Goal: Task Accomplishment & Management: Manage account settings

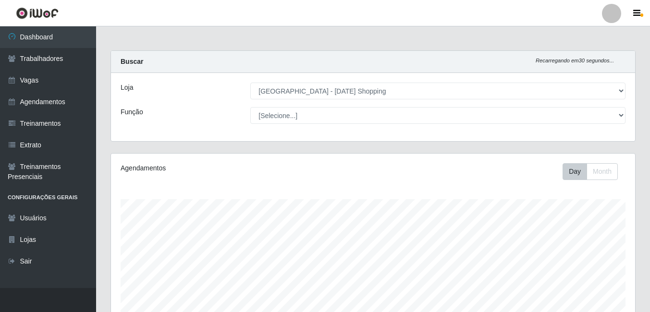
select select "471"
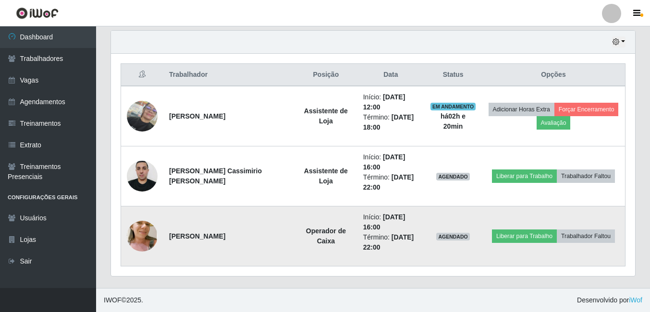
scroll to position [199, 524]
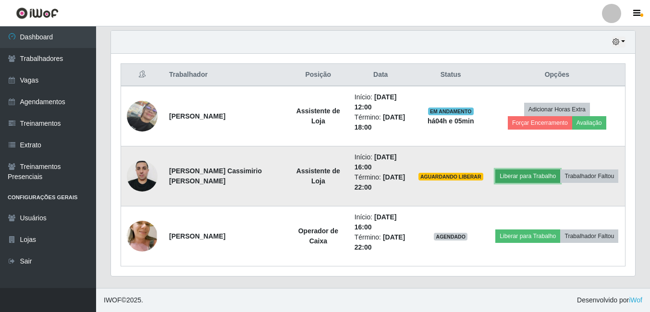
click at [524, 176] on button "Liberar para Trabalho" at bounding box center [527, 176] width 65 height 13
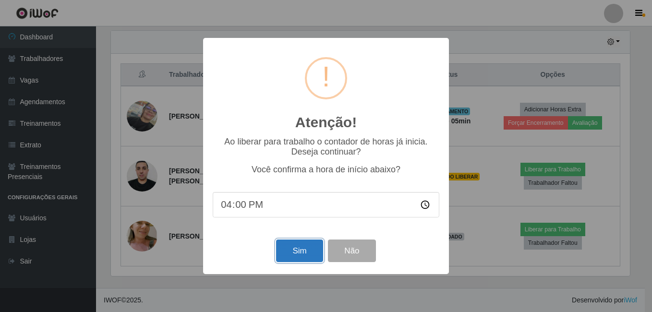
click at [297, 261] on button "Sim" at bounding box center [299, 251] width 47 height 23
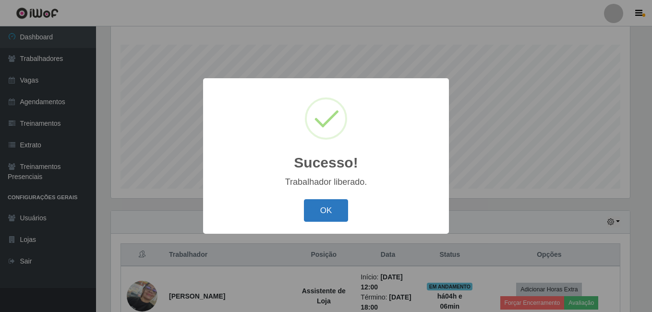
click at [306, 210] on button "OK" at bounding box center [326, 210] width 45 height 23
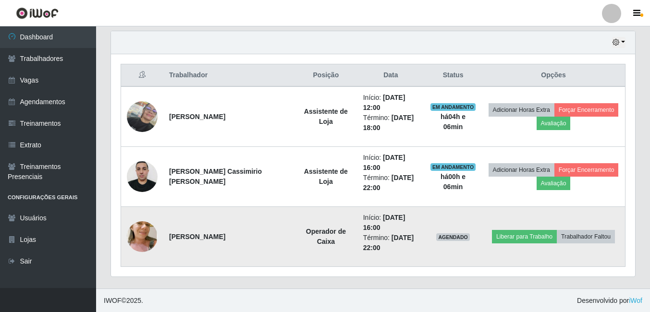
scroll to position [335, 0]
click at [573, 236] on button "Trabalhador Faltou" at bounding box center [586, 236] width 58 height 13
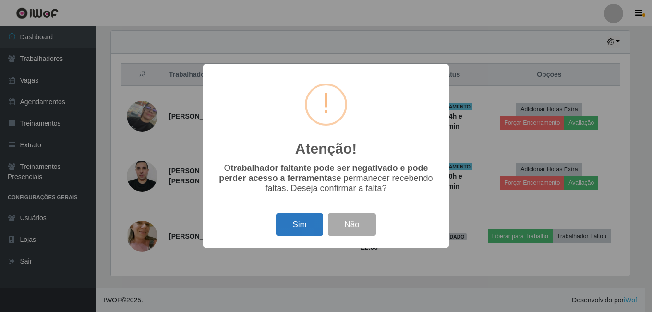
click at [299, 222] on button "Sim" at bounding box center [299, 224] width 47 height 23
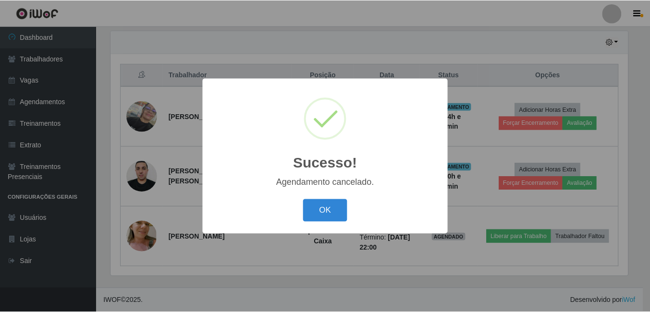
scroll to position [275, 0]
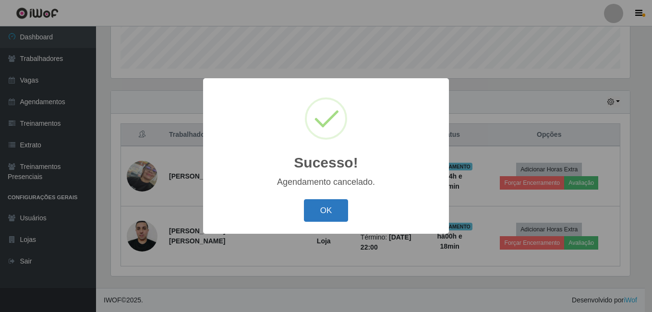
click at [324, 218] on button "OK" at bounding box center [326, 210] width 45 height 23
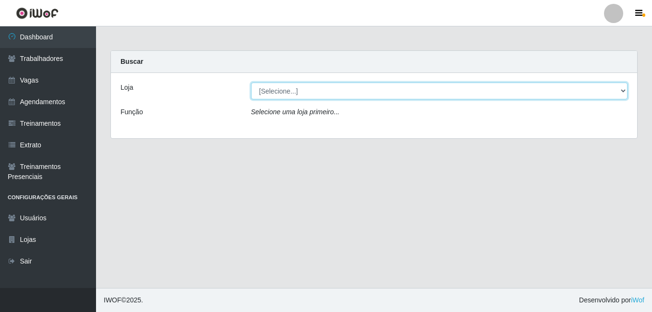
click at [290, 91] on select "[Selecione...] [GEOGRAPHIC_DATA] - [DATE][GEOGRAPHIC_DATA]" at bounding box center [439, 91] width 377 height 17
select select "471"
click at [251, 83] on select "[Selecione...] Rio Center - Natal Shopping" at bounding box center [439, 91] width 377 height 17
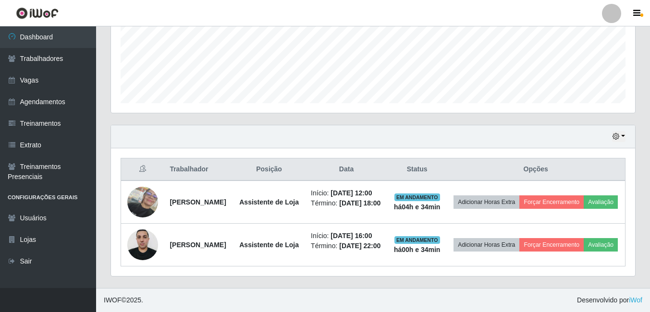
scroll to position [275, 0]
click at [629, 125] on div "Hoje 1 dia 3 dias 1 Semana Não encerrados" at bounding box center [373, 136] width 524 height 23
click at [624, 131] on button "button" at bounding box center [618, 136] width 13 height 11
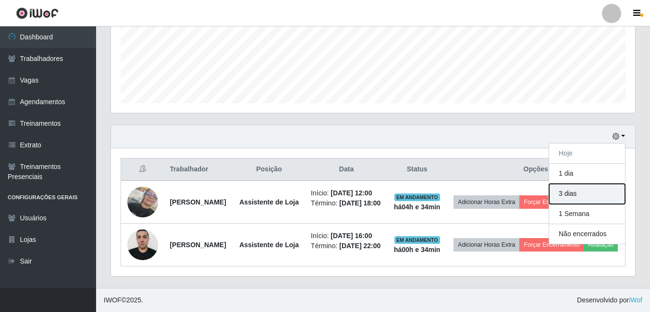
click at [582, 184] on button "3 dias" at bounding box center [587, 194] width 76 height 20
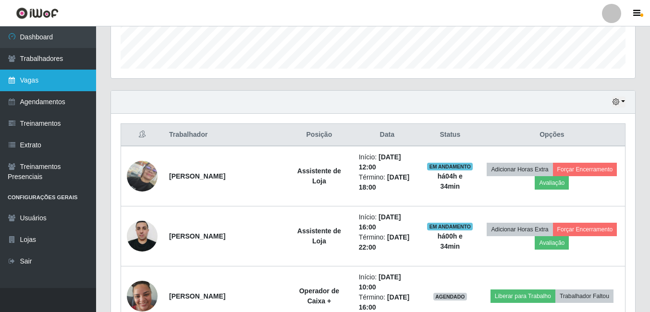
click at [42, 87] on link "Vagas" at bounding box center [48, 81] width 96 height 22
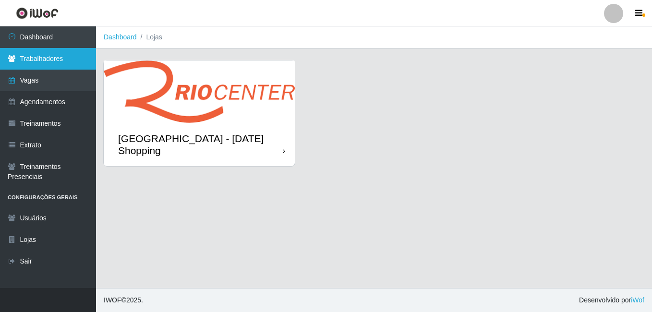
click at [58, 63] on link "Trabalhadores" at bounding box center [48, 59] width 96 height 22
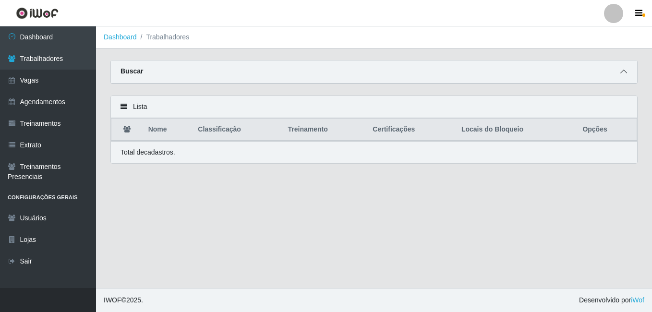
click at [629, 74] on span at bounding box center [624, 71] width 12 height 11
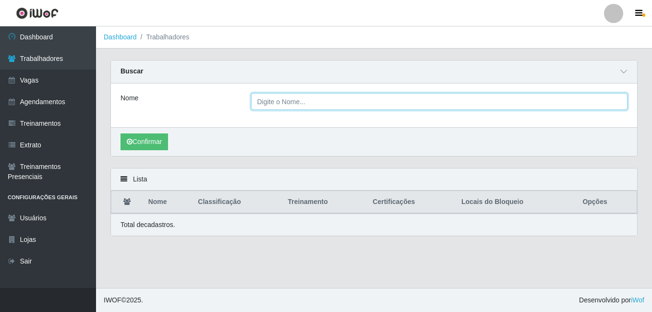
click at [368, 107] on input "Nome" at bounding box center [439, 101] width 377 height 17
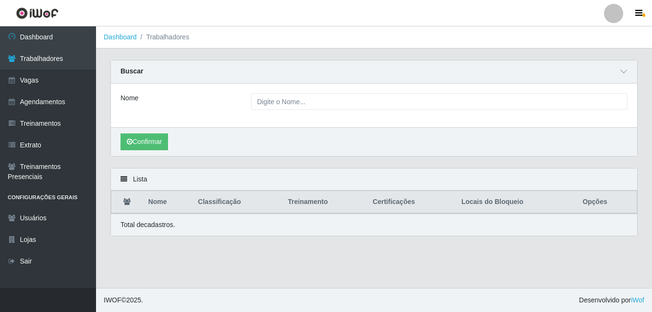
click at [514, 127] on div "Nome" at bounding box center [374, 106] width 526 height 44
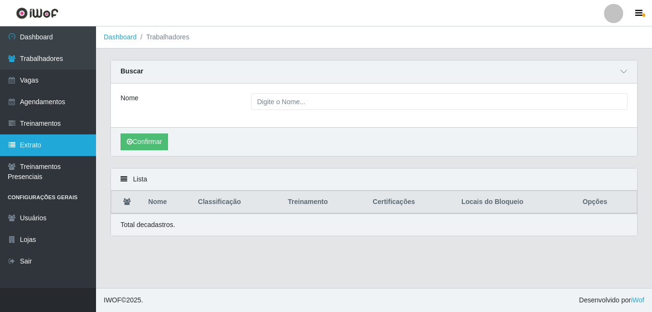
click at [53, 138] on link "Extrato" at bounding box center [48, 145] width 96 height 22
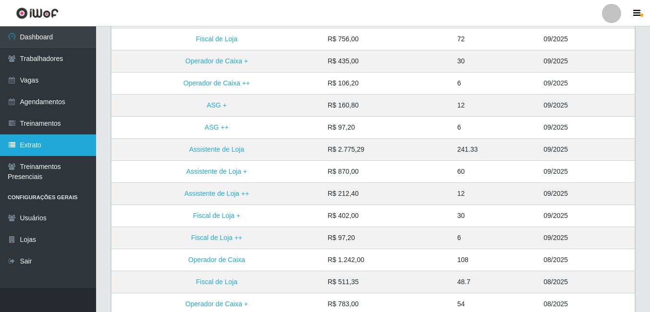
scroll to position [192, 0]
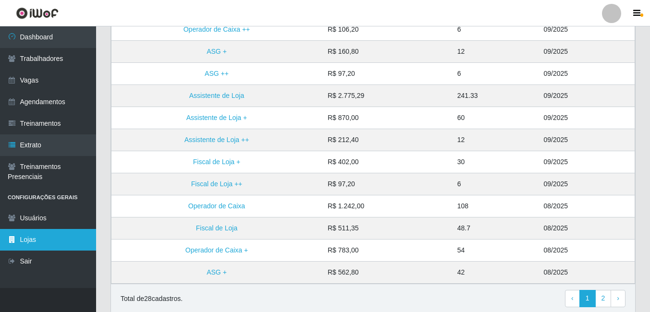
click at [34, 237] on link "Lojas" at bounding box center [48, 240] width 96 height 22
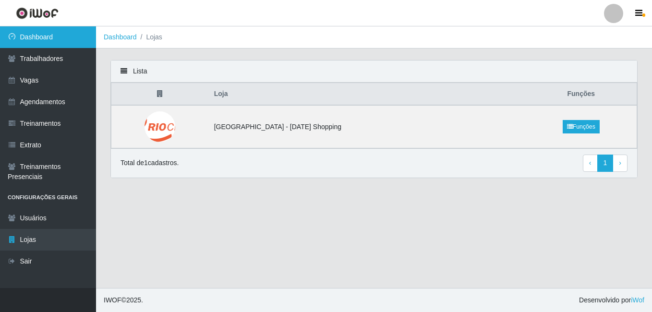
click at [53, 40] on link "Dashboard" at bounding box center [48, 37] width 96 height 22
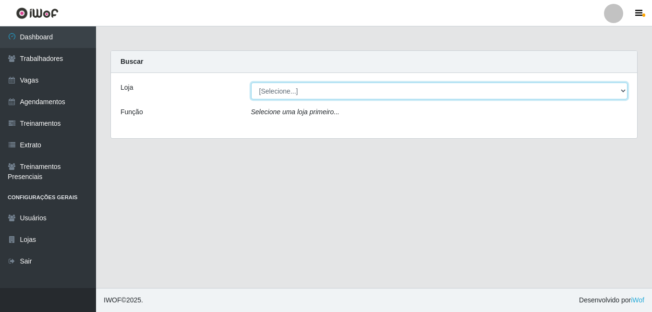
click at [328, 94] on select "[Selecione...] Rio Center - Natal Shopping" at bounding box center [439, 91] width 377 height 17
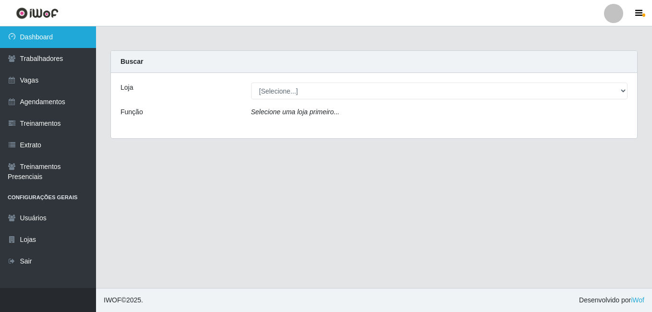
click at [50, 37] on link "Dashboard" at bounding box center [48, 37] width 96 height 22
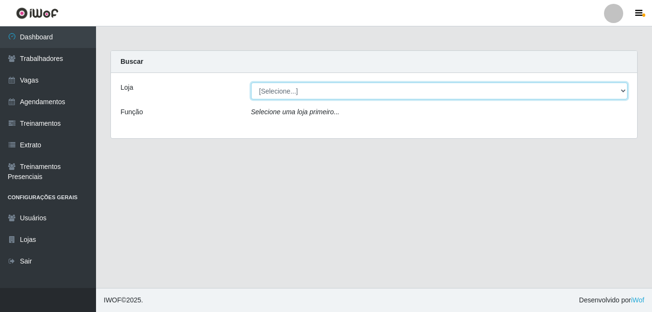
click at [350, 90] on select "[Selecione...] Rio Center - Natal Shopping" at bounding box center [439, 91] width 377 height 17
select select "471"
click at [251, 83] on select "[Selecione...] Rio Center - Natal Shopping" at bounding box center [439, 91] width 377 height 17
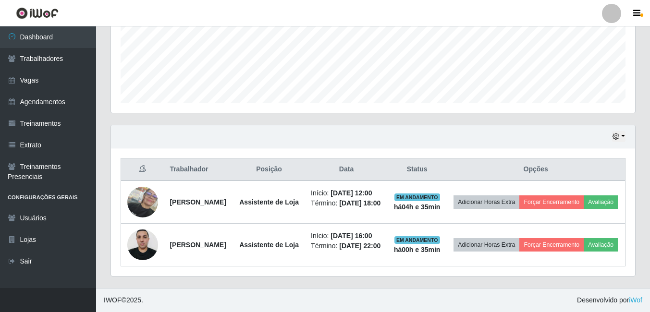
scroll to position [275, 0]
click at [56, 103] on link "Agendamentos" at bounding box center [48, 102] width 96 height 22
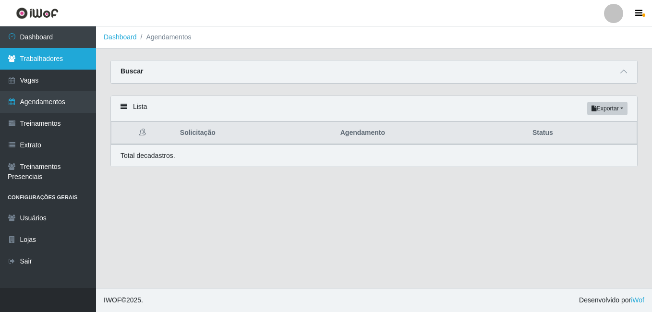
click at [47, 54] on link "Trabalhadores" at bounding box center [48, 59] width 96 height 22
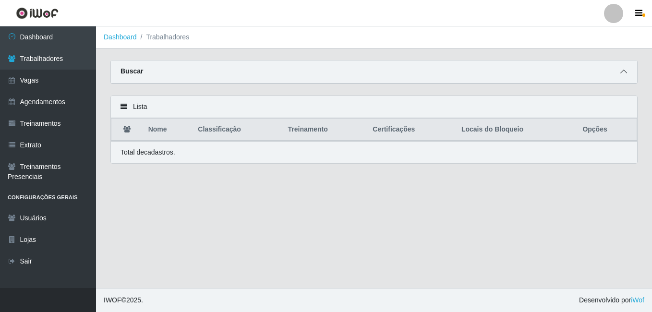
click at [624, 73] on icon at bounding box center [624, 71] width 7 height 7
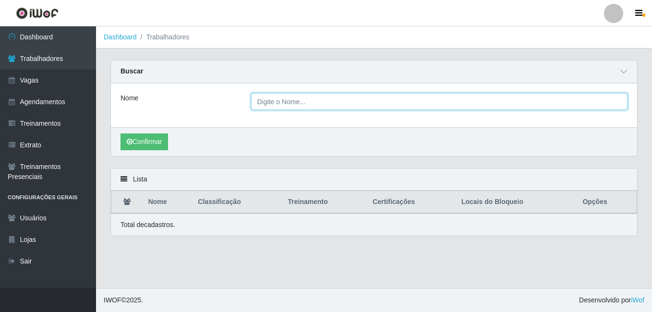
click at [406, 99] on input "Nome" at bounding box center [439, 101] width 377 height 17
type input "hosana"
click at [500, 98] on input "hosana" at bounding box center [439, 101] width 377 height 17
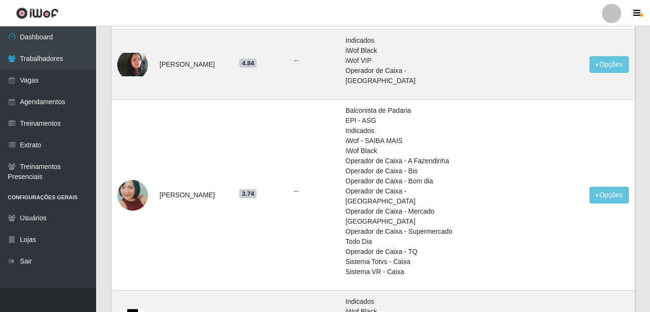
scroll to position [1019, 0]
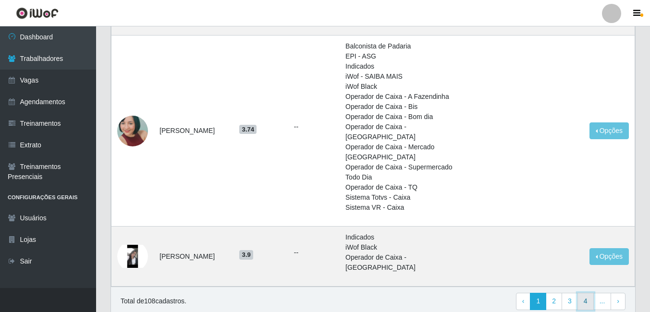
click at [583, 293] on link "4" at bounding box center [585, 301] width 16 height 17
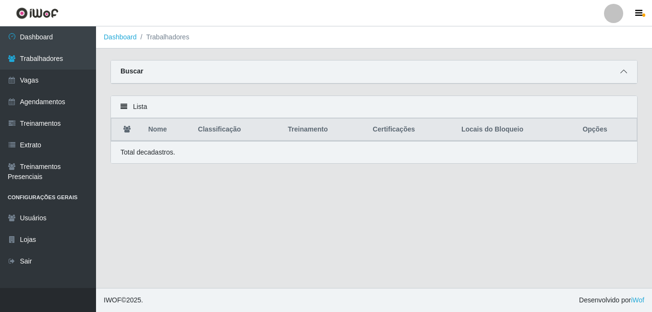
click at [620, 75] on span at bounding box center [624, 71] width 12 height 11
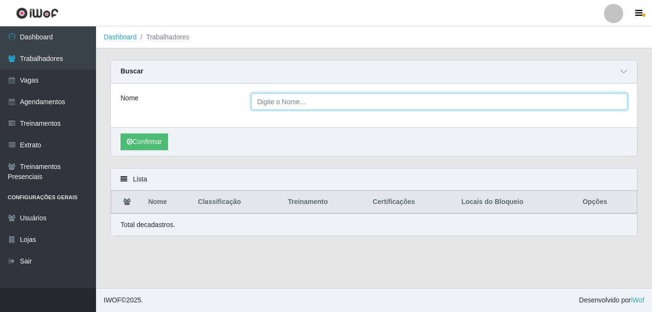
click at [280, 101] on input "Nome" at bounding box center [439, 101] width 377 height 17
type input "Hosana"
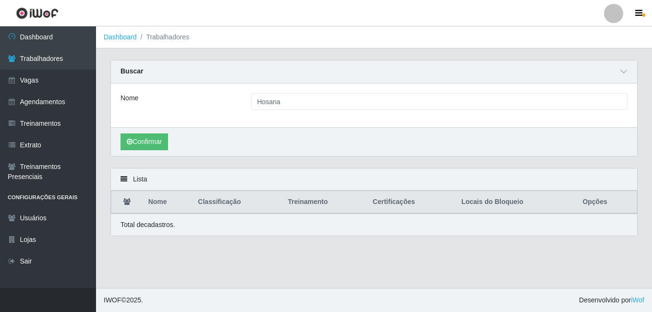
click at [488, 117] on div "Nome Hosana" at bounding box center [374, 106] width 526 height 44
click at [165, 138] on button "Confirmar" at bounding box center [145, 142] width 48 height 17
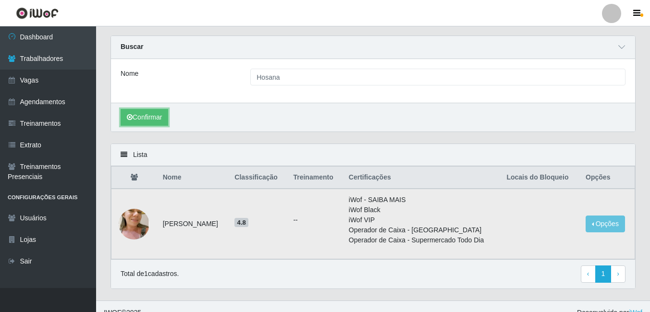
scroll to position [37, 0]
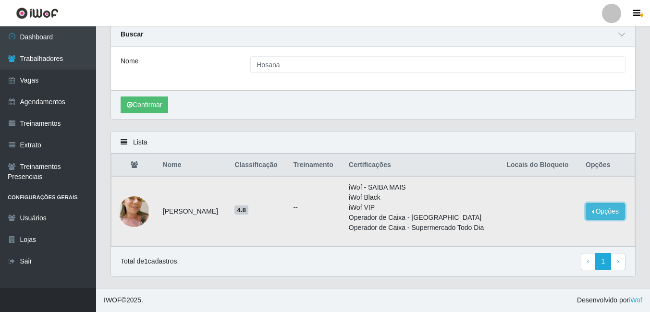
click at [599, 214] on button "Opções" at bounding box center [605, 211] width 39 height 17
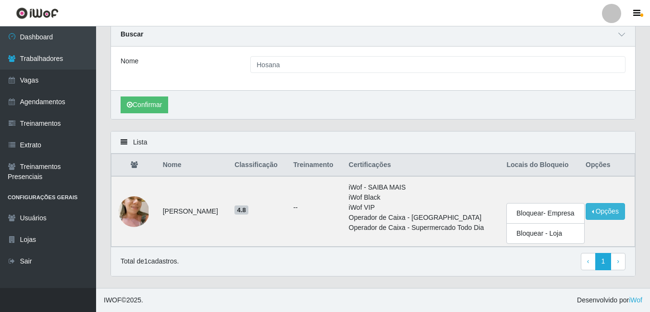
click at [469, 128] on div "Carregando... Buscar Nome Hosana Confirmar" at bounding box center [372, 77] width 539 height 108
click at [474, 168] on th "Certificações" at bounding box center [422, 165] width 158 height 23
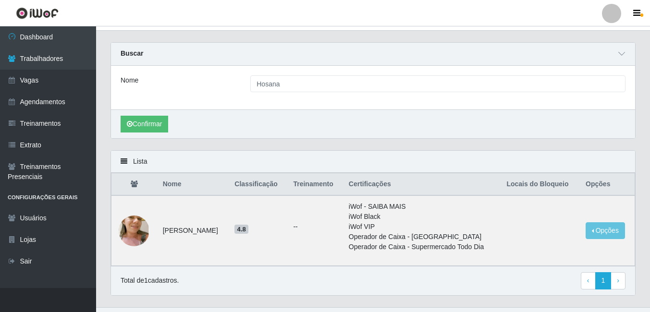
scroll to position [0, 0]
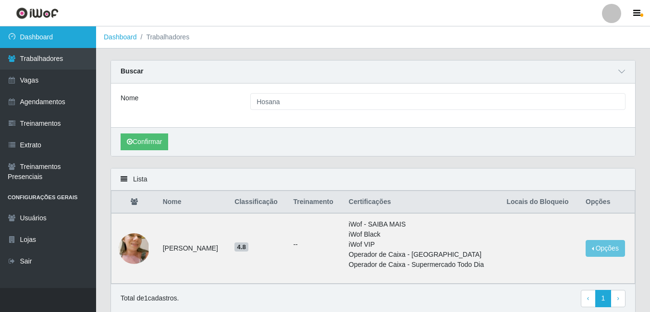
click at [67, 43] on link "Dashboard" at bounding box center [48, 37] width 96 height 22
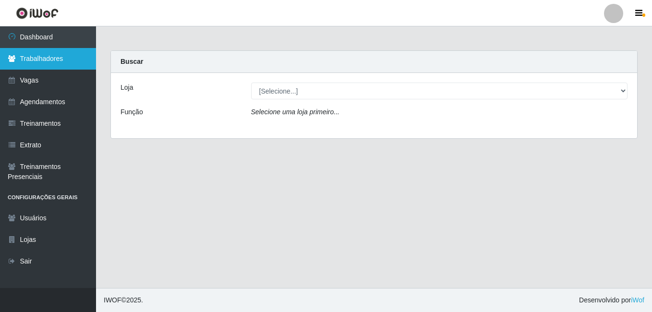
click at [43, 51] on link "Trabalhadores" at bounding box center [48, 59] width 96 height 22
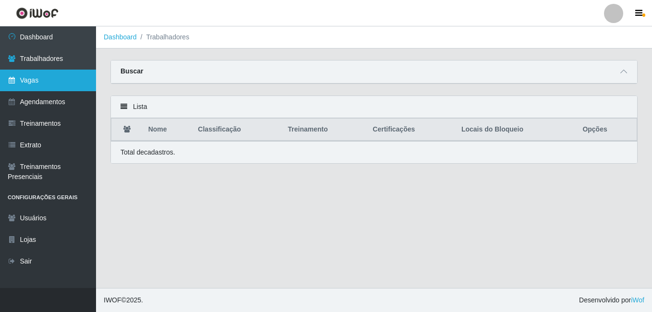
click at [26, 77] on link "Vagas" at bounding box center [48, 81] width 96 height 22
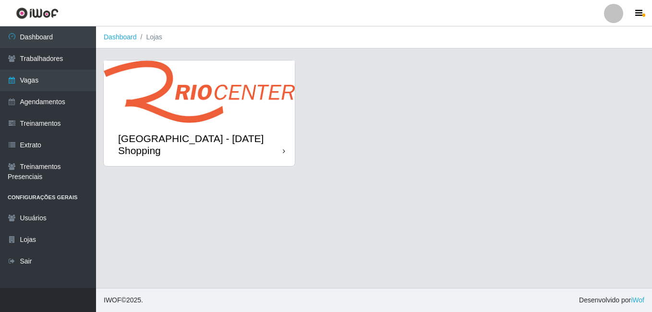
click at [219, 102] on img at bounding box center [199, 92] width 191 height 62
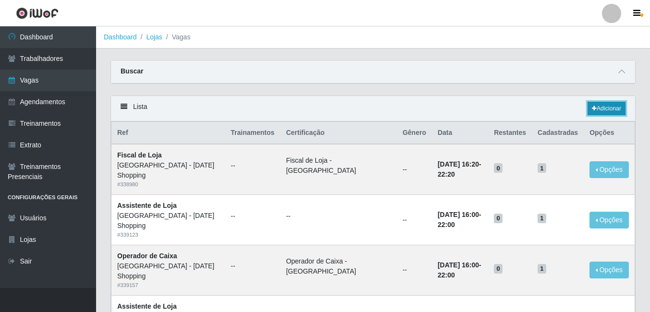
click at [604, 110] on link "Adicionar" at bounding box center [606, 108] width 38 height 13
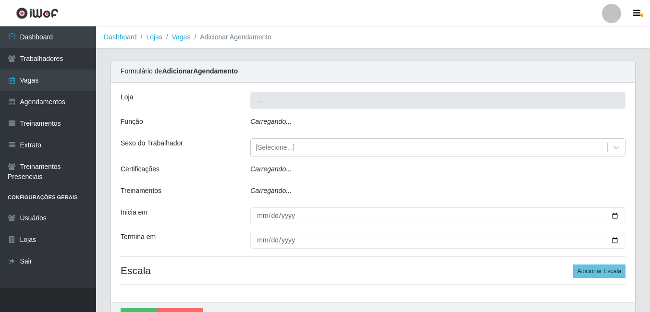
type input "[GEOGRAPHIC_DATA] - [DATE] Shopping"
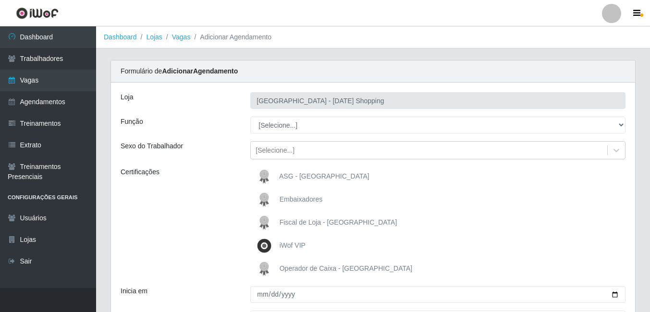
scroll to position [48, 0]
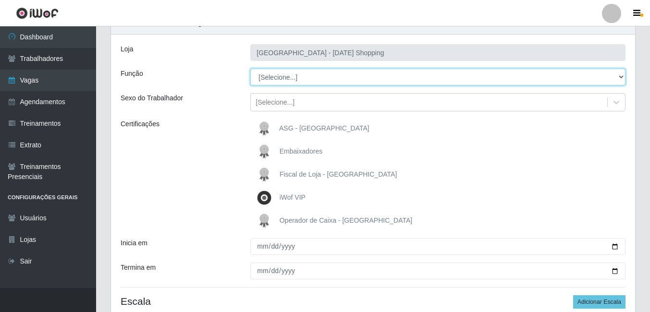
click at [621, 74] on select "[Selecione...] ASG ASG + ASG ++ Assistente de Loja Assistente de Loja + Assiste…" at bounding box center [437, 77] width 375 height 17
select select "148"
click at [250, 69] on select "[Selecione...] ASG ASG + ASG ++ Assistente de Loja Assistente de Loja + Assiste…" at bounding box center [437, 77] width 375 height 17
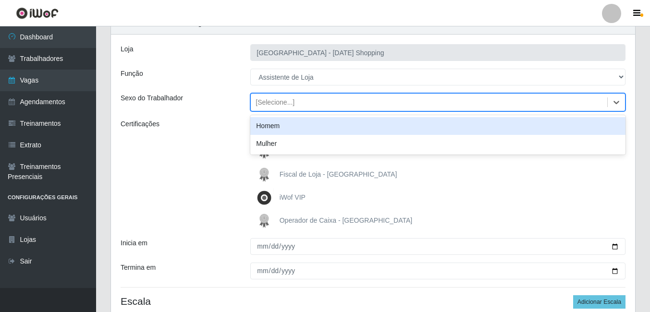
click at [463, 99] on div "[Selecione...]" at bounding box center [429, 103] width 356 height 16
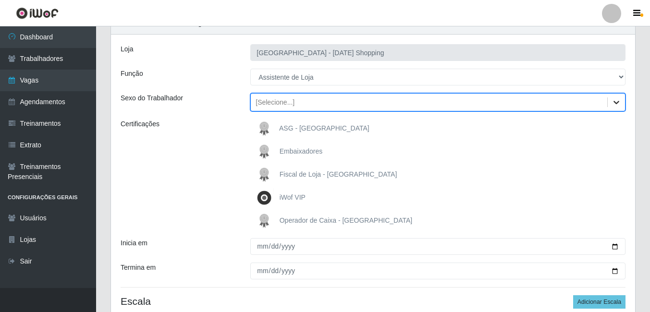
click at [613, 100] on icon at bounding box center [616, 103] width 10 height 10
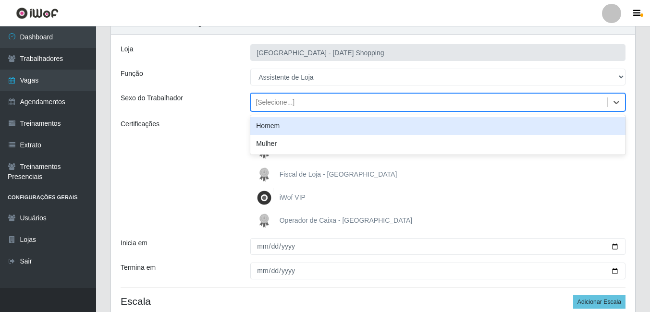
click at [248, 90] on div "Loja Rio Center - Natal Shopping Função [Selecione...] ASG ASG + ASG ++ Assiste…" at bounding box center [373, 184] width 524 height 298
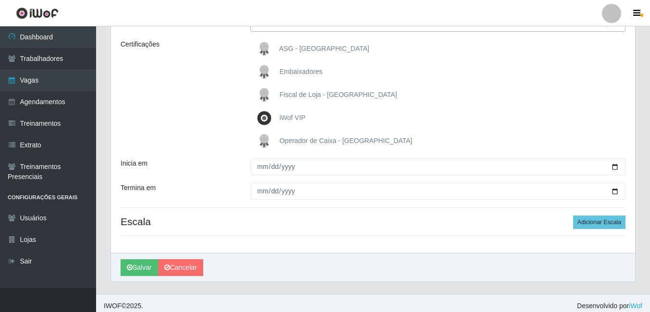
scroll to position [134, 0]
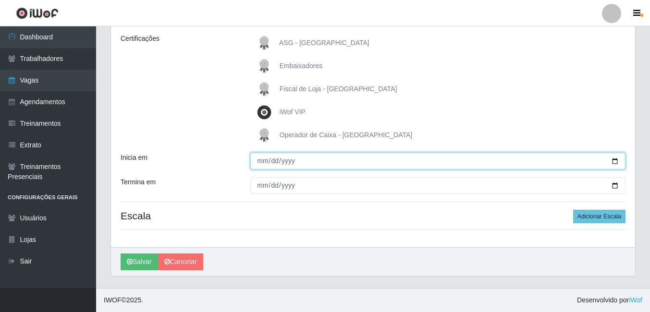
click at [329, 163] on input "Inicia em" at bounding box center [437, 161] width 375 height 17
click at [611, 160] on input "Inicia em" at bounding box center [437, 161] width 375 height 17
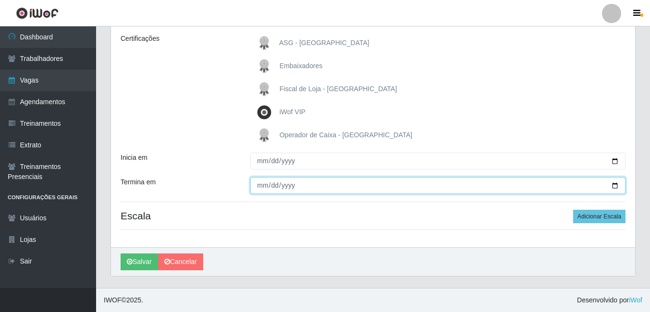
click at [618, 187] on input "Termina em" at bounding box center [437, 185] width 375 height 17
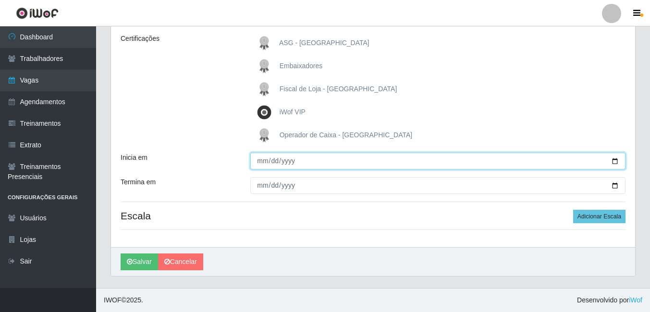
click at [617, 165] on input "2025-09-01" at bounding box center [437, 161] width 375 height 17
type input "2025-10-01"
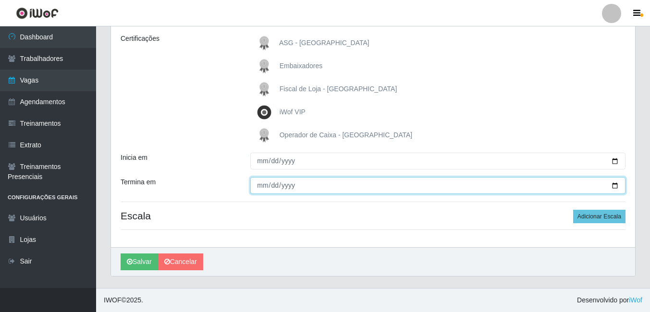
click at [615, 185] on input "Termina em" at bounding box center [437, 185] width 375 height 17
type input "2025-10-31"
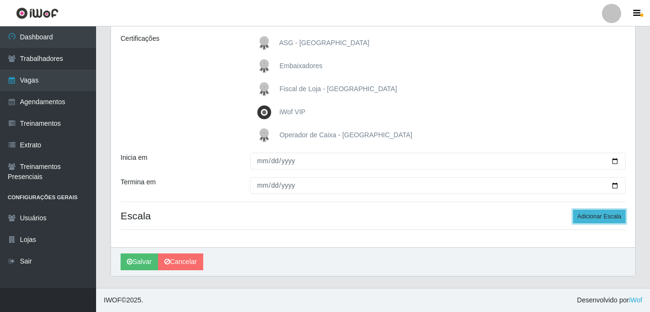
click at [602, 220] on button "Adicionar Escala" at bounding box center [599, 216] width 52 height 13
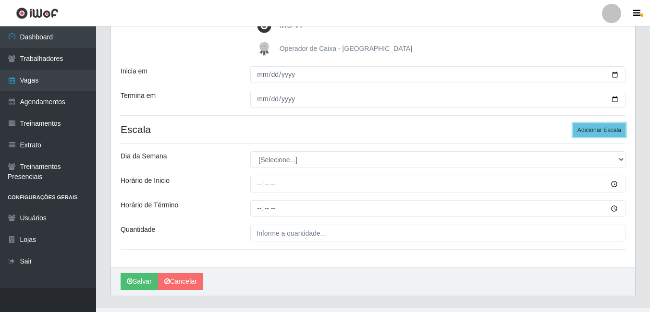
scroll to position [230, 0]
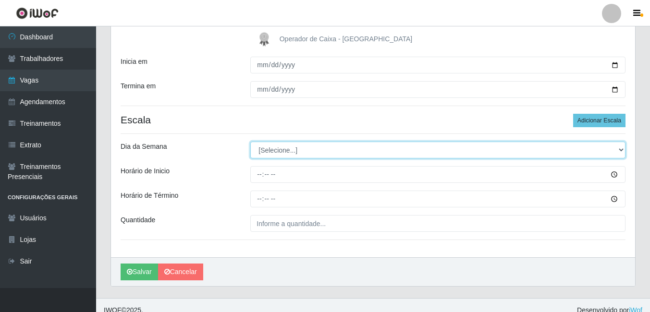
click at [344, 150] on select "[Selecione...] Segunda Terça Quarta Quinta Sexta Sábado Domingo" at bounding box center [437, 150] width 375 height 17
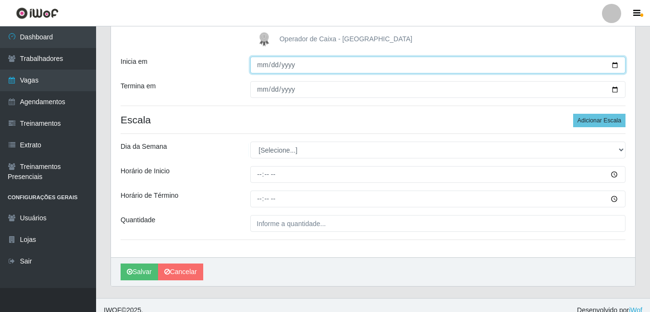
click at [616, 64] on input "2025-10-01" at bounding box center [437, 65] width 375 height 17
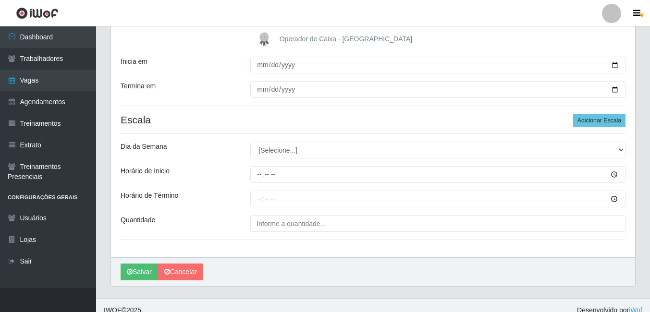
click at [229, 136] on div "Loja Rio Center - Natal Shopping Função [Selecione...] ASG ASG + ASG ++ Assiste…" at bounding box center [373, 55] width 524 height 404
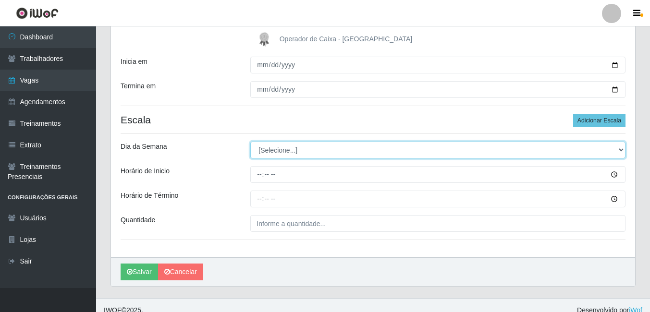
click at [391, 151] on select "[Selecione...] Segunda Terça Quarta Quinta Sexta Sábado Domingo" at bounding box center [437, 150] width 375 height 17
select select "3"
click at [250, 142] on select "[Selecione...] Segunda Terça Quarta Quinta Sexta Sábado Domingo" at bounding box center [437, 150] width 375 height 17
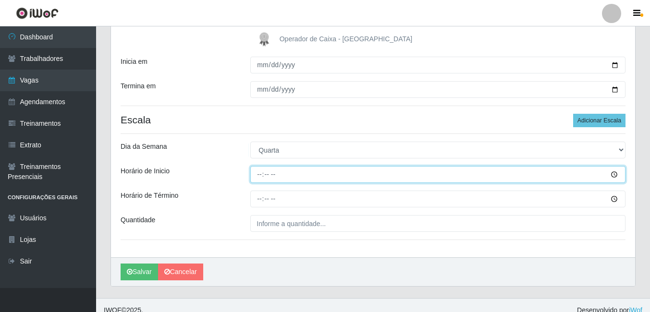
click at [259, 178] on input "Horário de Inicio" at bounding box center [437, 174] width 375 height 17
type input "12:00"
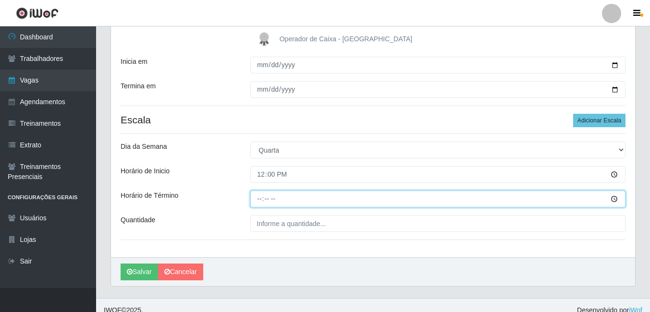
click at [297, 203] on input "Horário de Término" at bounding box center [437, 199] width 375 height 17
type input "18:00"
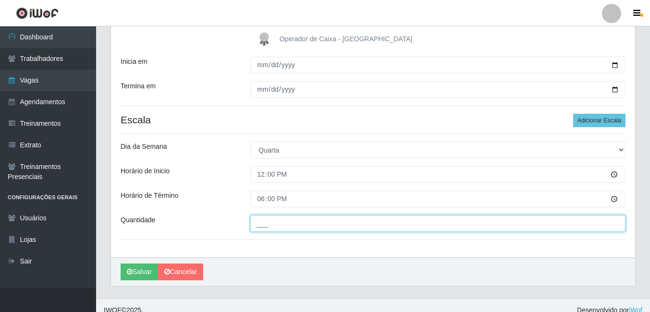
click at [342, 230] on input "___" at bounding box center [437, 223] width 375 height 17
type input "01_"
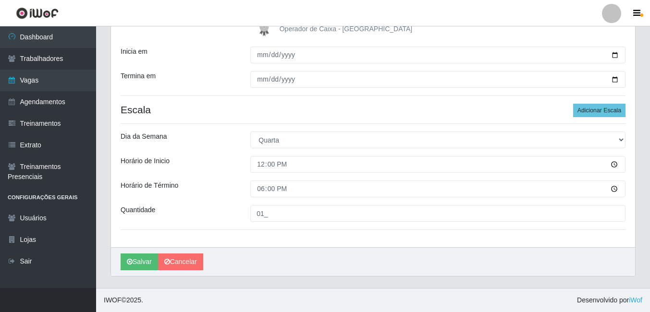
click at [413, 238] on div "Loja Rio Center - Natal Shopping Função [Selecione...] ASG ASG + ASG ++ Assiste…" at bounding box center [373, 45] width 524 height 404
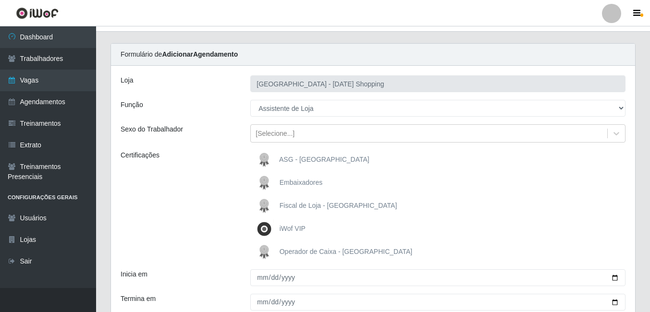
scroll to position [0, 0]
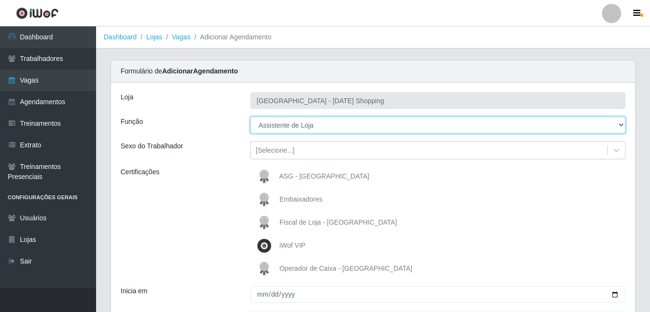
click at [620, 125] on select "[Selecione...] ASG ASG + ASG ++ Assistente de Loja Assistente de Loja + Assiste…" at bounding box center [437, 125] width 375 height 17
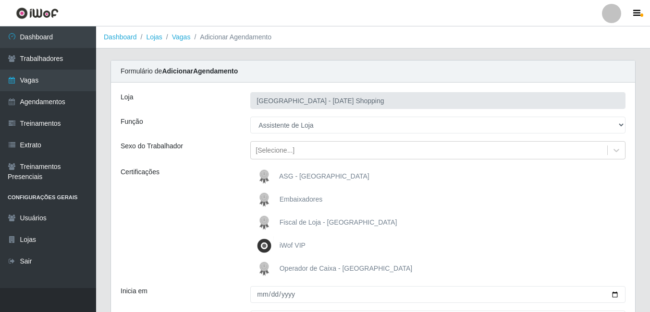
click at [597, 73] on div "Formulário de Adicionar Agendamento" at bounding box center [373, 72] width 524 height 22
click at [181, 217] on div "Certificações" at bounding box center [178, 222] width 130 height 111
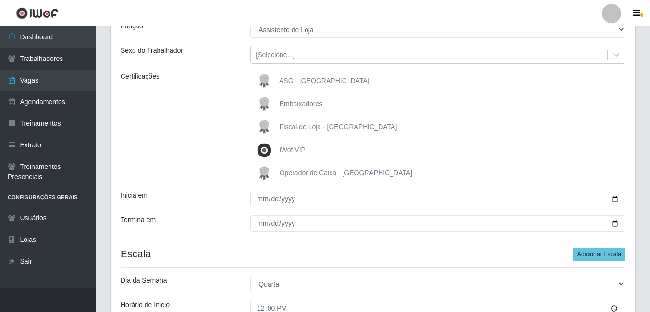
scroll to position [96, 0]
click at [301, 81] on span "ASG - Rio Center" at bounding box center [324, 80] width 90 height 8
click at [0, 0] on input "ASG - Rio Center" at bounding box center [0, 0] width 0 height 0
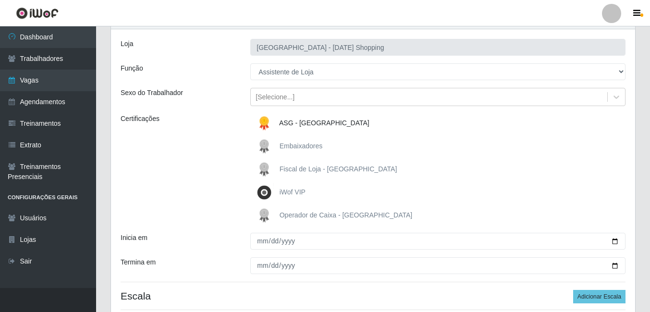
scroll to position [0, 0]
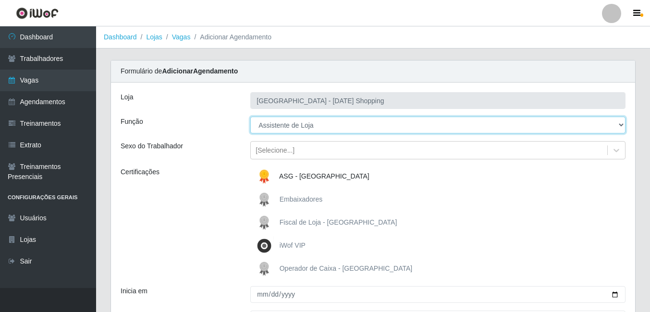
click at [618, 126] on select "[Selecione...] ASG ASG + ASG ++ Assistente de Loja Assistente de Loja + Assiste…" at bounding box center [437, 125] width 375 height 17
select select "16"
click at [250, 117] on select "[Selecione...] ASG ASG + ASG ++ Assistente de Loja Assistente de Loja + Assiste…" at bounding box center [437, 125] width 375 height 17
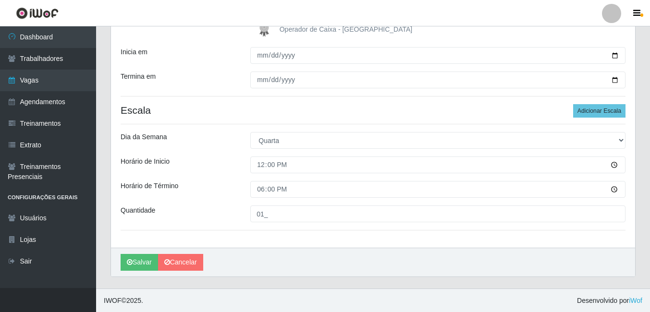
scroll to position [240, 0]
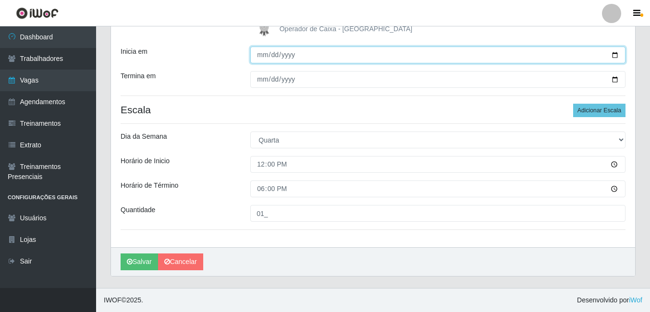
click at [614, 56] on input "2025-10-01" at bounding box center [437, 55] width 375 height 17
type input "2025-10-05"
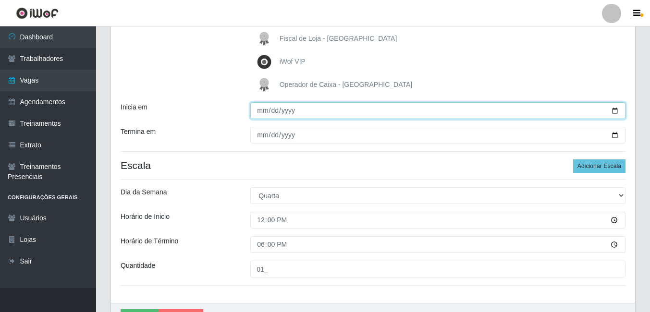
scroll to position [144, 0]
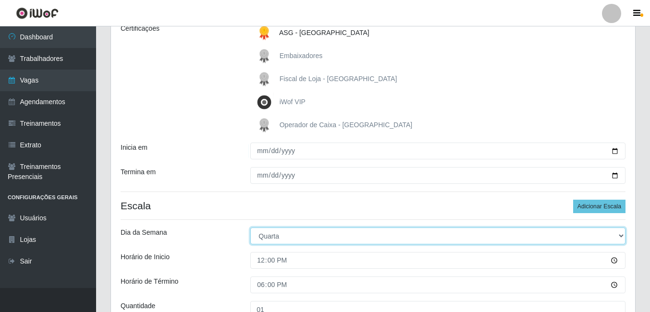
click at [614, 235] on select "[Selecione...] Segunda Terça Quarta Quinta Sexta Sábado Domingo" at bounding box center [437, 236] width 375 height 17
select select "0"
click at [250, 228] on select "[Selecione...] Segunda Terça Quarta Quinta Sexta Sábado Domingo" at bounding box center [437, 236] width 375 height 17
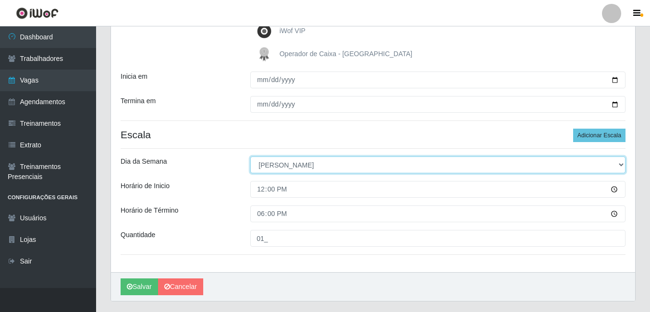
scroll to position [192, 0]
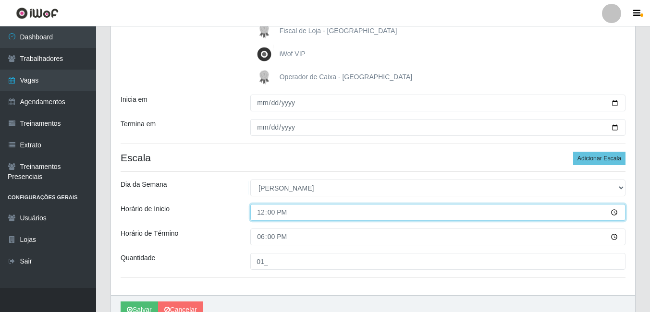
click at [614, 214] on input "12:00" at bounding box center [437, 212] width 375 height 17
type input "13:00"
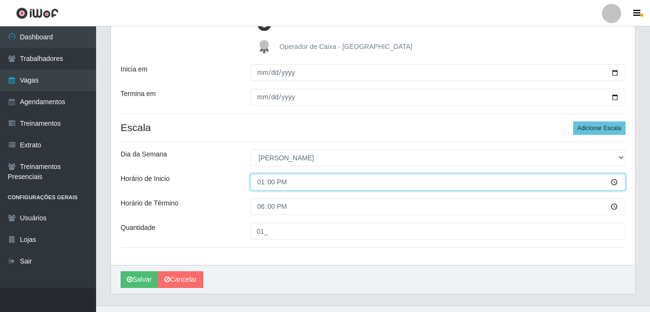
scroll to position [240, 0]
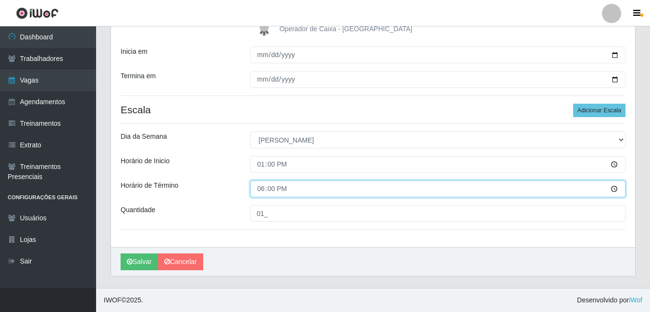
click at [616, 190] on input "18:00" at bounding box center [437, 189] width 375 height 17
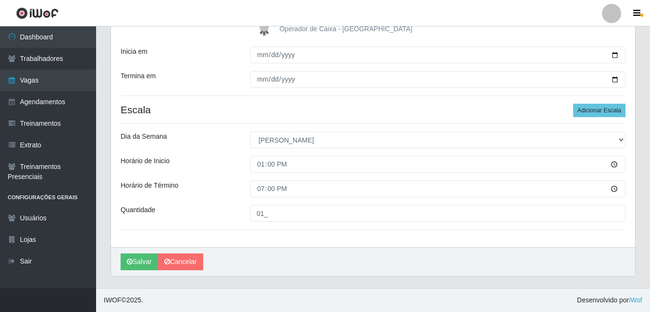
type input "19:00"
click at [479, 243] on div "Loja Rio Center - Natal Shopping Função [Selecione...] ASG ASG + ASG ++ Assiste…" at bounding box center [373, 45] width 524 height 404
click at [139, 262] on button "Salvar" at bounding box center [139, 262] width 37 height 17
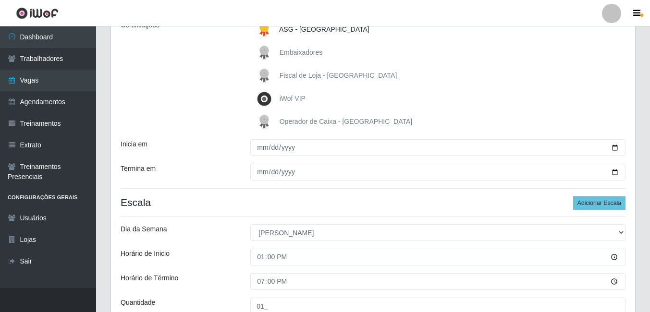
scroll to position [144, 0]
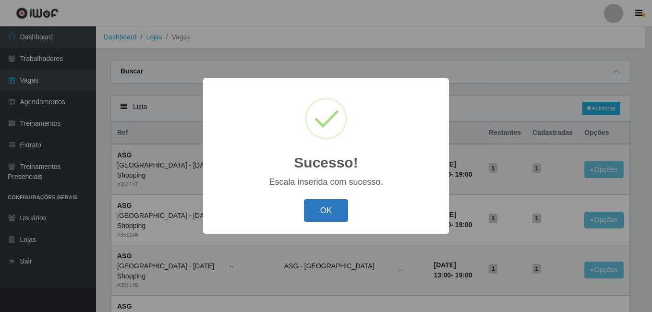
click at [329, 210] on button "OK" at bounding box center [326, 210] width 45 height 23
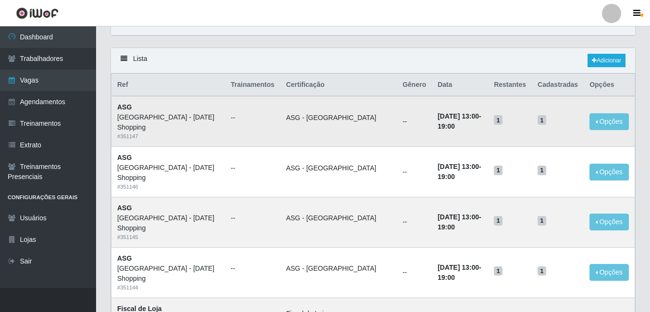
scroll to position [96, 0]
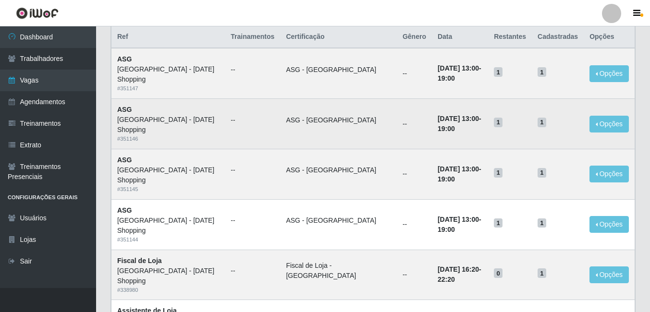
click at [333, 141] on td "ASG - Rio Center" at bounding box center [338, 124] width 117 height 50
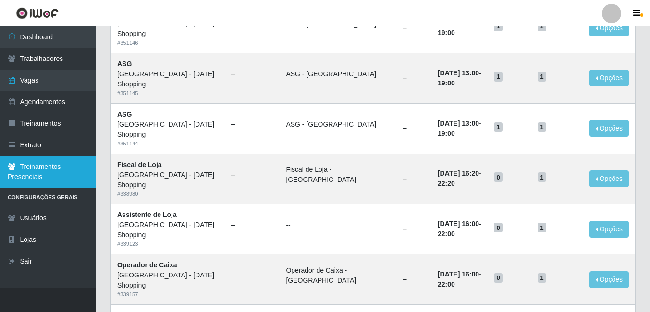
scroll to position [0, 0]
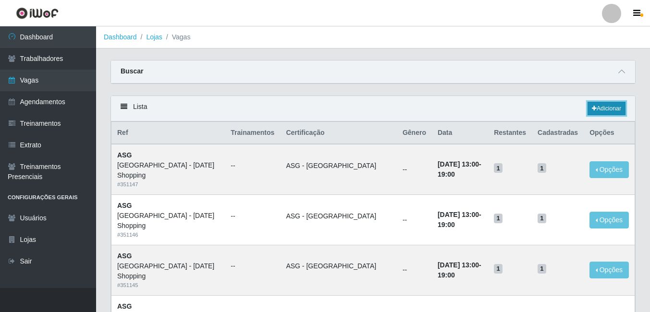
click at [607, 108] on link "Adicionar" at bounding box center [606, 108] width 38 height 13
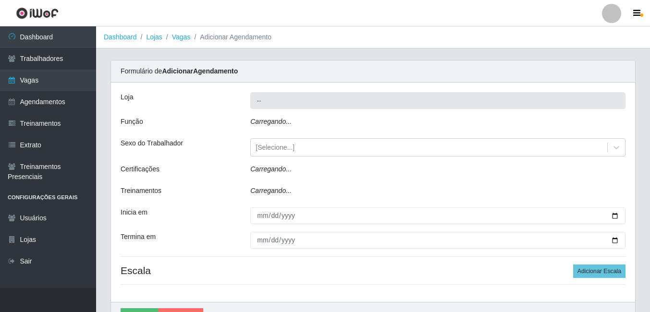
type input "[GEOGRAPHIC_DATA] - [DATE] Shopping"
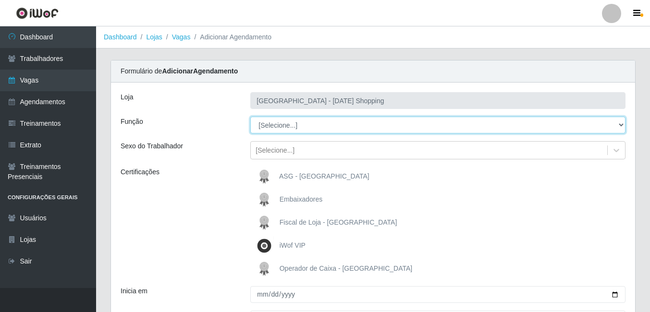
click at [620, 126] on select "[Selecione...] ASG ASG + ASG ++ Assistente de Loja Assistente de Loja + Assiste…" at bounding box center [437, 125] width 375 height 17
select select "148"
click at [250, 117] on select "[Selecione...] ASG ASG + ASG ++ Assistente de Loja Assistente de Loja + Assiste…" at bounding box center [437, 125] width 375 height 17
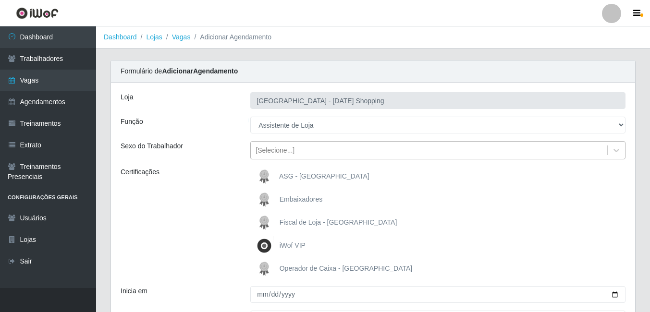
click at [345, 151] on div "[Selecione...]" at bounding box center [429, 151] width 356 height 16
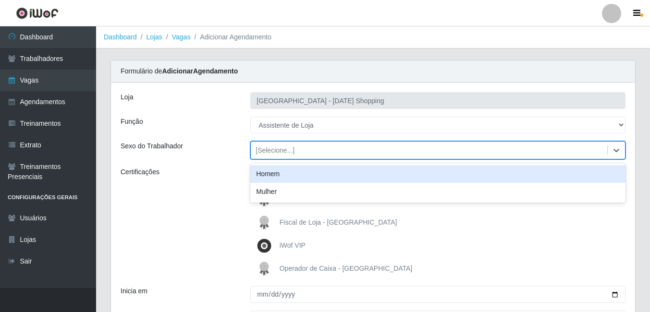
click at [323, 148] on div "[Selecione...]" at bounding box center [429, 151] width 356 height 16
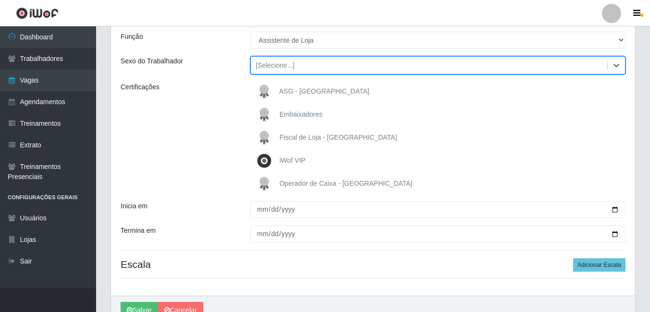
scroll to position [96, 0]
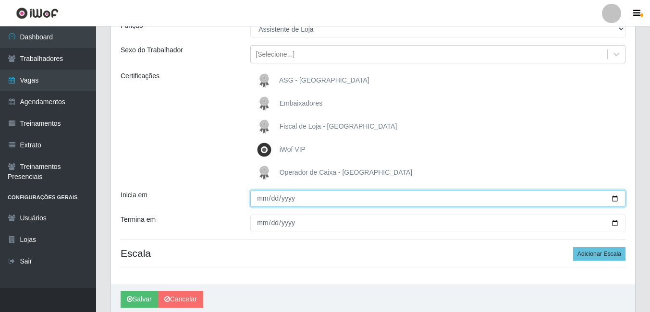
click at [317, 203] on input "Inicia em" at bounding box center [437, 198] width 375 height 17
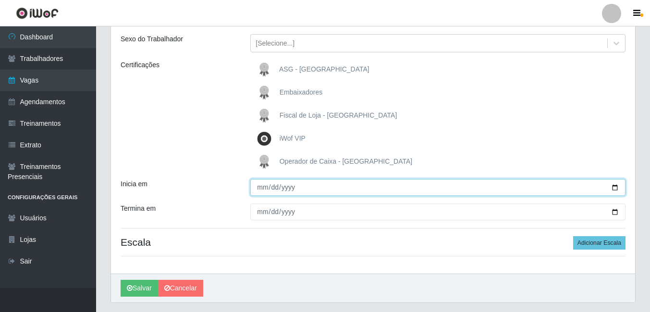
scroll to position [85, 0]
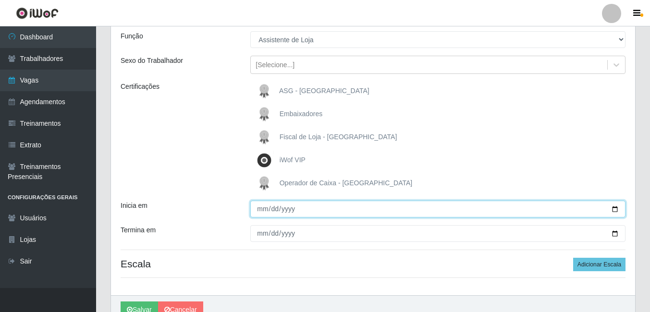
click at [612, 209] on input "Inicia em" at bounding box center [437, 209] width 375 height 17
click at [616, 209] on input "Inicia em" at bounding box center [437, 209] width 375 height 17
type input "2025-10-01"
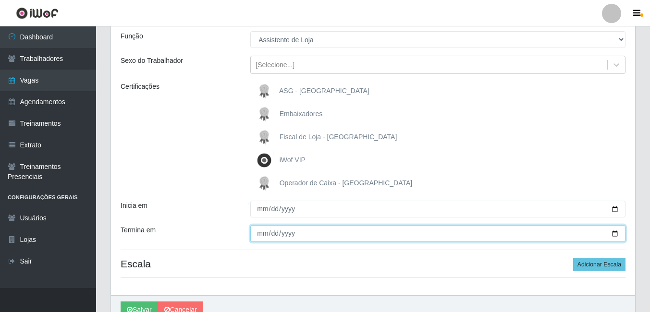
click at [617, 234] on input "Termina em" at bounding box center [437, 233] width 375 height 17
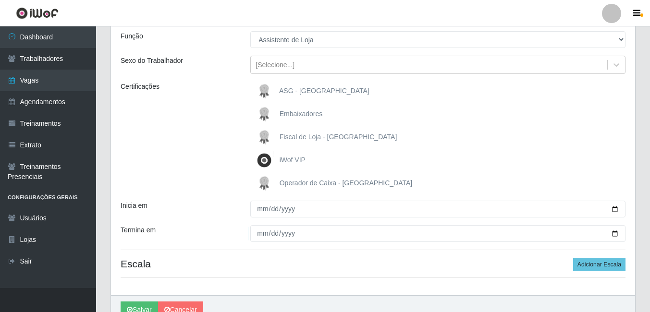
type input "2025-10-26"
click at [432, 159] on div "iWof VIP" at bounding box center [437, 160] width 375 height 19
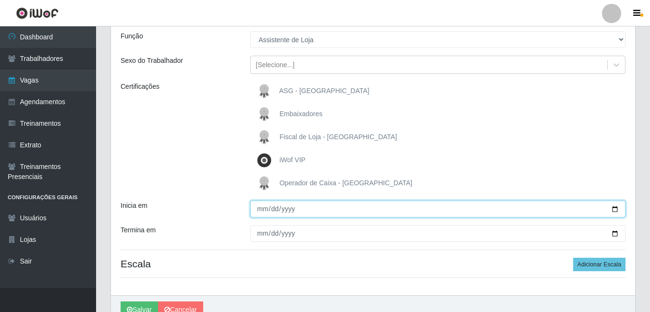
click at [617, 209] on input "2025-10-01" at bounding box center [437, 209] width 375 height 17
type input "2025-10-06"
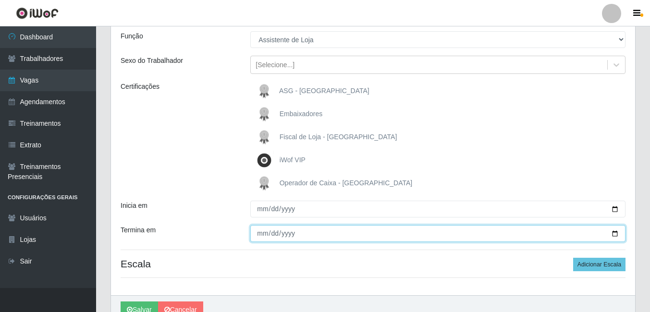
click at [616, 236] on input "2025-10-26" at bounding box center [437, 233] width 375 height 17
type input "2025-10-27"
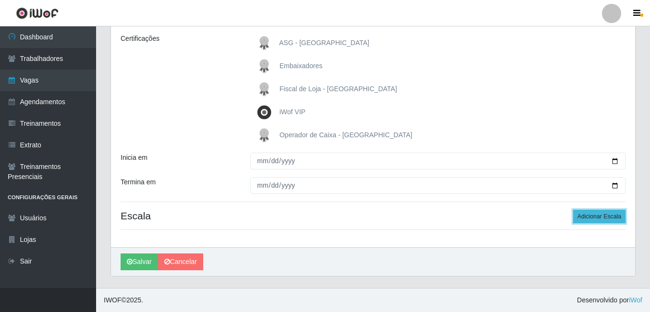
click at [595, 214] on button "Adicionar Escala" at bounding box center [599, 216] width 52 height 13
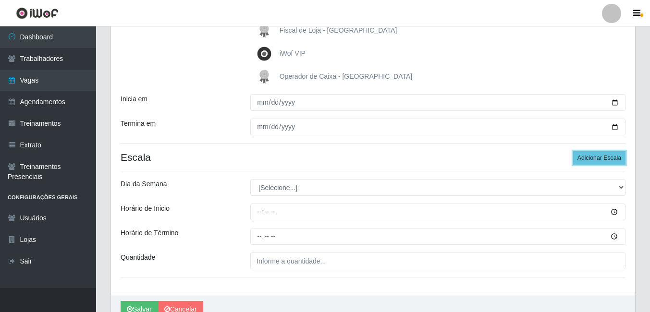
scroll to position [230, 0]
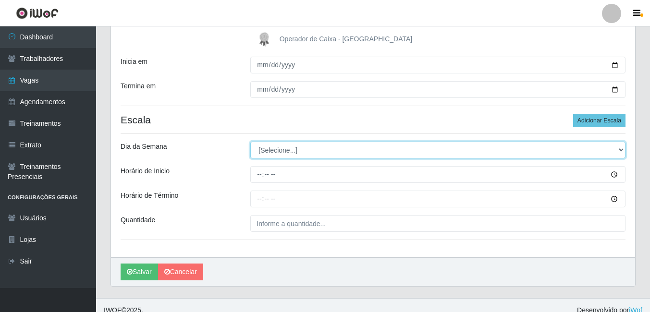
click at [618, 153] on select "[Selecione...] Segunda Terça Quarta Quinta Sexta Sábado Domingo" at bounding box center [437, 150] width 375 height 17
select select "1"
click at [250, 142] on select "[Selecione...] Segunda Terça Quarta Quinta Sexta Sábado Domingo" at bounding box center [437, 150] width 375 height 17
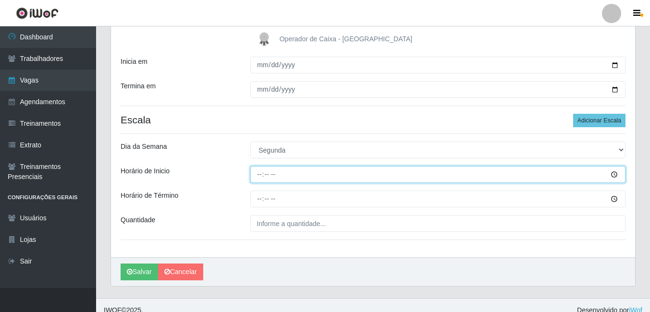
click at [256, 171] on input "Horário de Inicio" at bounding box center [437, 174] width 375 height 17
type input "12:00"
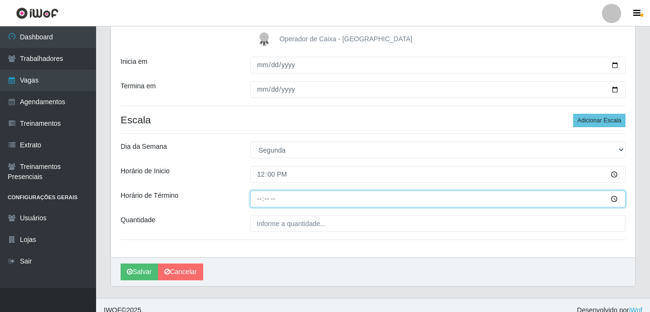
click at [260, 198] on input "Horário de Término" at bounding box center [437, 199] width 375 height 17
type input "18:00"
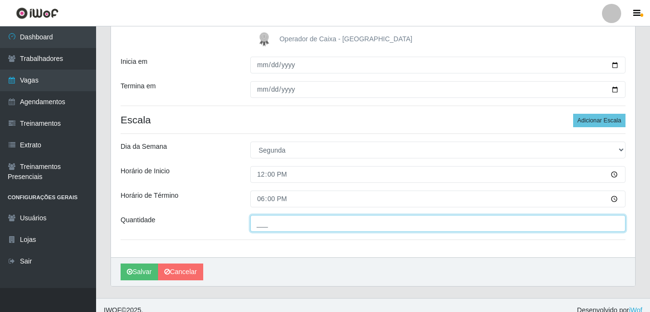
click at [598, 223] on input "___" at bounding box center [437, 223] width 375 height 17
type input "01_"
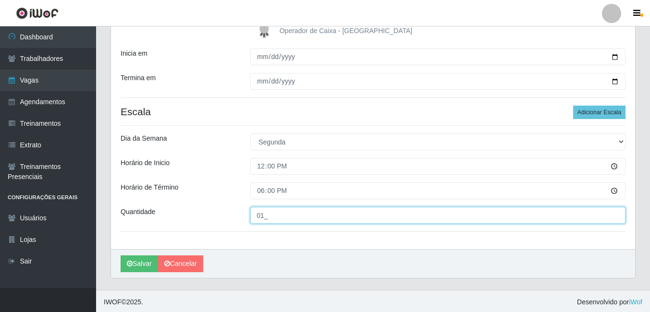
scroll to position [240, 0]
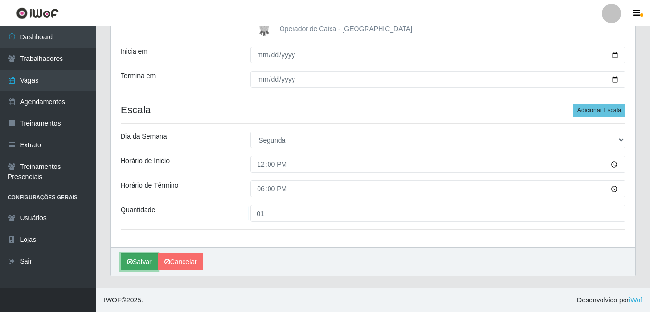
click at [141, 263] on button "Salvar" at bounding box center [139, 262] width 37 height 17
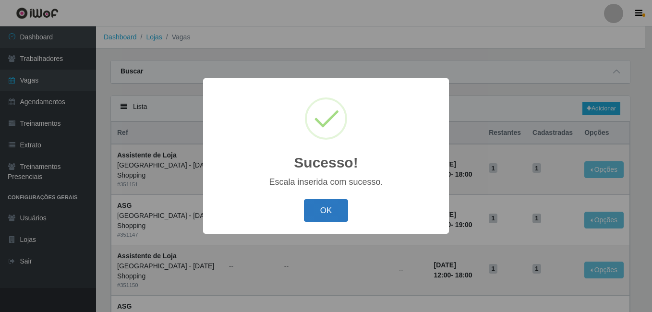
click at [337, 213] on button "OK" at bounding box center [326, 210] width 45 height 23
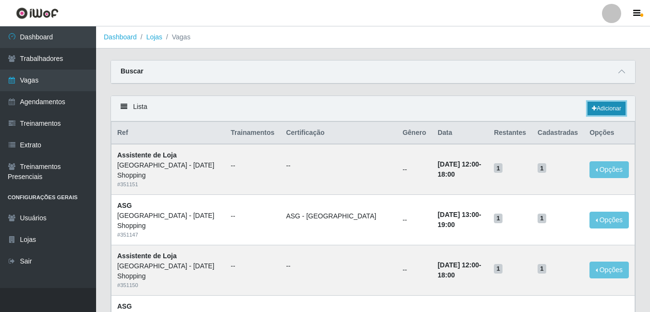
click at [610, 115] on link "Adicionar" at bounding box center [606, 108] width 38 height 13
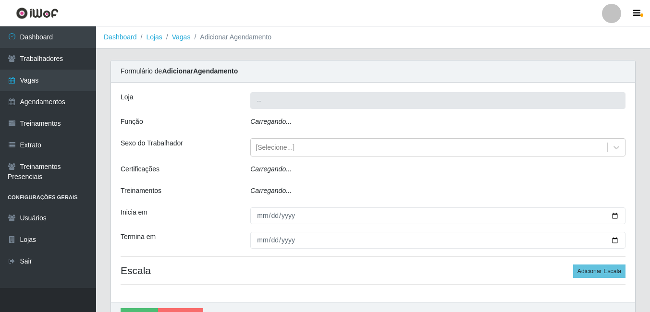
type input "[GEOGRAPHIC_DATA] - [DATE] Shopping"
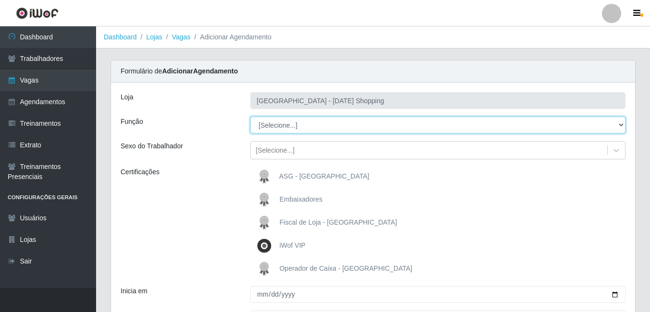
click at [464, 126] on select "[Selecione...] ASG ASG + ASG ++ Assistente de Loja Assistente de Loja + Assiste…" at bounding box center [437, 125] width 375 height 17
select select "148"
click at [250, 117] on select "[Selecione...] ASG ASG + ASG ++ Assistente de Loja Assistente de Loja + Assiste…" at bounding box center [437, 125] width 375 height 17
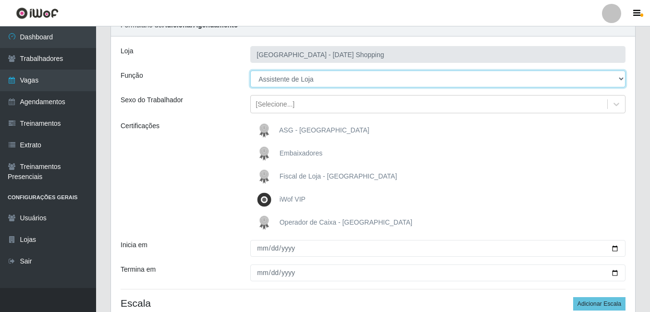
scroll to position [96, 0]
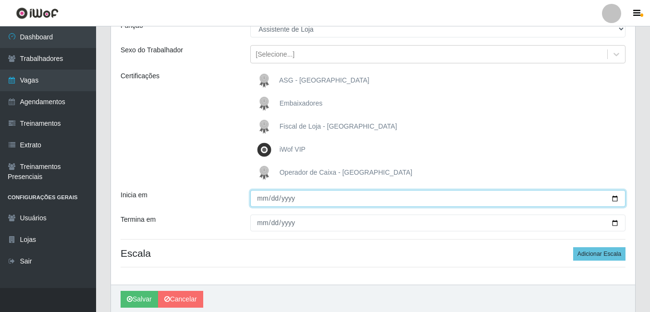
click at [614, 198] on input "Inicia em" at bounding box center [437, 198] width 375 height 17
type input "2025-10-06"
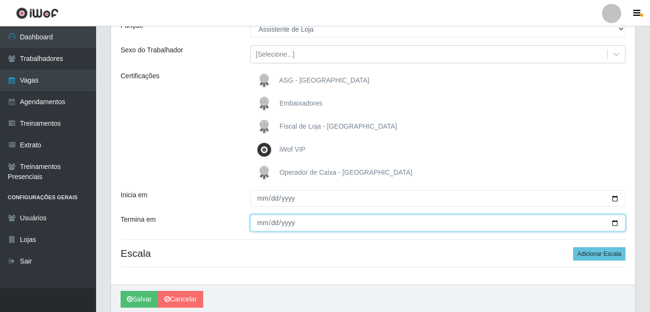
click at [615, 223] on input "Termina em" at bounding box center [437, 223] width 375 height 17
type input "2025-10-27"
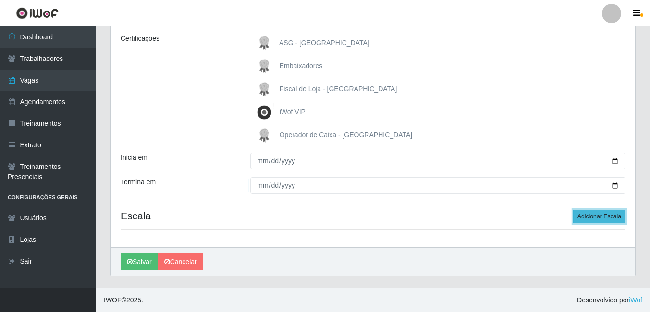
click at [602, 220] on button "Adicionar Escala" at bounding box center [599, 216] width 52 height 13
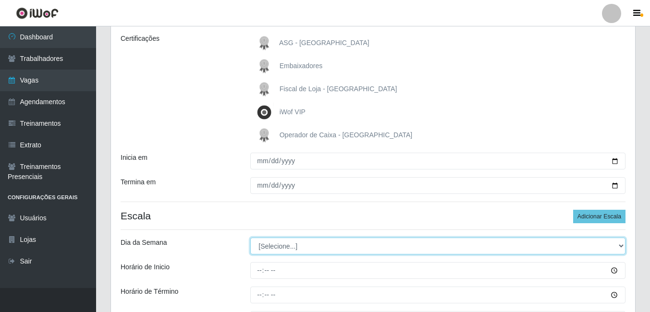
click at [622, 246] on select "[Selecione...] Segunda Terça Quarta Quinta Sexta Sábado Domingo" at bounding box center [437, 246] width 375 height 17
select select "1"
click at [250, 238] on select "[Selecione...] Segunda Terça Quarta Quinta Sexta Sábado Domingo" at bounding box center [437, 246] width 375 height 17
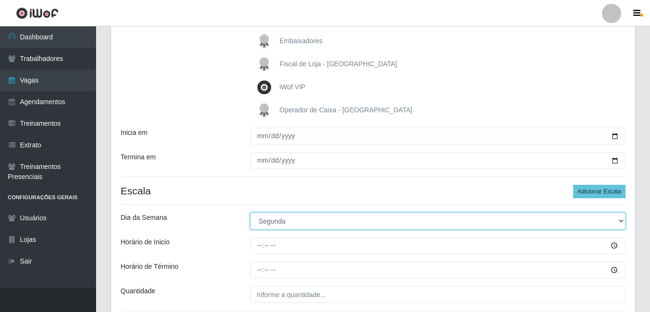
scroll to position [182, 0]
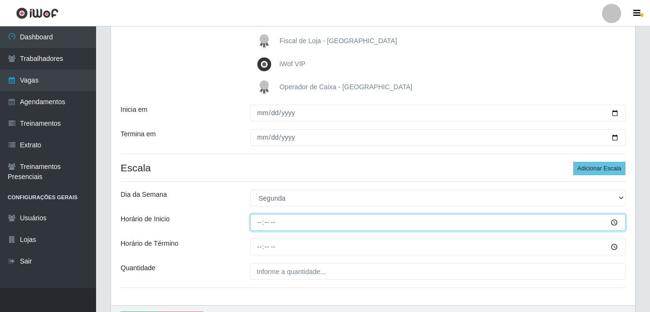
click at [265, 222] on input "Horário de Inicio" at bounding box center [437, 222] width 375 height 17
click at [257, 222] on input "Horário de Inicio" at bounding box center [437, 222] width 375 height 17
type input "16:00"
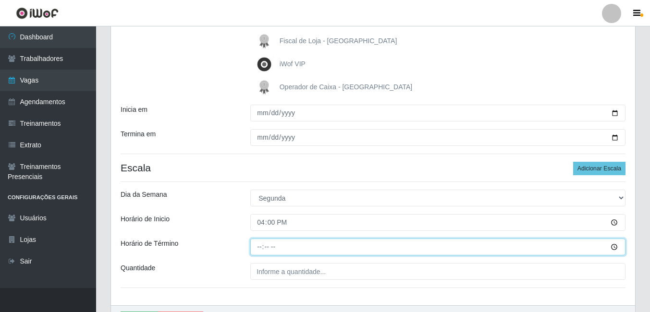
click at [261, 250] on input "Horário de Término" at bounding box center [437, 247] width 375 height 17
type input "22:00"
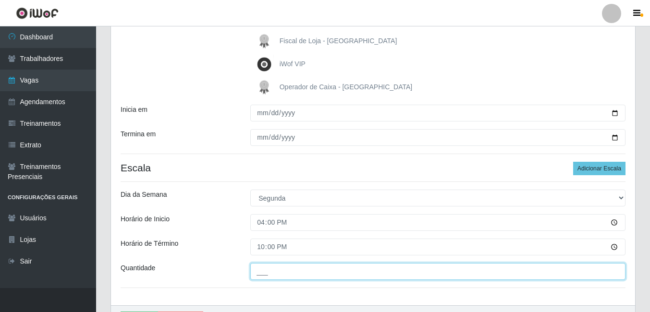
click at [616, 273] on input "___" at bounding box center [437, 271] width 375 height 17
type input "01_"
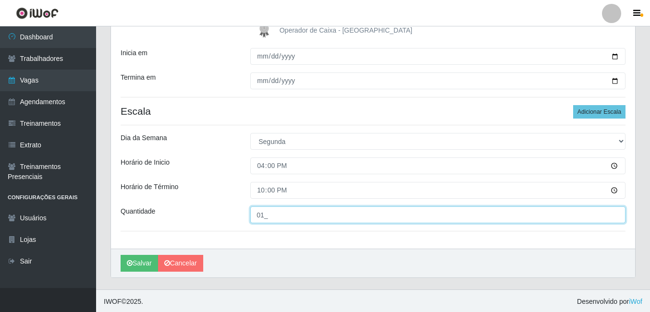
scroll to position [240, 0]
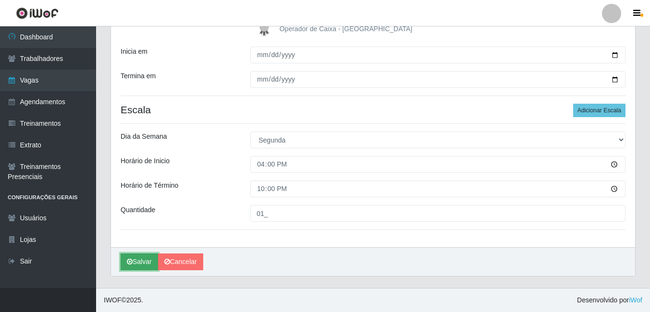
click at [149, 261] on button "Salvar" at bounding box center [139, 262] width 37 height 17
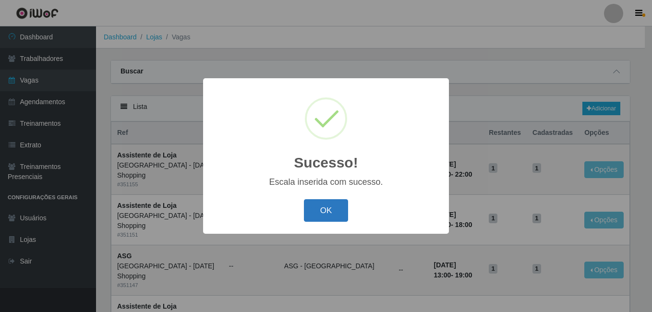
click at [320, 214] on button "OK" at bounding box center [326, 210] width 45 height 23
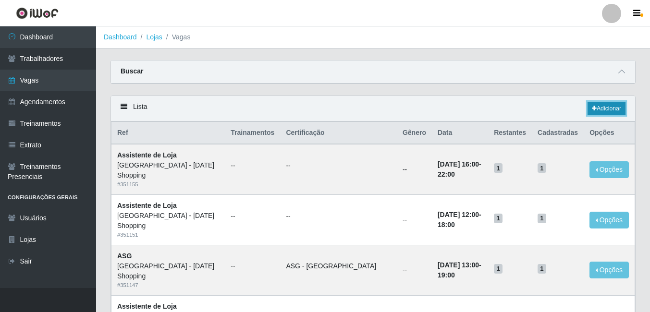
click at [606, 111] on link "Adicionar" at bounding box center [606, 108] width 38 height 13
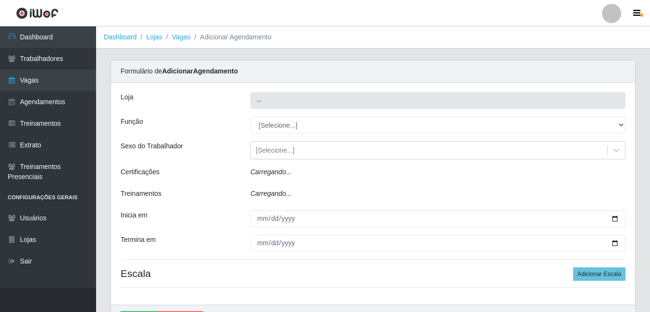
type input "[GEOGRAPHIC_DATA] - [DATE] Shopping"
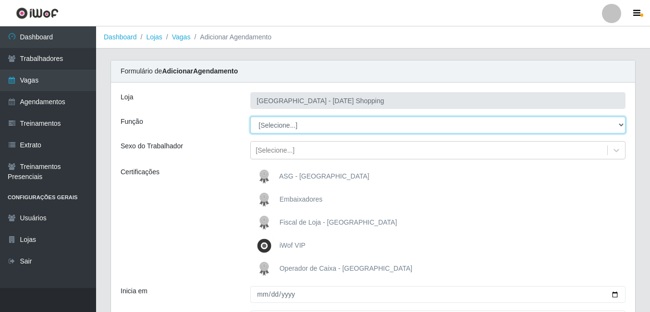
click at [381, 127] on select "[Selecione...] ASG ASG + ASG ++ Assistente de Loja Assistente de Loja + Assiste…" at bounding box center [437, 125] width 375 height 17
select select "148"
click at [250, 117] on select "[Selecione...] ASG ASG + ASG ++ Assistente de Loja Assistente de Loja + Assiste…" at bounding box center [437, 125] width 375 height 17
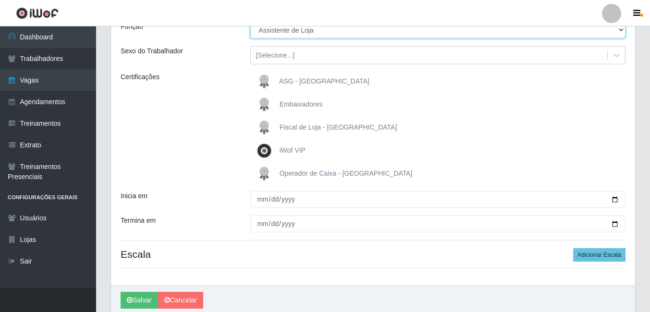
scroll to position [96, 0]
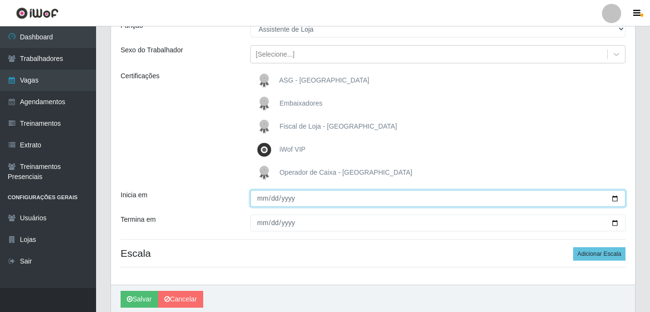
click at [612, 199] on input "Inicia em" at bounding box center [437, 198] width 375 height 17
type input "2025-10-07"
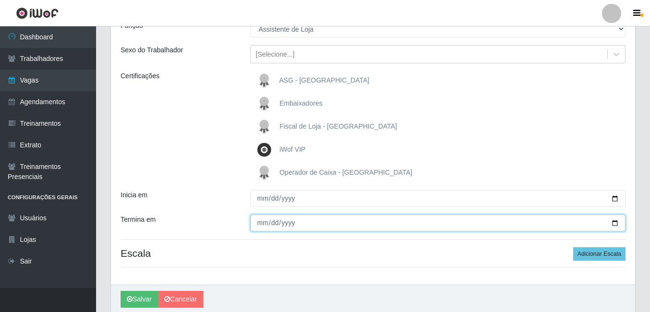
click at [619, 225] on input "Termina em" at bounding box center [437, 223] width 375 height 17
type input "2025-10-28"
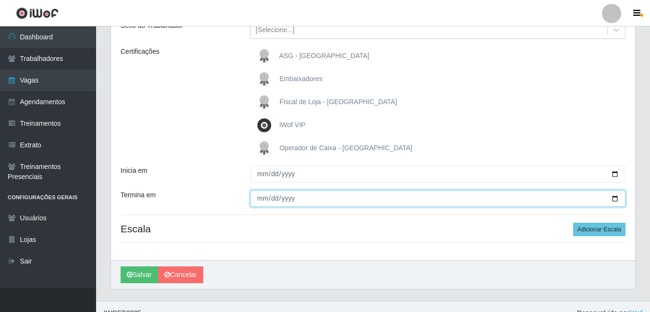
scroll to position [134, 0]
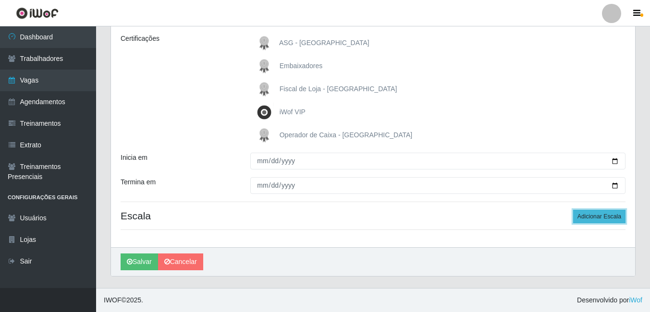
click at [599, 214] on button "Adicionar Escala" at bounding box center [599, 216] width 52 height 13
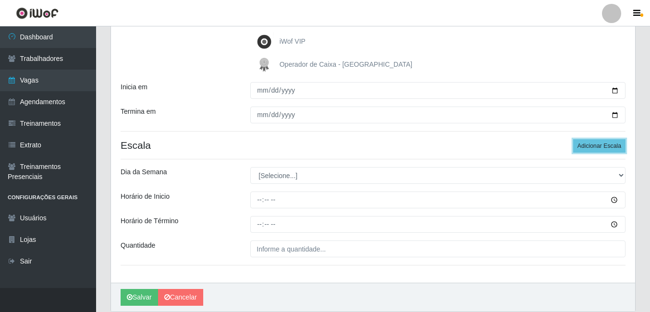
scroll to position [230, 0]
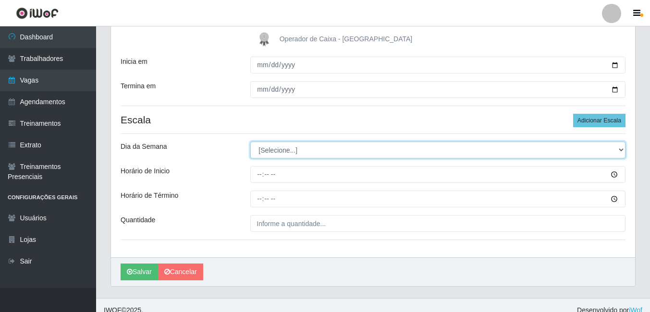
click at [442, 147] on select "[Selecione...] Segunda Terça Quarta Quinta Sexta Sábado Domingo" at bounding box center [437, 150] width 375 height 17
select select "2"
click at [250, 142] on select "[Selecione...] Segunda Terça Quarta Quinta Sexta Sábado Domingo" at bounding box center [437, 150] width 375 height 17
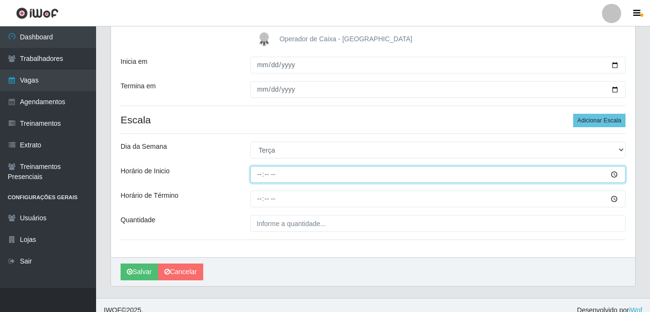
click at [259, 177] on input "Horário de Inicio" at bounding box center [437, 174] width 375 height 17
type input "12:00"
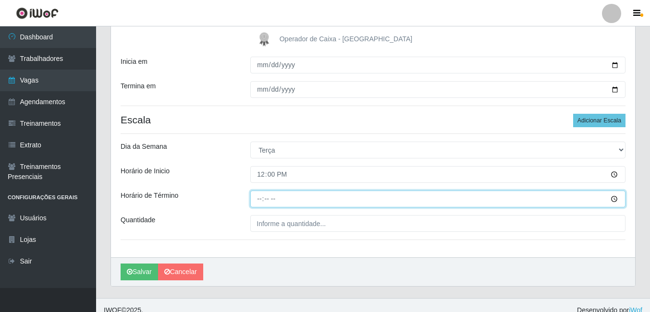
click at [260, 198] on input "Horário de Término" at bounding box center [437, 199] width 375 height 17
type input "18:00"
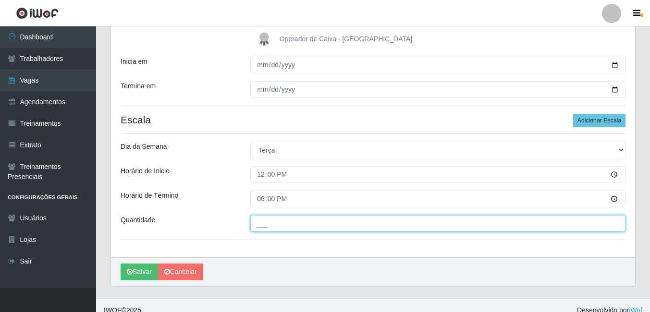
click at [618, 222] on input "___" at bounding box center [437, 223] width 375 height 17
type input "01_"
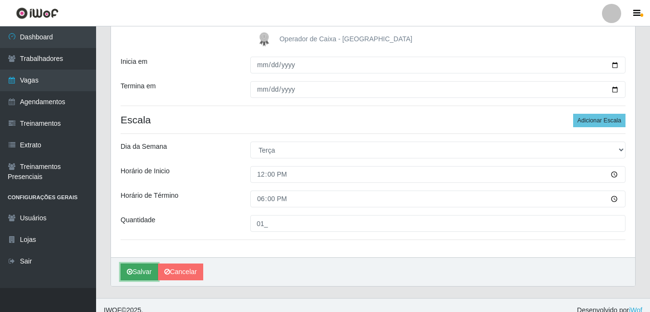
click at [137, 269] on button "Salvar" at bounding box center [139, 272] width 37 height 17
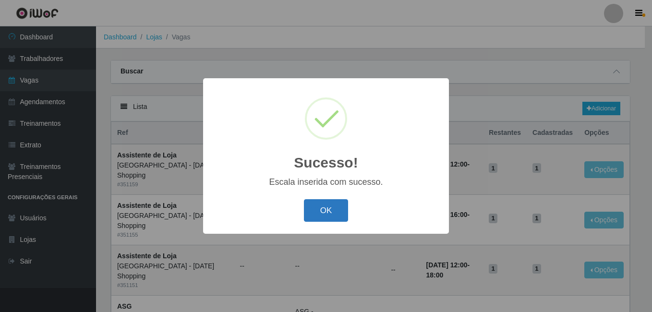
click at [320, 213] on button "OK" at bounding box center [326, 210] width 45 height 23
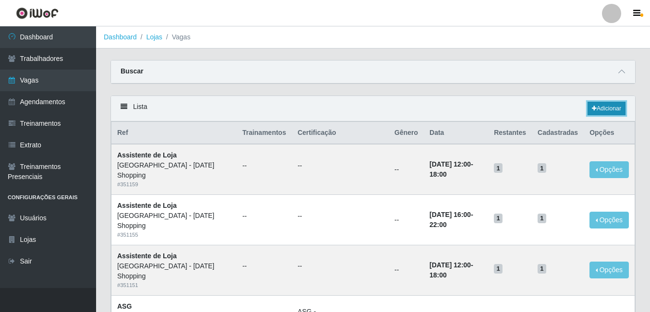
click at [605, 108] on link "Adicionar" at bounding box center [606, 108] width 38 height 13
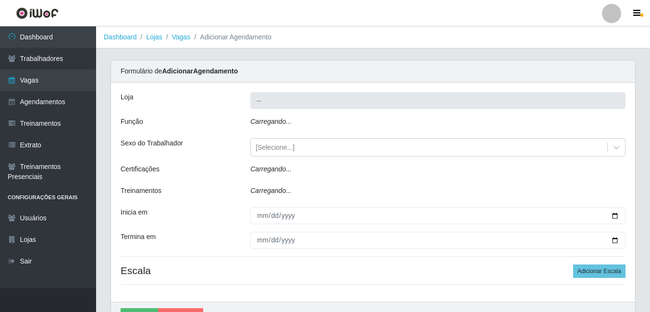
type input "[GEOGRAPHIC_DATA] - [DATE] Shopping"
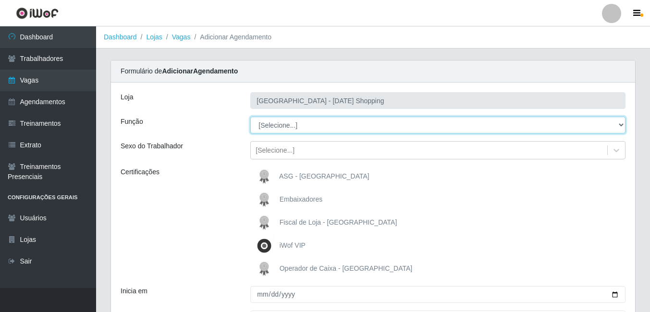
click at [341, 124] on select "[Selecione...] ASG ASG + ASG ++ Assistente de Loja Assistente de Loja + Assiste…" at bounding box center [437, 125] width 375 height 17
select select "148"
click at [250, 117] on select "[Selecione...] ASG ASG + ASG ++ Assistente de Loja Assistente de Loja + Assiste…" at bounding box center [437, 125] width 375 height 17
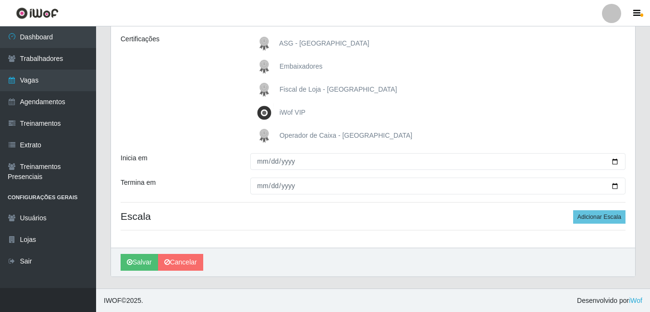
scroll to position [134, 0]
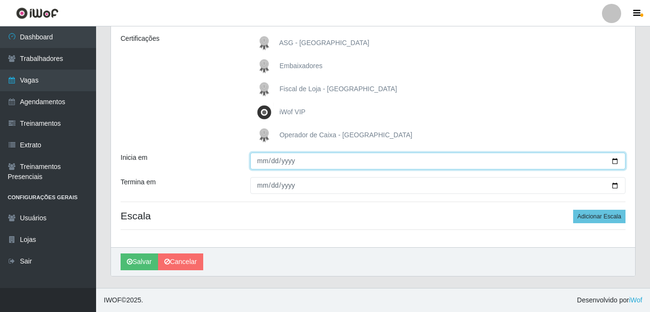
click at [428, 158] on input "Inicia em" at bounding box center [437, 161] width 375 height 17
click at [616, 161] on input "Inicia em" at bounding box center [437, 161] width 375 height 17
type input "2025-10-07"
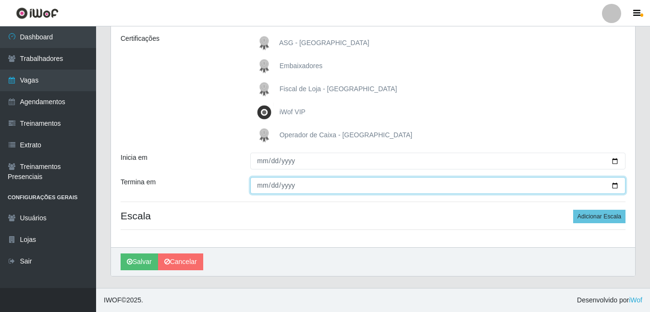
click at [616, 187] on input "Termina em" at bounding box center [437, 185] width 375 height 17
click at [362, 186] on input "2025-10-07" at bounding box center [437, 185] width 375 height 17
click at [615, 184] on input "2025-10-07" at bounding box center [437, 185] width 375 height 17
type input "2025-10-28"
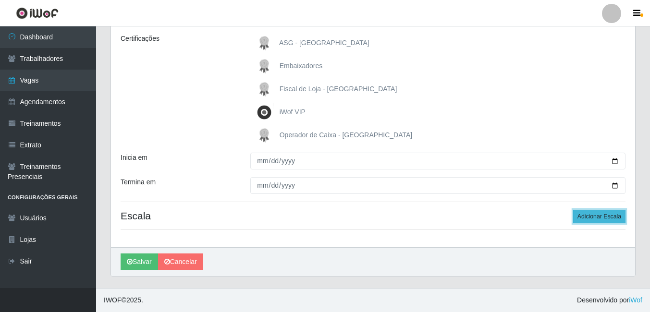
click at [594, 217] on button "Adicionar Escala" at bounding box center [599, 216] width 52 height 13
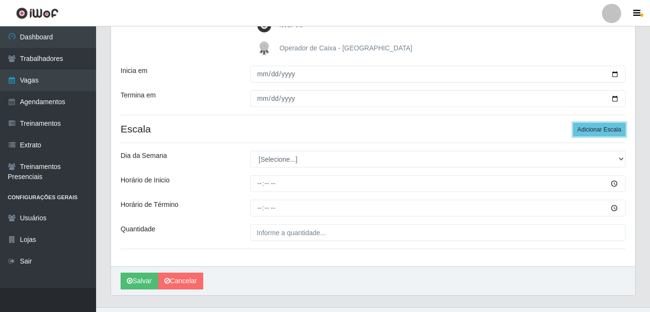
scroll to position [230, 0]
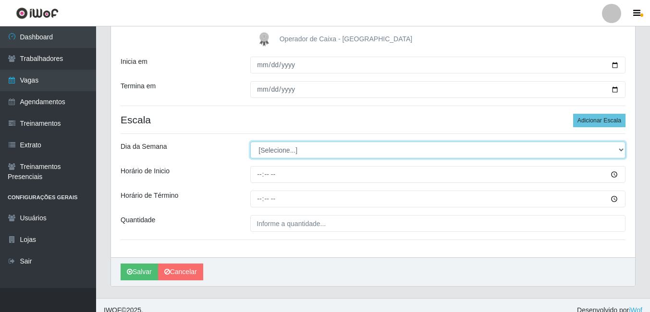
click at [618, 151] on select "[Selecione...] Segunda Terça Quarta Quinta Sexta Sábado Domingo" at bounding box center [437, 150] width 375 height 17
select select "2"
click at [250, 142] on select "[Selecione...] Segunda Terça Quarta Quinta Sexta Sábado Domingo" at bounding box center [437, 150] width 375 height 17
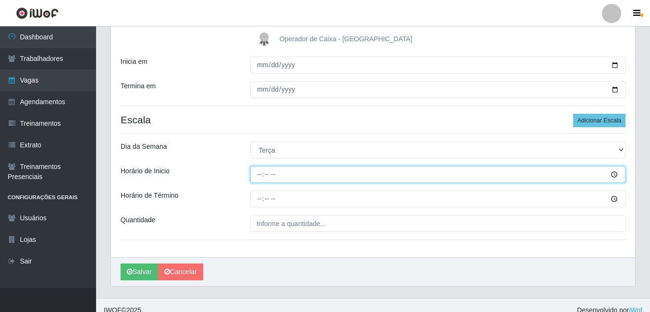
click at [257, 174] on input "Horário de Inicio" at bounding box center [437, 174] width 375 height 17
type input "16:00"
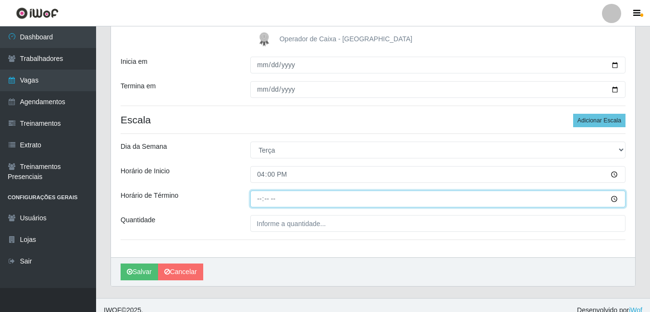
click at [258, 197] on input "Horário de Término" at bounding box center [437, 199] width 375 height 17
type input "22:00"
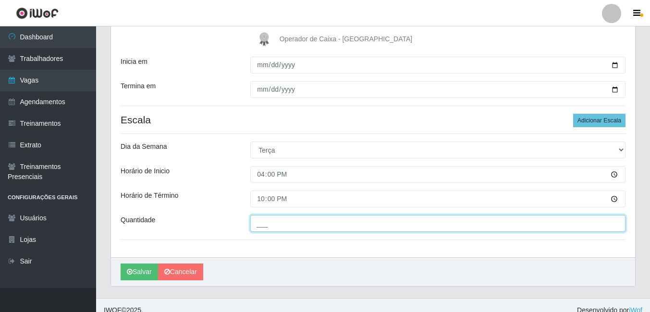
click at [413, 227] on input "___" at bounding box center [437, 223] width 375 height 17
type input "1__"
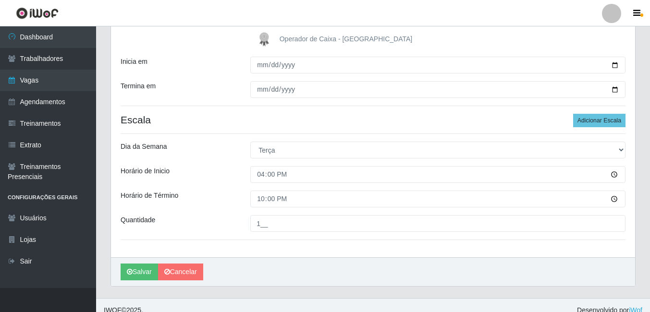
click at [644, 211] on div "Carregando... Formulário de Adicionar Agendamento Loja Rio Center - Natal Shopp…" at bounding box center [373, 64] width 554 height 468
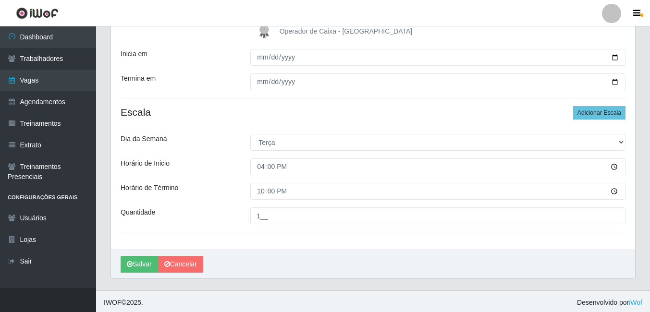
scroll to position [240, 0]
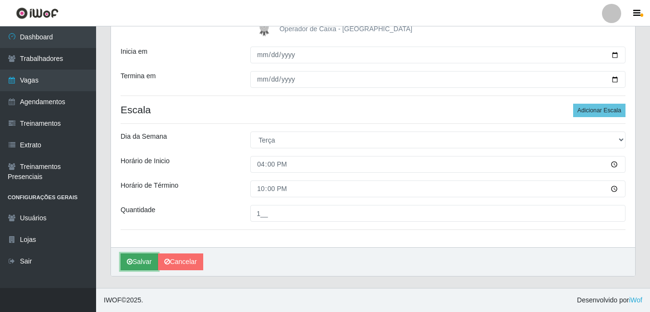
click at [138, 260] on button "Salvar" at bounding box center [139, 262] width 37 height 17
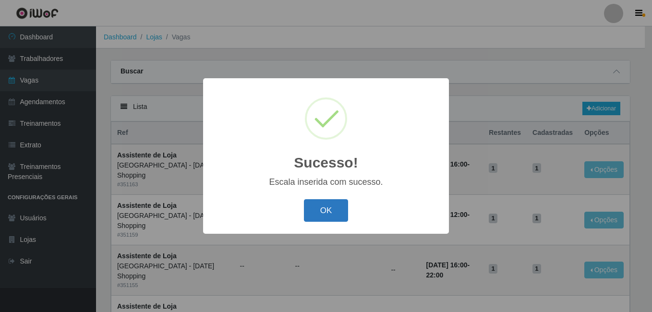
drag, startPoint x: 327, startPoint y: 213, endPoint x: 369, endPoint y: 220, distance: 42.4
click at [327, 214] on button "OK" at bounding box center [326, 210] width 45 height 23
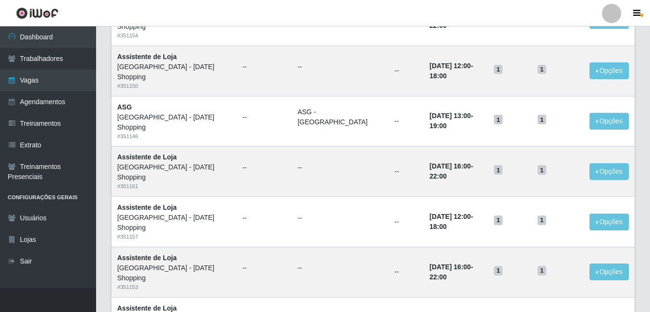
scroll to position [502, 0]
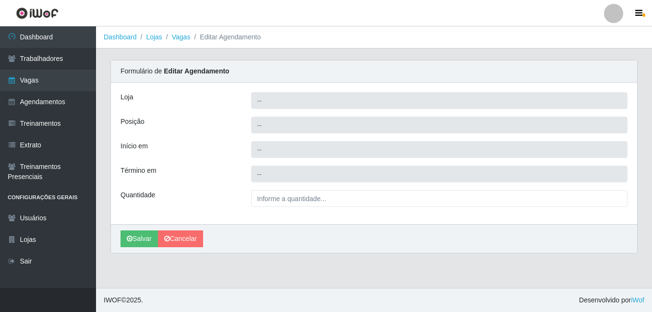
type input "[GEOGRAPHIC_DATA] - [DATE] Shopping"
type input "ASG"
type input "2025-10-12 13:00:00"
type input "2025-10-12 19:00:00"
type input "1__"
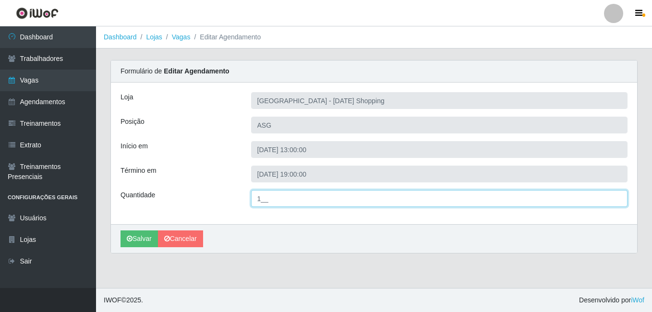
click at [287, 194] on input "1__" at bounding box center [439, 198] width 377 height 17
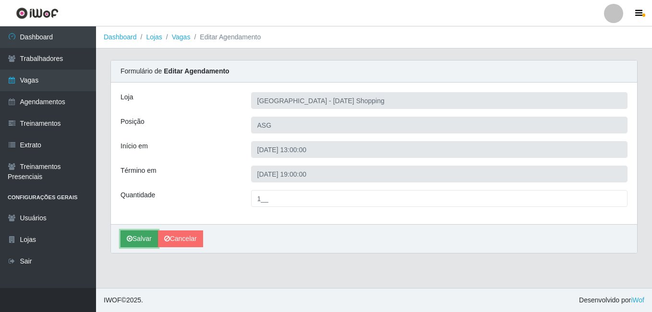
click at [135, 238] on button "Salvar" at bounding box center [139, 239] width 37 height 17
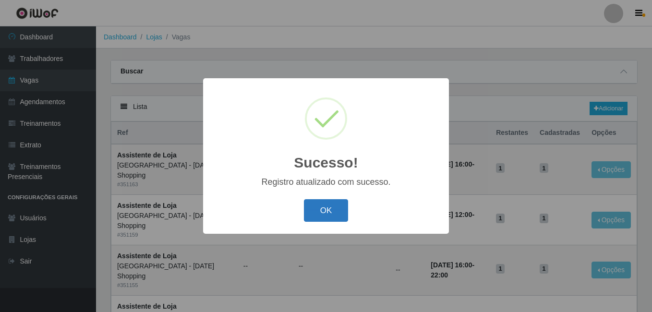
click at [327, 214] on button "OK" at bounding box center [326, 210] width 45 height 23
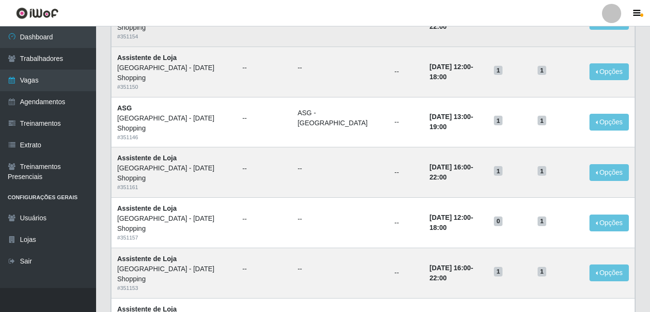
scroll to position [502, 0]
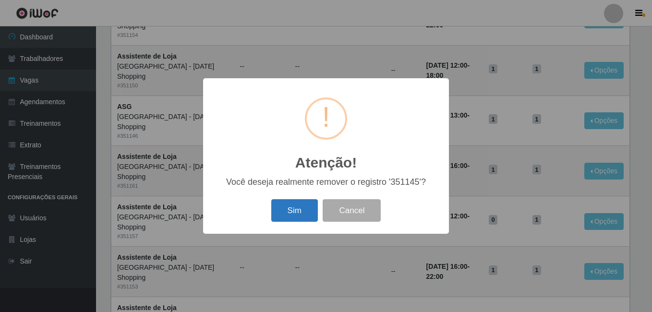
click at [305, 208] on button "Sim" at bounding box center [294, 210] width 47 height 23
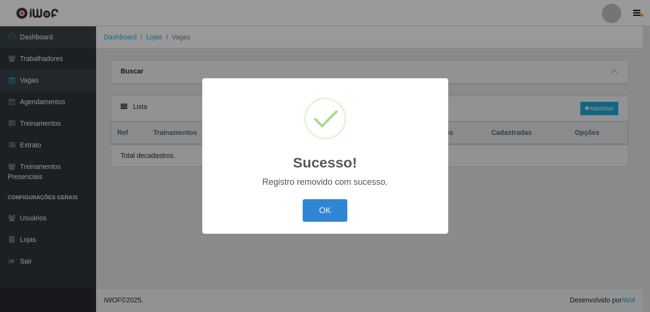
scroll to position [0, 0]
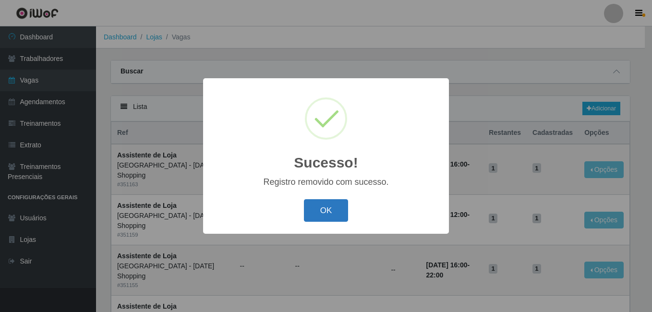
click at [327, 209] on button "OK" at bounding box center [326, 210] width 45 height 23
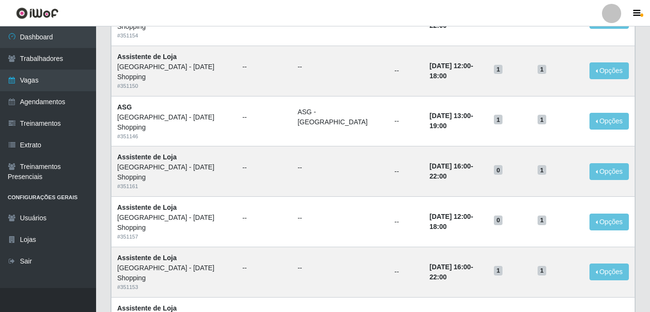
scroll to position [502, 0]
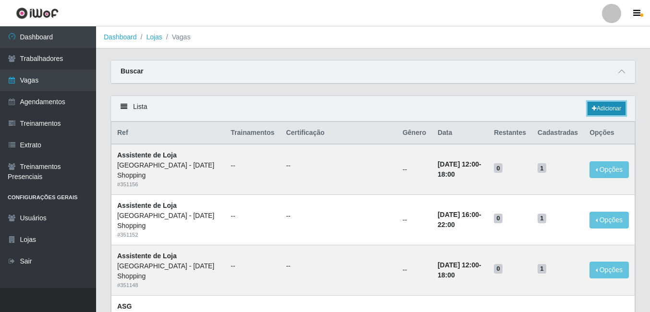
click at [603, 109] on link "Adicionar" at bounding box center [606, 108] width 38 height 13
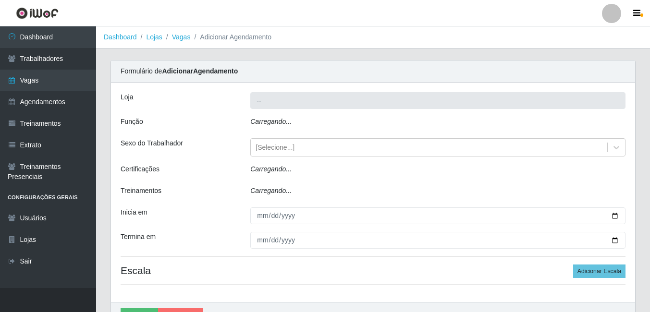
type input "[GEOGRAPHIC_DATA] - [DATE] Shopping"
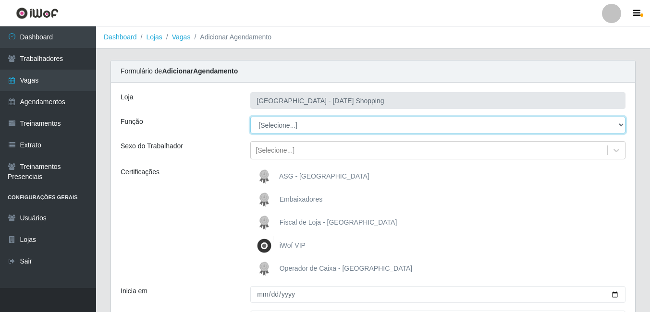
click at [307, 127] on select "[Selecione...] ASG ASG + ASG ++ Assistente de Loja Assistente de Loja + Assiste…" at bounding box center [437, 125] width 375 height 17
select select "148"
click at [250, 117] on select "[Selecione...] ASG ASG + ASG ++ Assistente de Loja Assistente de Loja + Assiste…" at bounding box center [437, 125] width 375 height 17
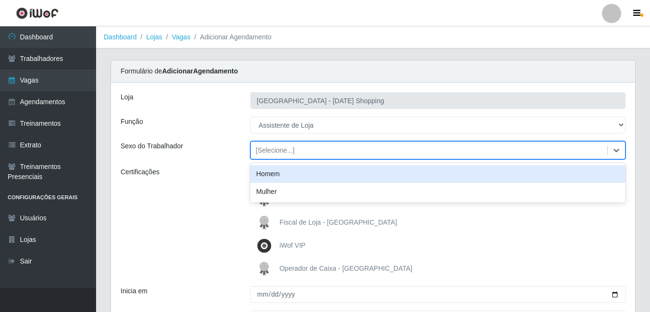
click at [348, 152] on div "[Selecione...]" at bounding box center [429, 151] width 356 height 16
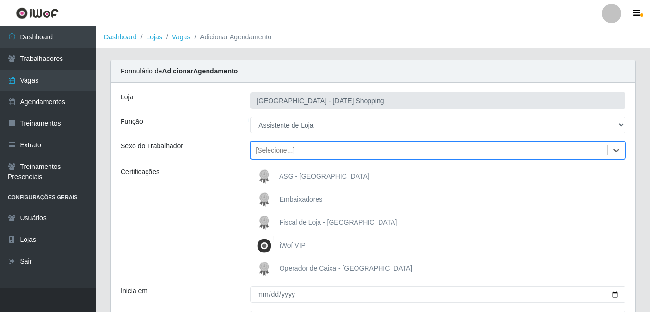
click at [348, 152] on div "[Selecione...]" at bounding box center [429, 151] width 356 height 16
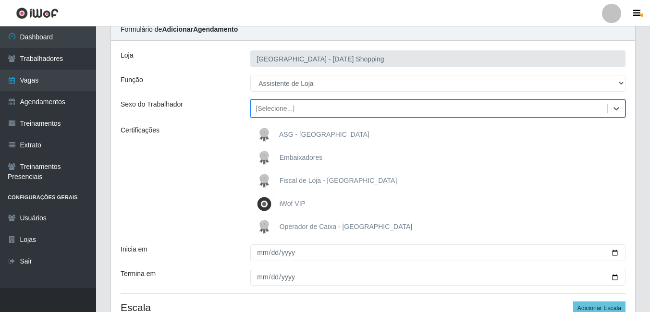
scroll to position [96, 0]
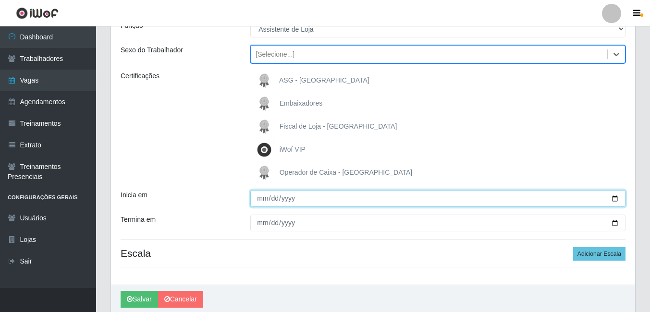
click at [262, 200] on input "Inicia em" at bounding box center [437, 198] width 375 height 17
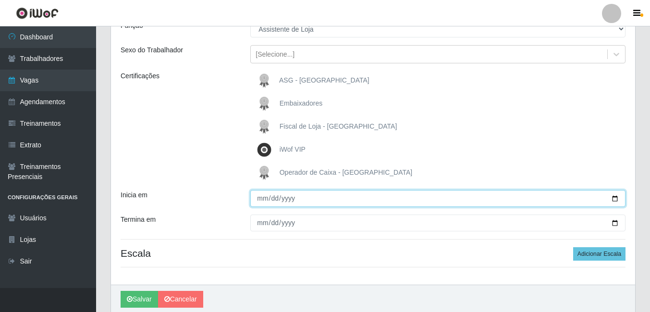
click at [261, 195] on input "Inicia em" at bounding box center [437, 198] width 375 height 17
type input "2025-10-01"
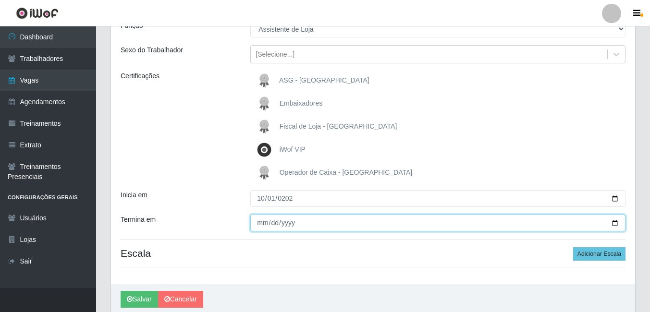
click at [616, 223] on input "Termina em" at bounding box center [437, 223] width 375 height 17
click at [613, 223] on input "2025-10-01" at bounding box center [437, 223] width 375 height 17
type input "2025-10-29"
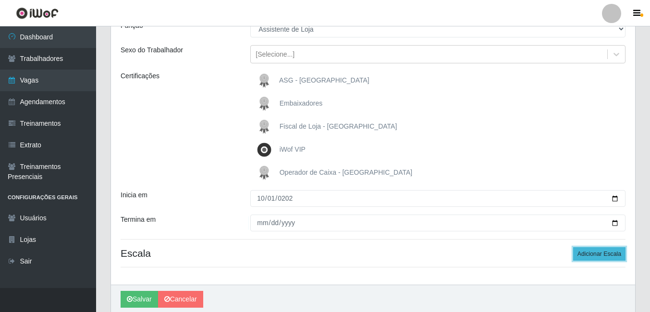
click at [591, 257] on button "Adicionar Escala" at bounding box center [599, 253] width 52 height 13
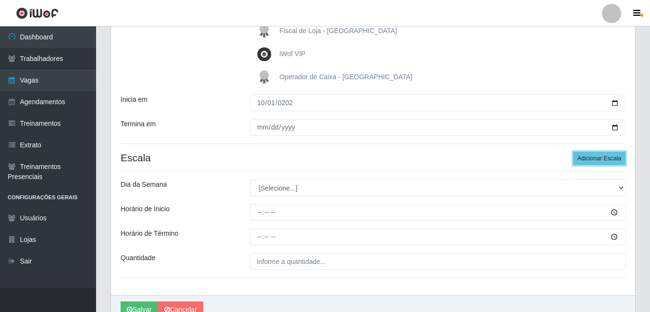
scroll to position [192, 0]
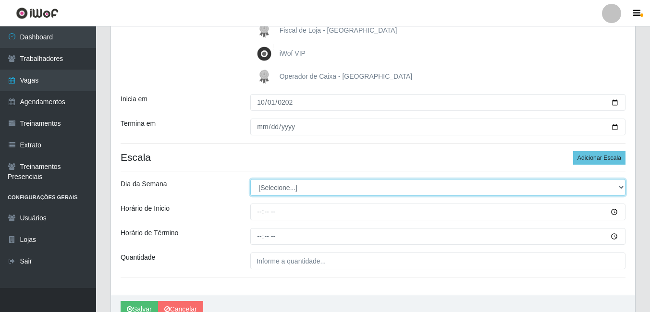
click at [288, 186] on select "[Selecione...] Segunda Terça Quarta Quinta Sexta Sábado Domingo" at bounding box center [437, 187] width 375 height 17
select select "3"
click at [250, 179] on select "[Selecione...] Segunda Terça Quarta Quinta Sexta Sábado Domingo" at bounding box center [437, 187] width 375 height 17
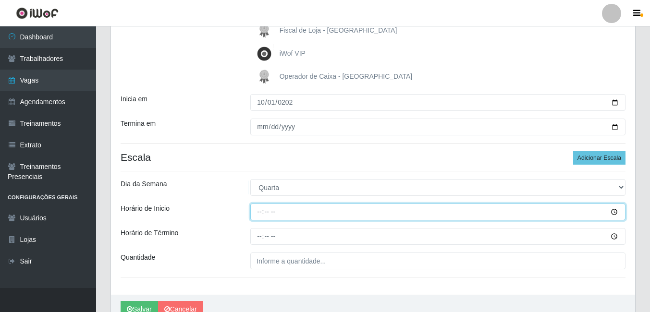
click at [260, 212] on input "Horário de Inicio" at bounding box center [437, 212] width 375 height 17
type input "12:00"
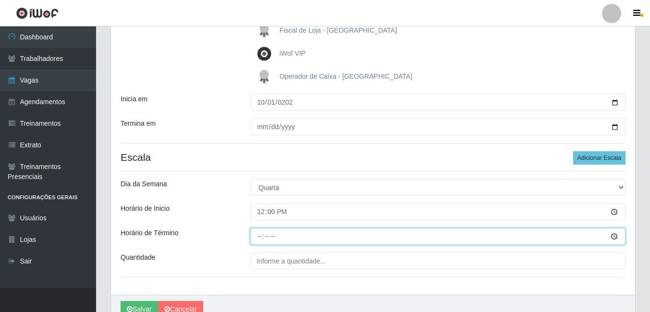
click at [257, 239] on input "Horário de Término" at bounding box center [437, 236] width 375 height 17
type input "18:00"
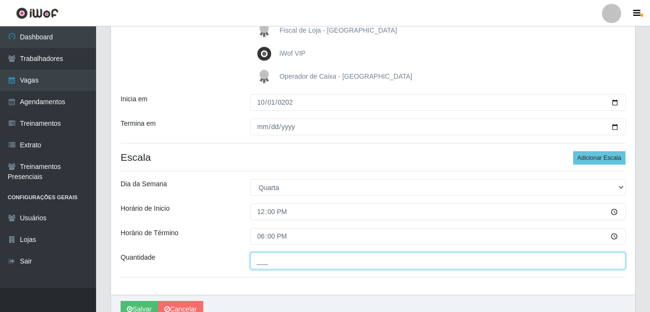
click at [276, 258] on input "___" at bounding box center [437, 261] width 375 height 17
type input "1__"
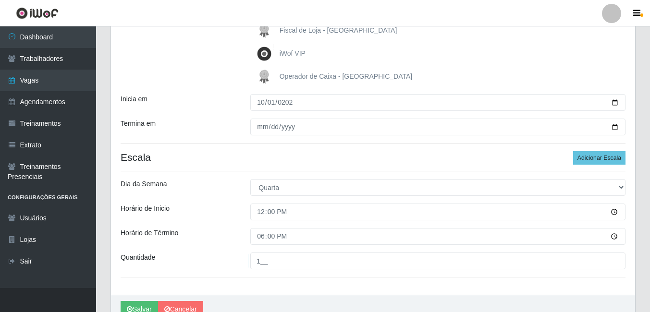
click at [296, 278] on hr at bounding box center [373, 277] width 505 height 0
click at [136, 306] on button "Salvar" at bounding box center [139, 309] width 37 height 17
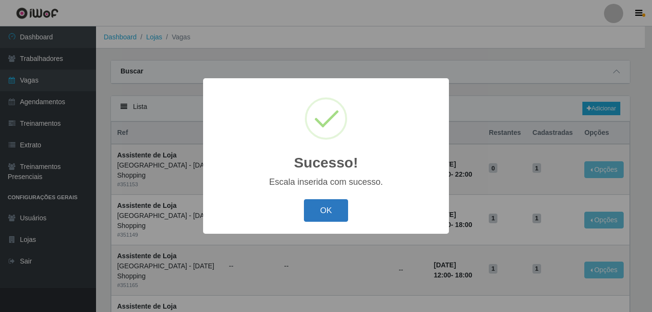
click at [333, 218] on button "OK" at bounding box center [326, 210] width 45 height 23
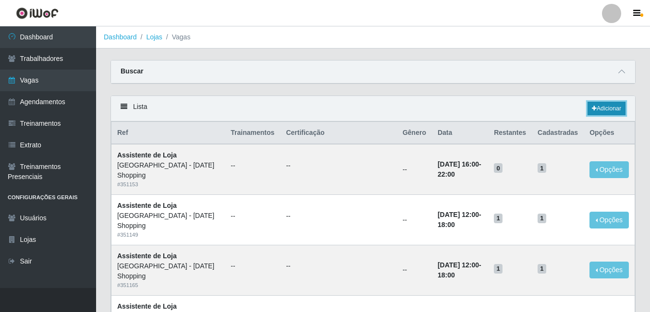
click at [600, 106] on link "Adicionar" at bounding box center [606, 108] width 38 height 13
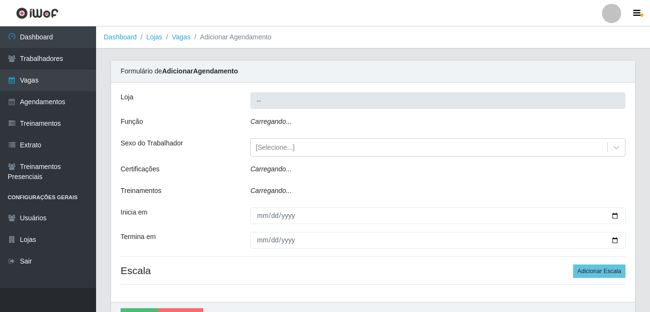
type input "[GEOGRAPHIC_DATA] - [DATE] Shopping"
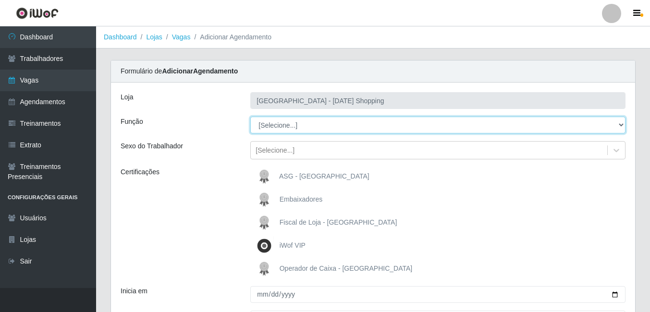
click at [294, 126] on select "[Selecione...] ASG ASG + ASG ++ Assistente de Loja Assistente de Loja + Assiste…" at bounding box center [437, 125] width 375 height 17
select select "148"
click at [250, 117] on select "[Selecione...] ASG ASG + ASG ++ Assistente de Loja Assistente de Loja + Assiste…" at bounding box center [437, 125] width 375 height 17
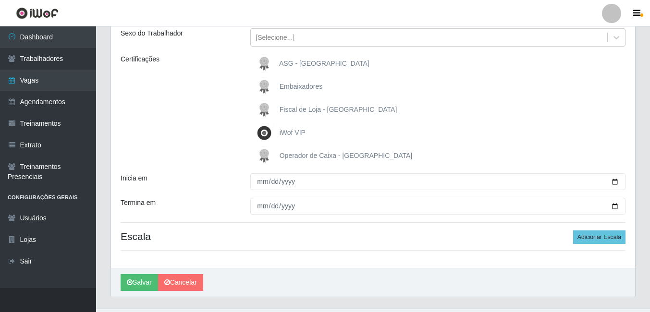
scroll to position [134, 0]
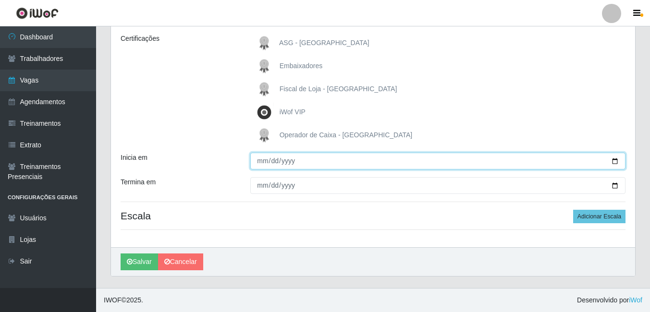
click at [615, 162] on input "Inicia em" at bounding box center [437, 161] width 375 height 17
type input "2025-10-01"
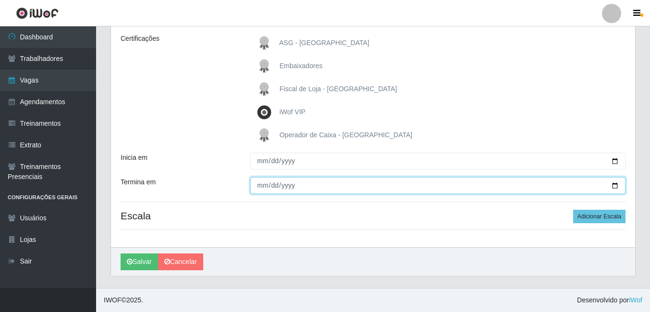
click at [619, 186] on input "Termina em" at bounding box center [437, 185] width 375 height 17
click at [615, 188] on input "Termina em" at bounding box center [437, 185] width 375 height 17
type input "2025-10-29"
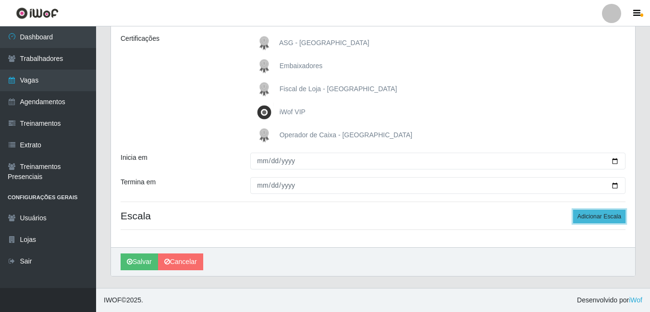
click at [593, 219] on button "Adicionar Escala" at bounding box center [599, 216] width 52 height 13
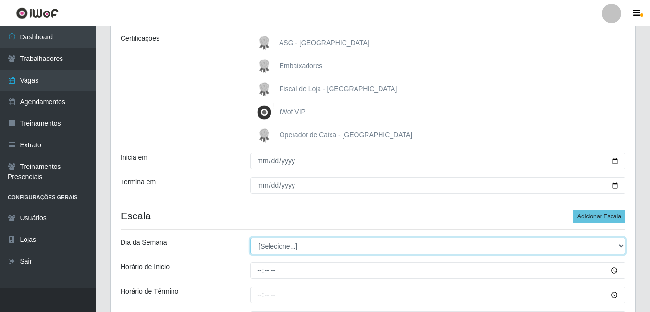
click at [277, 247] on select "[Selecione...] Segunda Terça Quarta Quinta Sexta Sábado Domingo" at bounding box center [437, 246] width 375 height 17
select select "3"
click at [250, 238] on select "[Selecione...] Segunda Terça Quarta Quinta Sexta Sábado Domingo" at bounding box center [437, 246] width 375 height 17
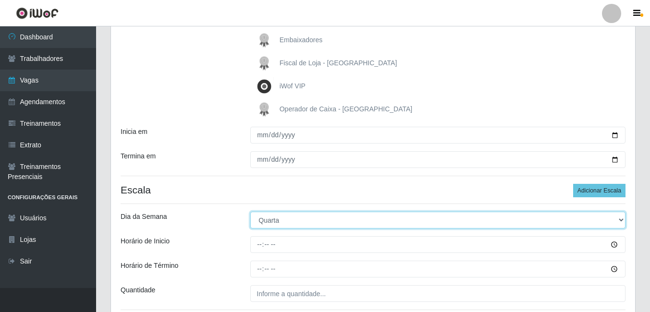
scroll to position [182, 0]
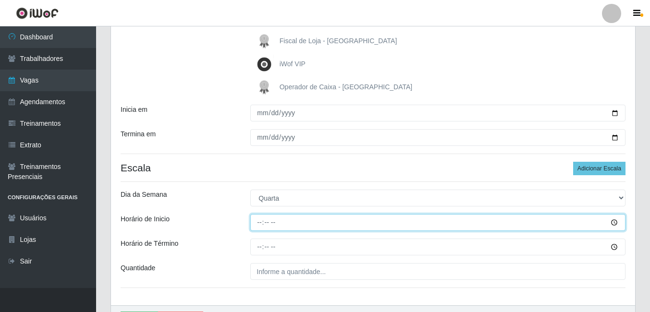
click at [257, 223] on input "Horário de Inicio" at bounding box center [437, 222] width 375 height 17
type input "16:00"
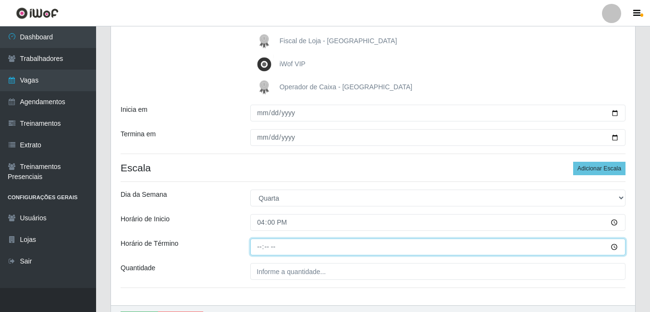
click at [263, 251] on input "Horário de Término" at bounding box center [437, 247] width 375 height 17
type input "22:00"
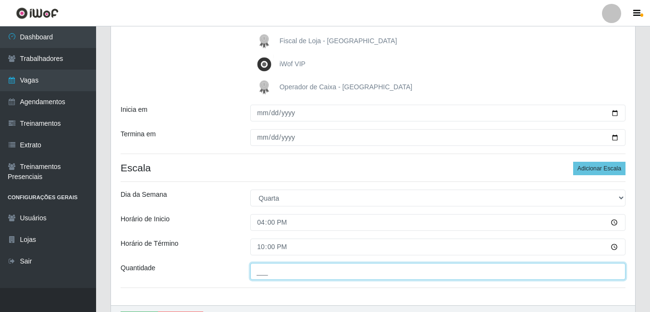
click at [275, 274] on input "___" at bounding box center [437, 271] width 375 height 17
type input "1__"
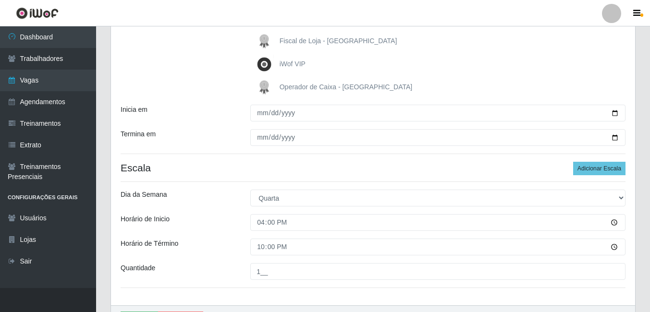
click at [392, 286] on div "Loja Rio Center - Natal Shopping Função [Selecione...] ASG ASG + ASG ++ Assiste…" at bounding box center [373, 103] width 524 height 404
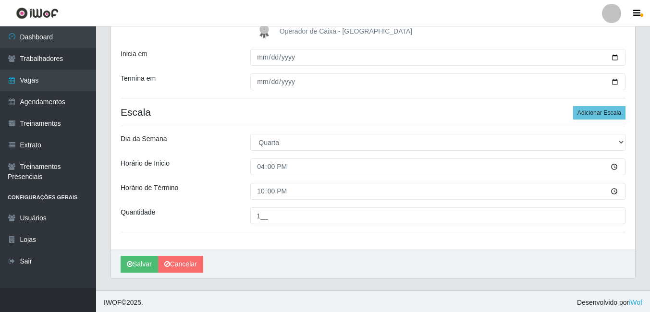
scroll to position [240, 0]
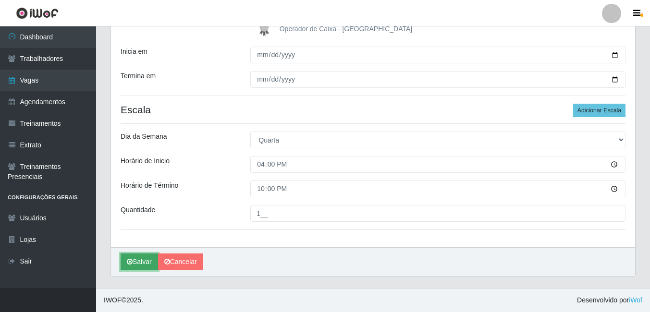
click at [147, 261] on button "Salvar" at bounding box center [139, 262] width 37 height 17
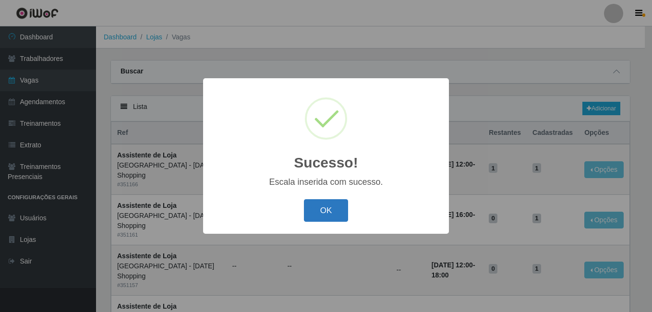
click at [316, 210] on button "OK" at bounding box center [326, 210] width 45 height 23
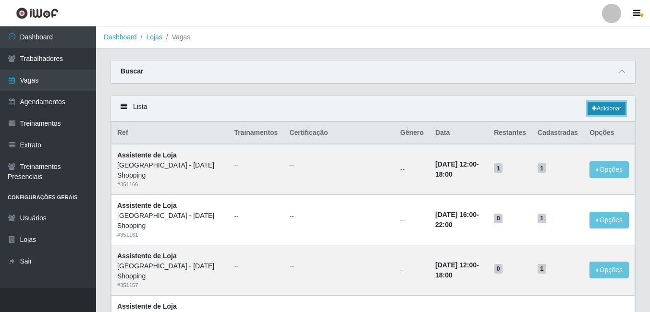
click at [610, 110] on link "Adicionar" at bounding box center [606, 108] width 38 height 13
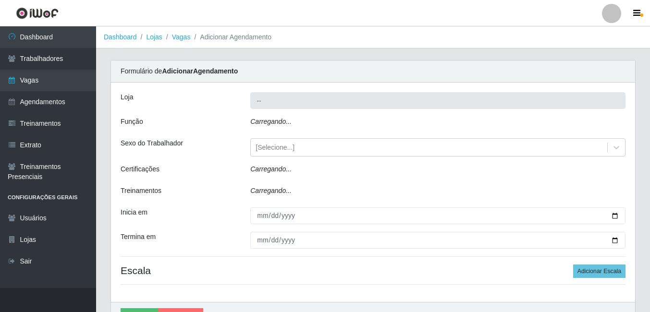
type input "[GEOGRAPHIC_DATA] - [DATE] Shopping"
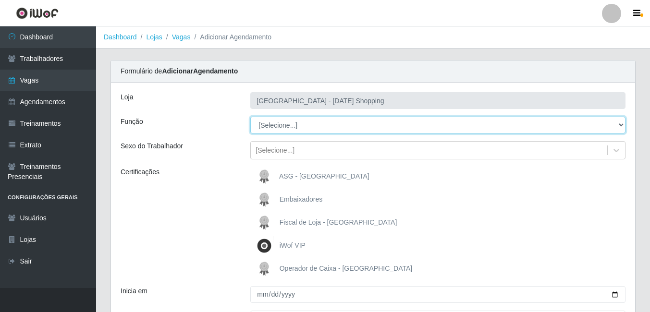
click at [363, 125] on select "[Selecione...] ASG ASG + ASG ++ Assistente de Loja Assistente de Loja + Assiste…" at bounding box center [437, 125] width 375 height 17
select select "148"
click at [250, 117] on select "[Selecione...] ASG ASG + ASG ++ Assistente de Loja Assistente de Loja + Assiste…" at bounding box center [437, 125] width 375 height 17
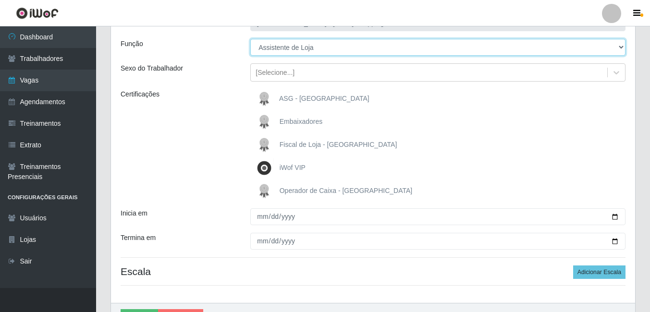
scroll to position [96, 0]
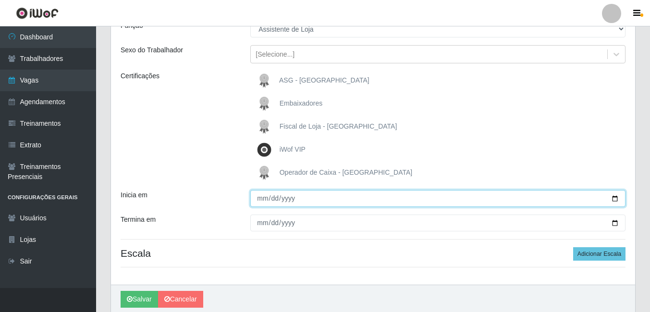
click at [261, 200] on input "Inicia em" at bounding box center [437, 198] width 375 height 17
click at [617, 200] on input "Inicia em" at bounding box center [437, 198] width 375 height 17
type input "2025-10-02"
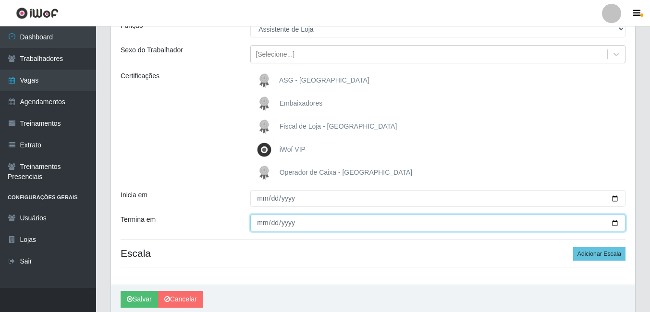
click at [617, 224] on input "Termina em" at bounding box center [437, 223] width 375 height 17
type input "2025-10-30"
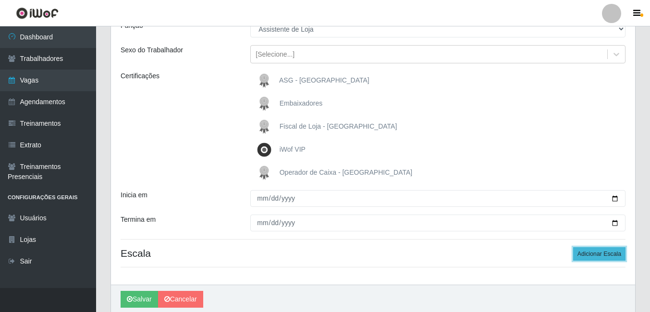
click at [580, 253] on button "Adicionar Escala" at bounding box center [599, 253] width 52 height 13
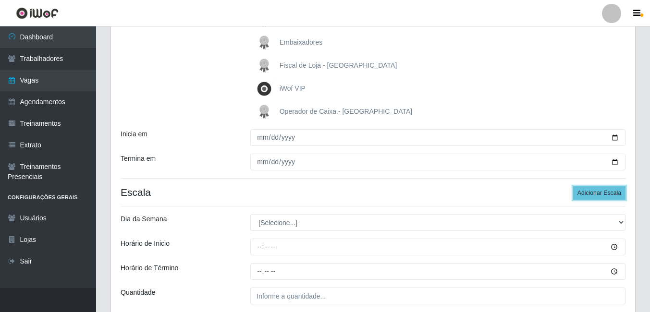
scroll to position [240, 0]
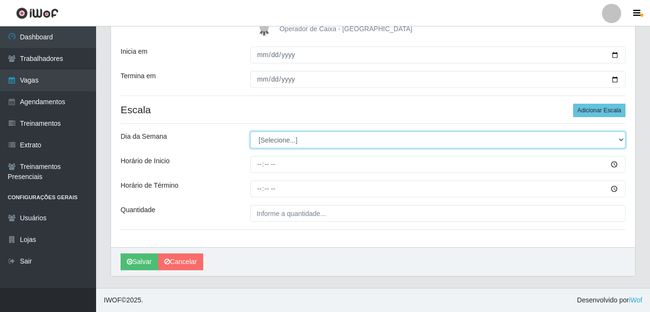
click at [305, 143] on select "[Selecione...] Segunda Terça Quarta Quinta Sexta Sábado Domingo" at bounding box center [437, 140] width 375 height 17
select select "4"
click at [250, 132] on select "[Selecione...] Segunda Terça Quarta Quinta Sexta Sábado Domingo" at bounding box center [437, 140] width 375 height 17
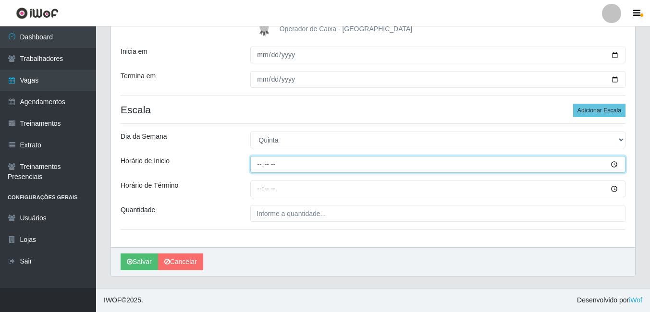
click at [258, 165] on input "Horário de Inicio" at bounding box center [437, 164] width 375 height 17
type input "12:00"
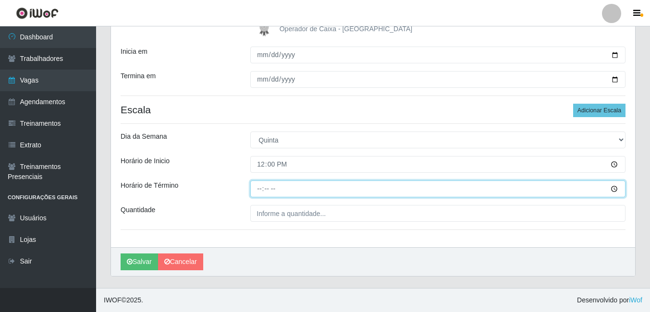
click at [254, 193] on input "Horário de Término" at bounding box center [437, 189] width 375 height 17
type input "18:00"
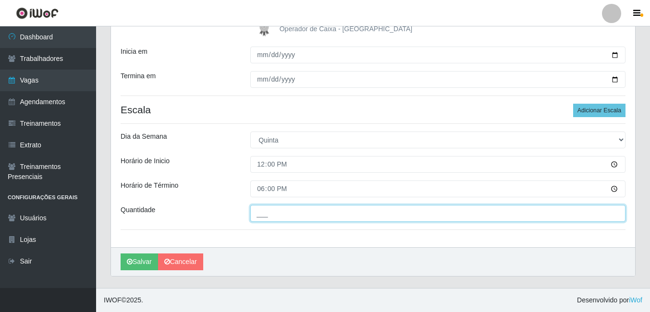
click at [280, 217] on input "___" at bounding box center [437, 213] width 375 height 17
type input "1__"
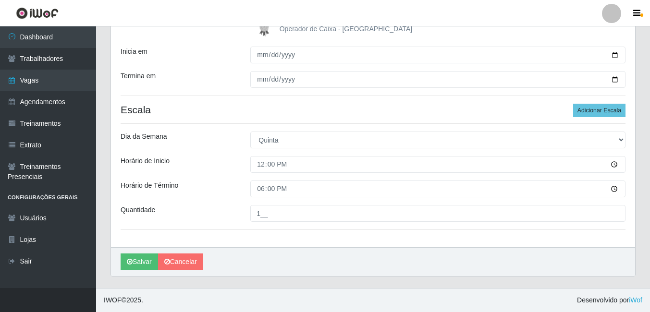
click at [299, 238] on div "Loja Rio Center - Natal Shopping Função [Selecione...] ASG ASG + ASG ++ Assiste…" at bounding box center [373, 45] width 524 height 404
click at [143, 264] on button "Salvar" at bounding box center [139, 262] width 37 height 17
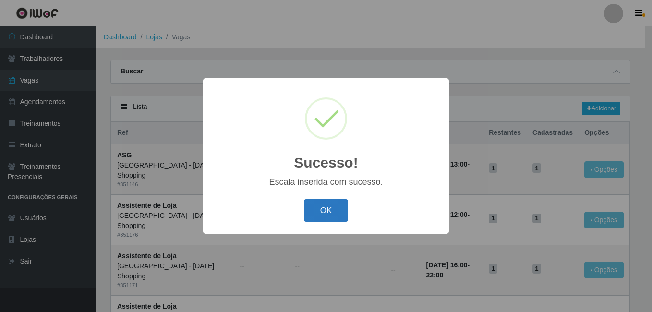
click at [329, 217] on button "OK" at bounding box center [326, 210] width 45 height 23
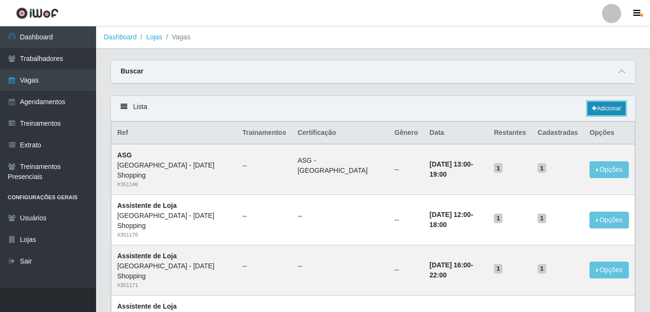
click at [610, 112] on link "Adicionar" at bounding box center [606, 108] width 38 height 13
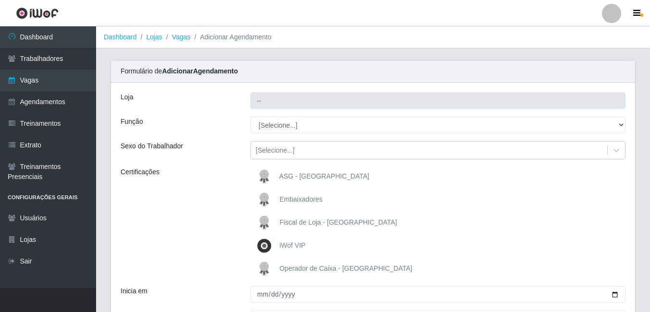
type input "[GEOGRAPHIC_DATA] - [DATE] Shopping"
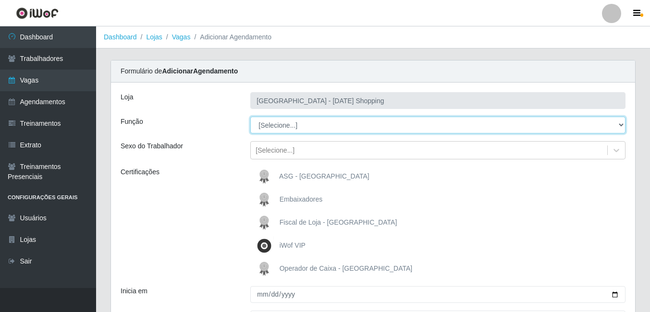
click at [338, 128] on select "[Selecione...] ASG ASG + ASG ++ Assistente de Loja Assistente de Loja + Assiste…" at bounding box center [437, 125] width 375 height 17
select select "148"
click at [250, 117] on select "[Selecione...] ASG ASG + ASG ++ Assistente de Loja Assistente de Loja + Assiste…" at bounding box center [437, 125] width 375 height 17
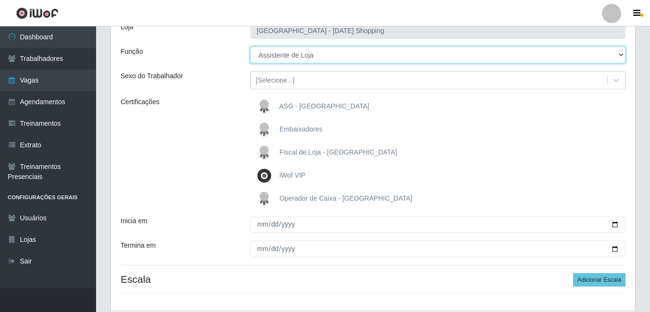
scroll to position [96, 0]
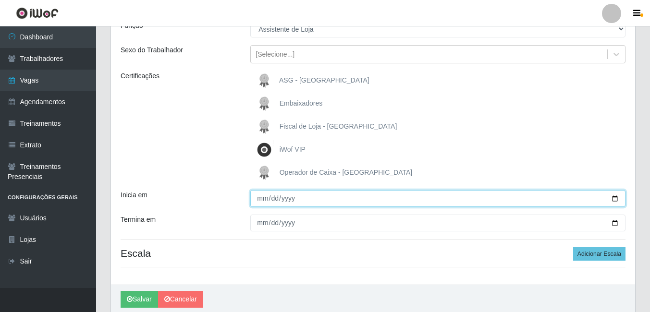
click at [263, 201] on input "Inicia em" at bounding box center [437, 198] width 375 height 17
click at [616, 199] on input "Inicia em" at bounding box center [437, 198] width 375 height 17
type input "2025-10-03"
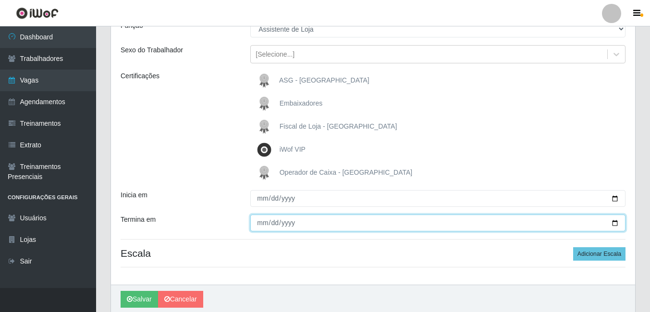
click at [616, 222] on input "Termina em" at bounding box center [437, 223] width 375 height 17
type input "2025-10-03"
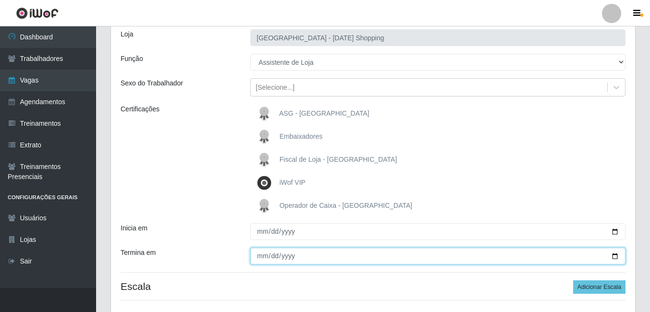
scroll to position [0, 0]
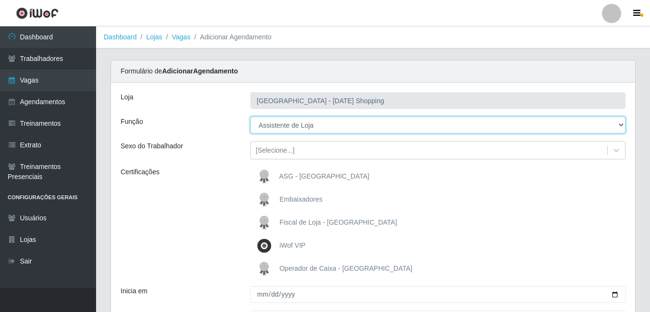
click at [390, 120] on select "[Selecione...] ASG ASG + ASG ++ Assistente de Loja Assistente de Loja + Assiste…" at bounding box center [437, 125] width 375 height 17
select select "150"
click at [250, 117] on select "[Selecione...] ASG ASG + ASG ++ Assistente de Loja Assistente de Loja + Assiste…" at bounding box center [437, 125] width 375 height 17
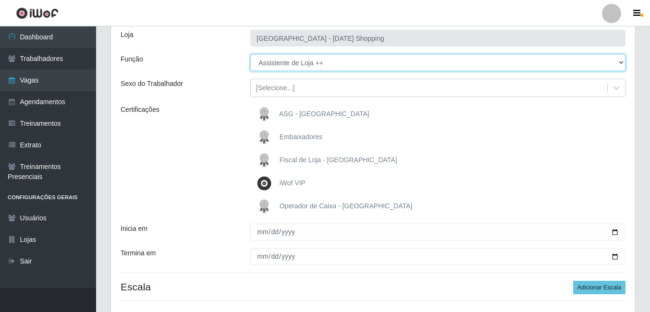
scroll to position [134, 0]
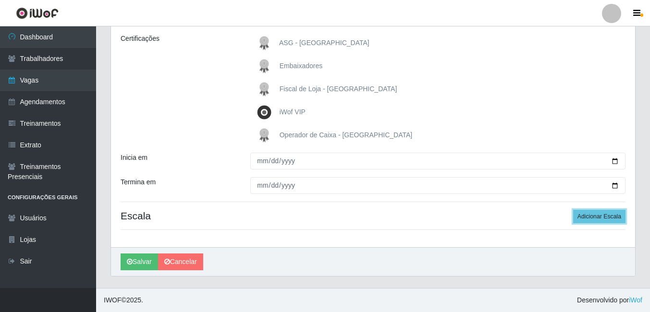
drag, startPoint x: 588, startPoint y: 215, endPoint x: 561, endPoint y: 218, distance: 27.5
click at [589, 216] on button "Adicionar Escala" at bounding box center [599, 216] width 52 height 13
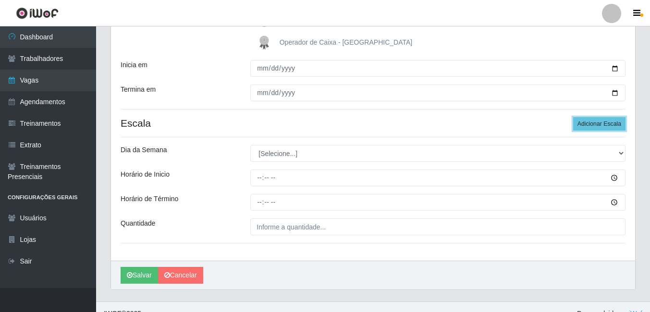
scroll to position [230, 0]
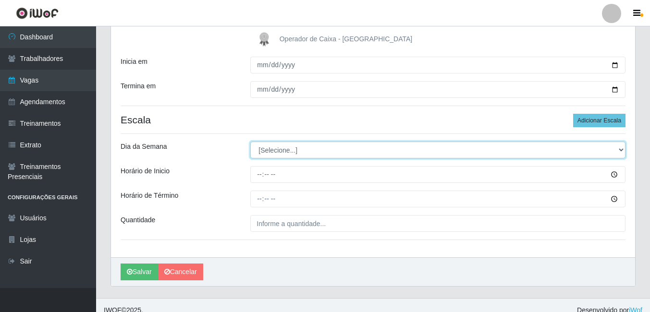
click at [621, 151] on select "[Selecione...] Segunda Terça Quarta Quinta Sexta Sábado Domingo" at bounding box center [437, 150] width 375 height 17
select select "5"
click at [250, 142] on select "[Selecione...] Segunda Terça Quarta Quinta Sexta Sábado Domingo" at bounding box center [437, 150] width 375 height 17
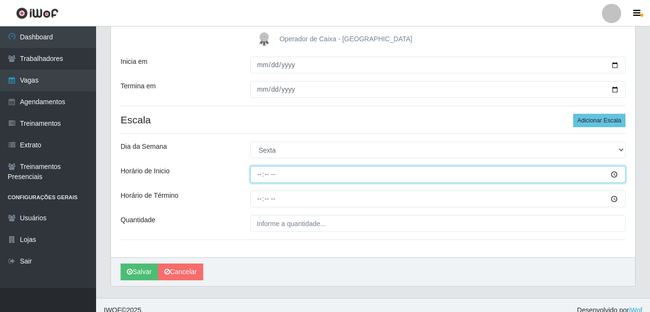
click at [259, 178] on input "Horário de Inicio" at bounding box center [437, 174] width 375 height 17
type input "13:00"
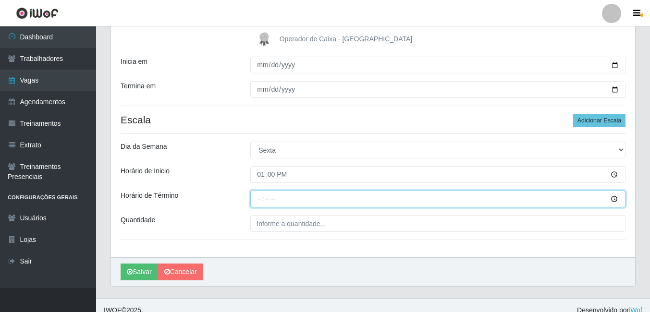
click at [256, 200] on input "Horário de Término" at bounding box center [437, 199] width 375 height 17
type input "19:00"
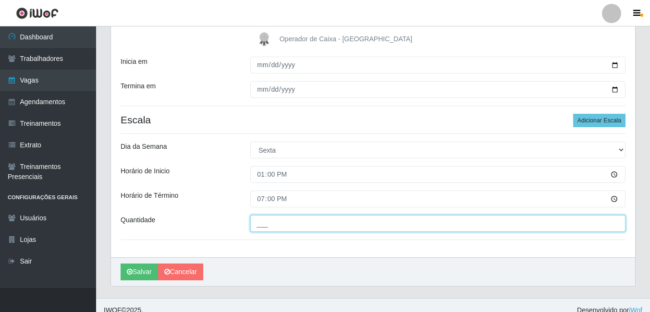
click at [370, 222] on input "___" at bounding box center [437, 223] width 375 height 17
type input "1__"
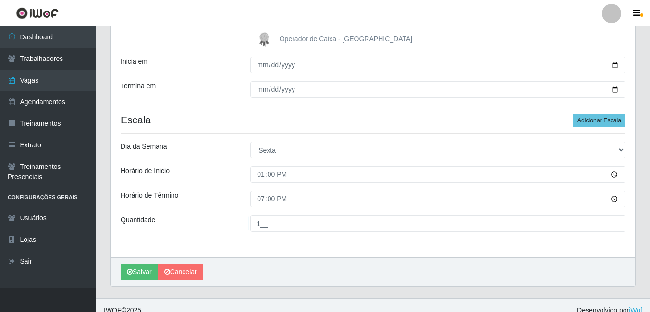
click at [306, 244] on div "Loja Rio Center - Natal Shopping Função [Selecione...] ASG ASG + ASG ++ Assiste…" at bounding box center [373, 55] width 524 height 404
click at [135, 270] on button "Salvar" at bounding box center [139, 272] width 37 height 17
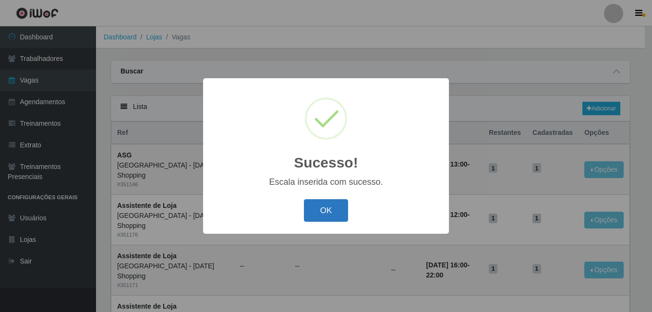
click at [322, 219] on button "OK" at bounding box center [326, 210] width 45 height 23
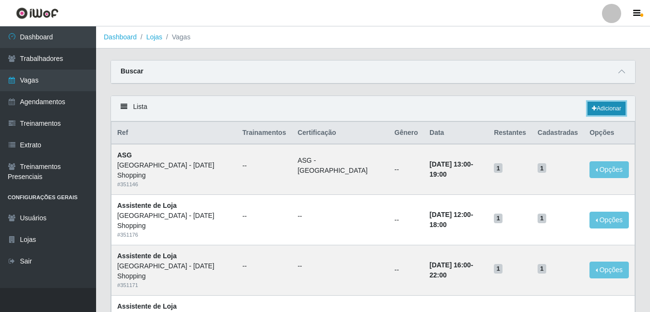
click at [609, 107] on link "Adicionar" at bounding box center [606, 108] width 38 height 13
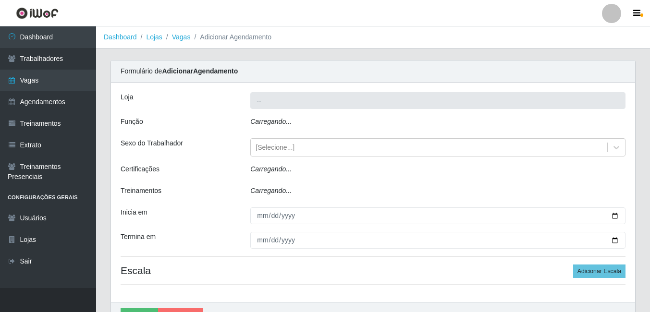
type input "[GEOGRAPHIC_DATA] - [DATE] Shopping"
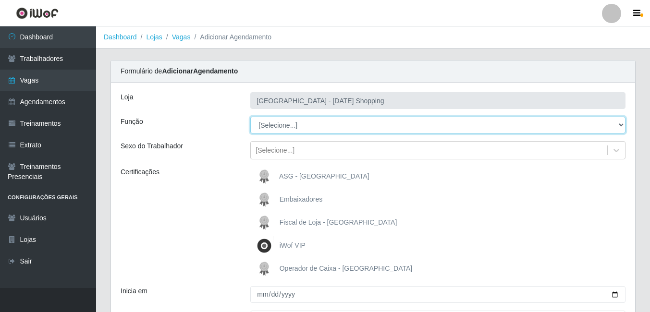
click at [556, 123] on select "[Selecione...] ASG ASG + ASG ++ Assistente de Loja Assistente de Loja + Assiste…" at bounding box center [437, 125] width 375 height 17
select select "150"
click at [250, 117] on select "[Selecione...] ASG ASG + ASG ++ Assistente de Loja Assistente de Loja + Assiste…" at bounding box center [437, 125] width 375 height 17
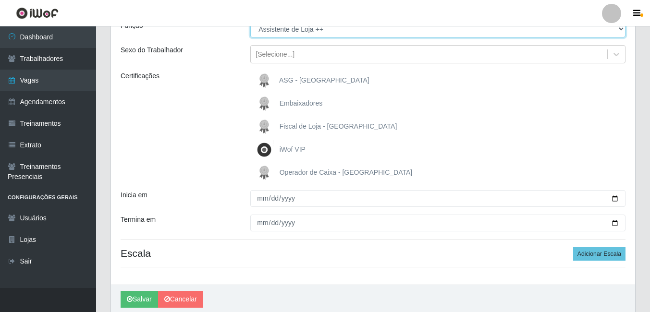
scroll to position [134, 0]
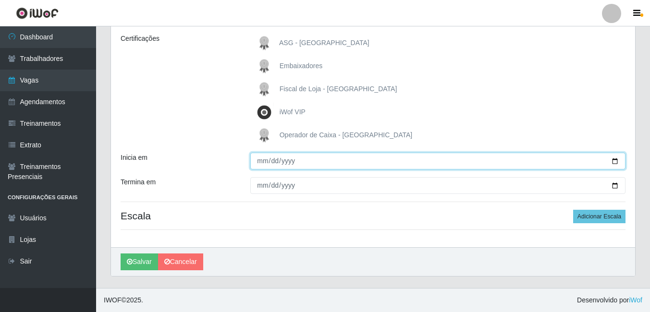
click at [259, 161] on input "Inicia em" at bounding box center [437, 161] width 375 height 17
click at [612, 160] on input "Inicia em" at bounding box center [437, 161] width 375 height 17
type input "2025-10-03"
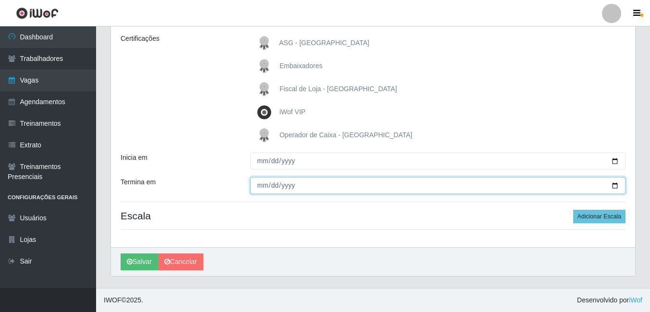
click at [614, 189] on input "Termina em" at bounding box center [437, 185] width 375 height 17
type input "2025-10-03"
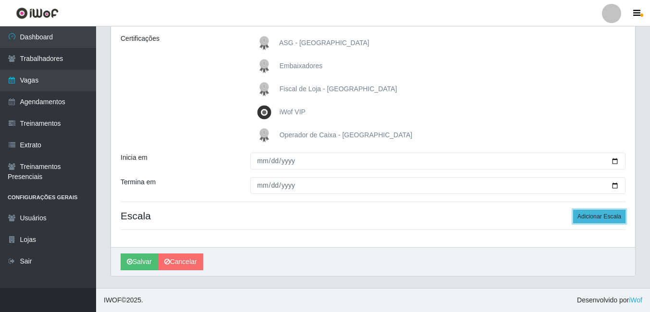
click at [600, 216] on button "Adicionar Escala" at bounding box center [599, 216] width 52 height 13
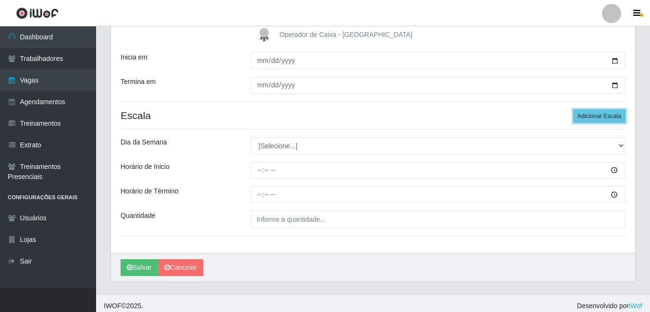
scroll to position [240, 0]
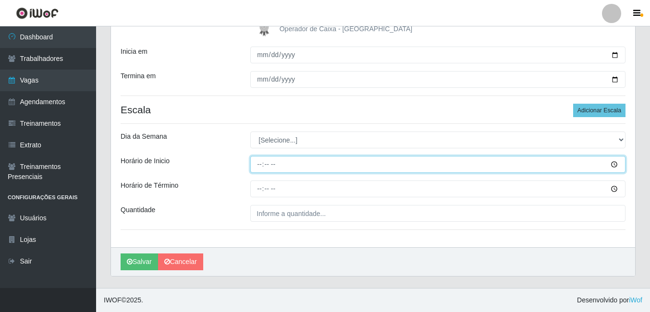
click at [258, 165] on input "Horário de Inicio" at bounding box center [437, 164] width 375 height 17
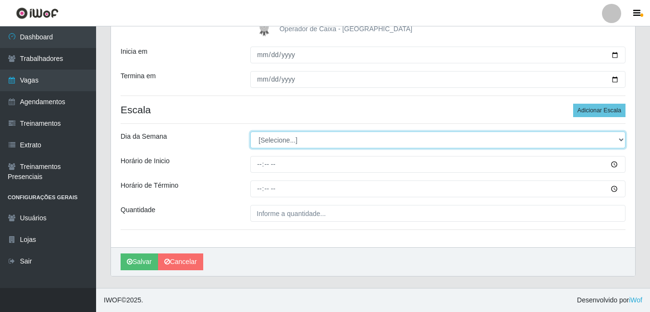
click at [297, 137] on select "[Selecione...] Segunda Terça Quarta Quinta Sexta Sábado Domingo" at bounding box center [437, 140] width 375 height 17
select select "5"
click at [250, 132] on select "[Selecione...] Segunda Terça Quarta Quinta Sexta Sábado Domingo" at bounding box center [437, 140] width 375 height 17
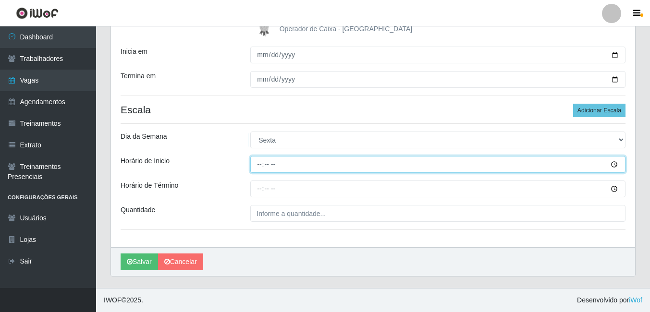
click at [259, 163] on input "Horário de Inicio" at bounding box center [437, 164] width 375 height 17
type input "15:00"
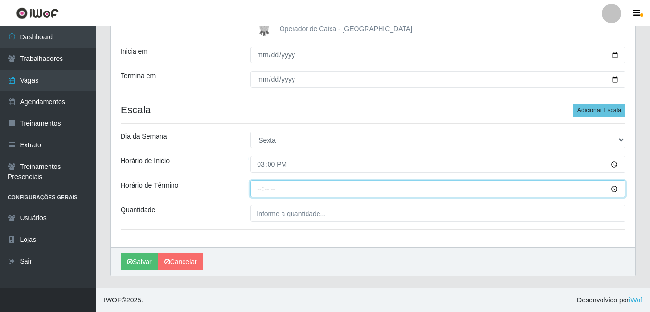
click at [257, 188] on input "Horário de Término" at bounding box center [437, 189] width 375 height 17
type input "21:00"
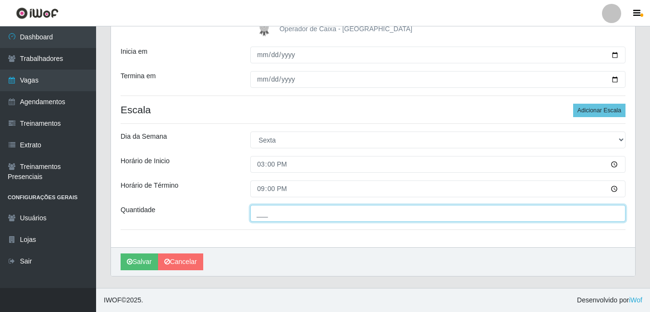
click at [260, 220] on input "___" at bounding box center [437, 213] width 375 height 17
type input "1__"
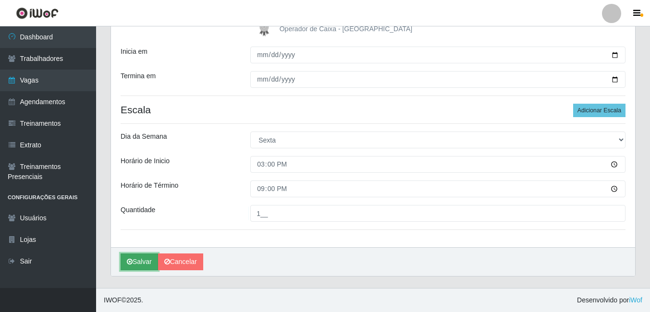
click at [140, 258] on button "Salvar" at bounding box center [139, 262] width 37 height 17
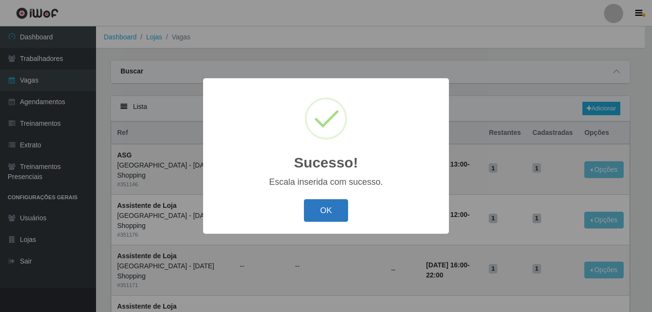
click at [326, 213] on button "OK" at bounding box center [326, 210] width 45 height 23
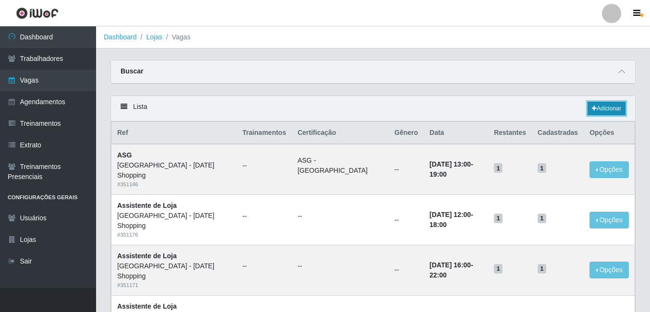
click at [594, 111] on icon at bounding box center [594, 109] width 5 height 6
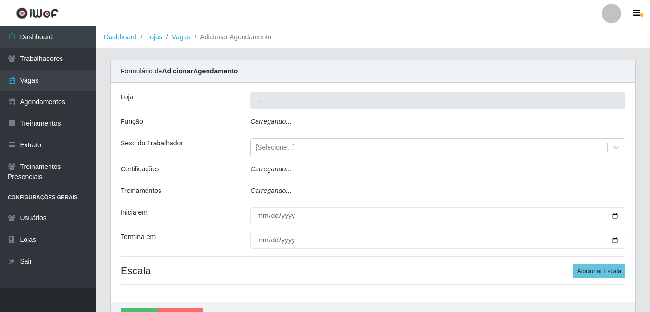
type input "[GEOGRAPHIC_DATA] - [DATE] Shopping"
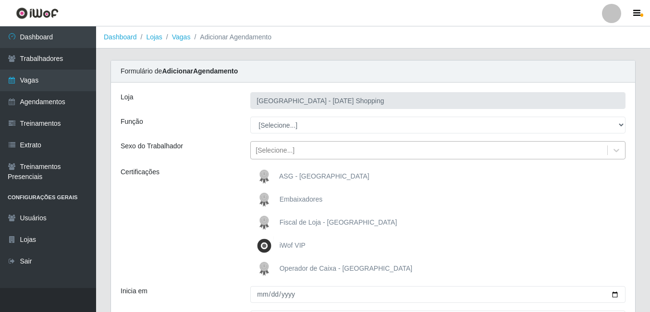
click at [444, 149] on div "[Selecione...]" at bounding box center [429, 151] width 356 height 16
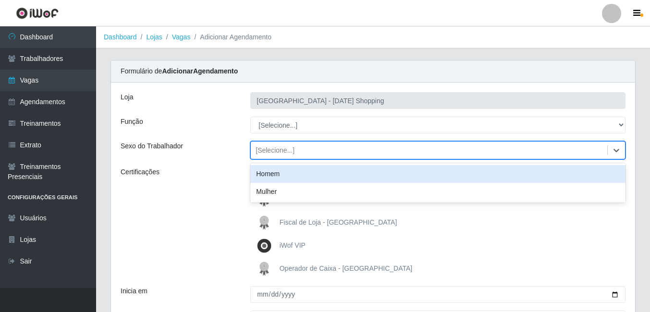
click at [398, 159] on div "[Selecione...]" at bounding box center [437, 150] width 375 height 18
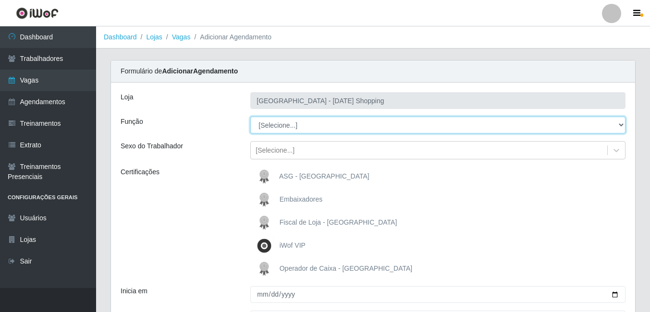
click at [396, 125] on select "[Selecione...] ASG ASG + ASG ++ Assistente de Loja Assistente de Loja + Assiste…" at bounding box center [437, 125] width 375 height 17
select select "148"
click at [250, 117] on select "[Selecione...] ASG ASG + ASG ++ Assistente de Loja Assistente de Loja + Assiste…" at bounding box center [437, 125] width 375 height 17
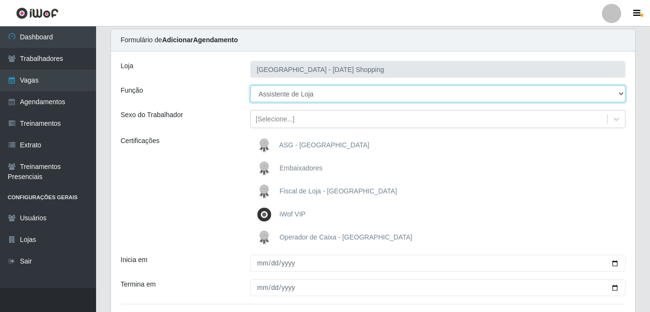
scroll to position [48, 0]
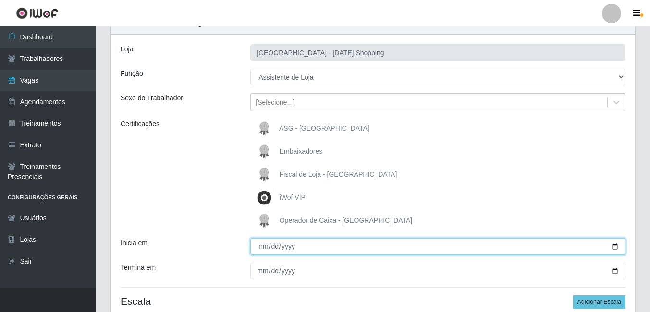
click at [333, 248] on input "Inicia em" at bounding box center [437, 246] width 375 height 17
click at [617, 247] on input "Inicia em" at bounding box center [437, 246] width 375 height 17
type input "2025-10-10"
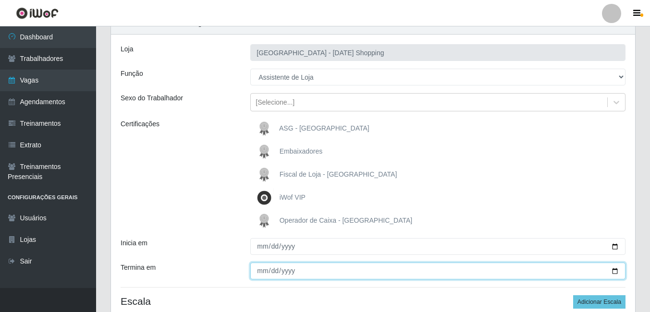
click at [615, 271] on input "Termina em" at bounding box center [437, 271] width 375 height 17
type input "2025-10-31"
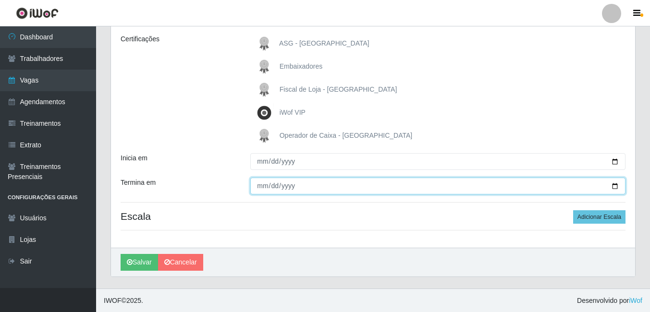
scroll to position [134, 0]
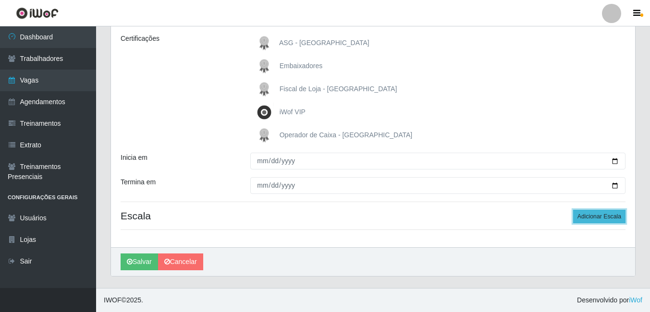
click at [593, 218] on button "Adicionar Escala" at bounding box center [599, 216] width 52 height 13
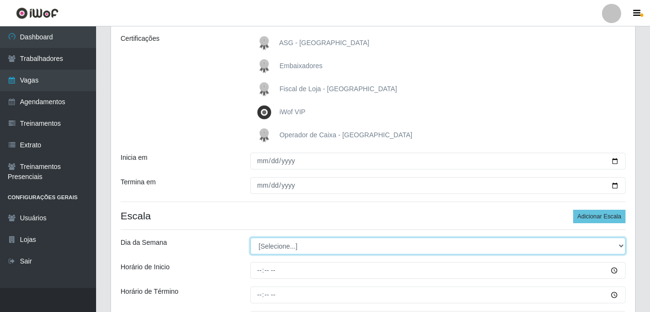
click at [359, 246] on select "[Selecione...] Segunda Terça Quarta Quinta Sexta Sábado Domingo" at bounding box center [437, 246] width 375 height 17
select select "5"
click at [250, 238] on select "[Selecione...] Segunda Terça Quarta Quinta Sexta Sábado Domingo" at bounding box center [437, 246] width 375 height 17
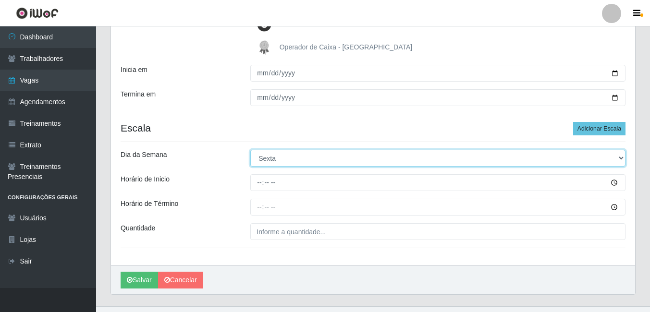
scroll to position [230, 0]
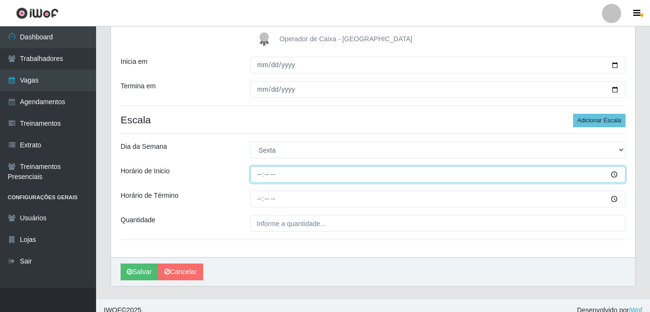
click at [256, 174] on input "Horário de Inicio" at bounding box center [437, 174] width 375 height 17
type input "12:00"
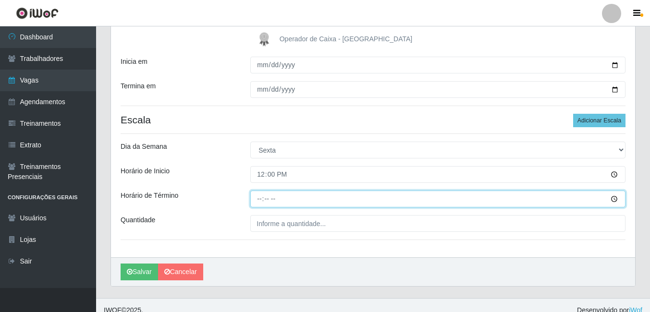
click at [261, 201] on input "Horário de Término" at bounding box center [437, 199] width 375 height 17
type input "18:00"
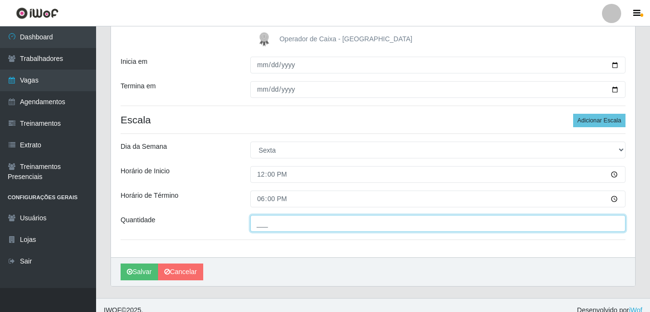
click at [337, 224] on input "___" at bounding box center [437, 223] width 375 height 17
type input "1__"
click at [121, 264] on button "Salvar" at bounding box center [139, 272] width 37 height 17
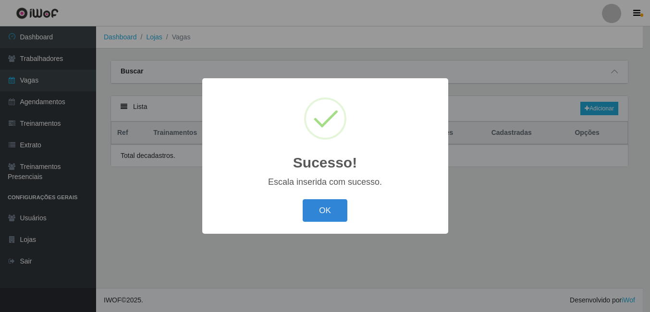
click at [256, 253] on div "Sucesso! × Escala inserida com sucesso. OK Cancel" at bounding box center [325, 156] width 650 height 312
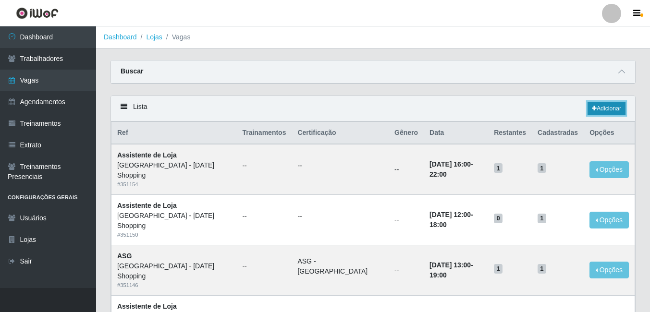
click at [603, 109] on link "Adicionar" at bounding box center [606, 108] width 38 height 13
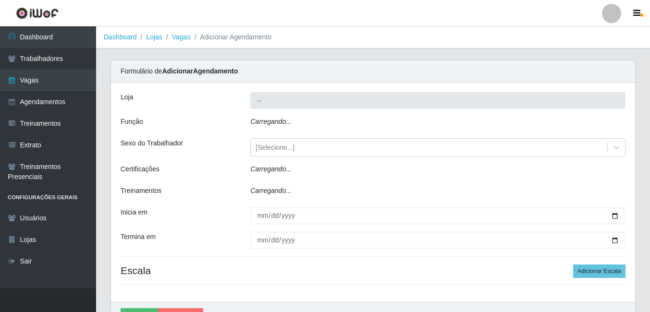
type input "[GEOGRAPHIC_DATA] - [DATE] Shopping"
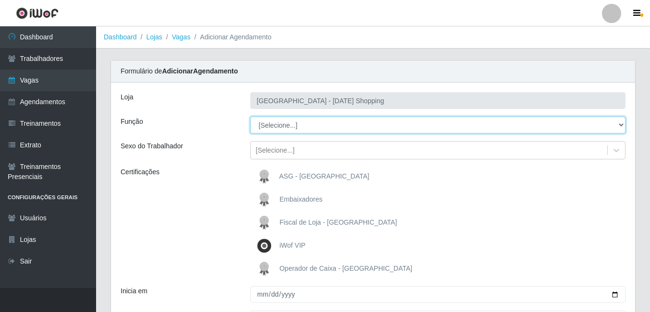
click at [295, 126] on select "[Selecione...] ASG ASG + ASG ++ Assistente de Loja Assistente de Loja + Assiste…" at bounding box center [437, 125] width 375 height 17
select select "148"
click at [250, 117] on select "[Selecione...] ASG ASG + ASG ++ Assistente de Loja Assistente de Loja + Assiste…" at bounding box center [437, 125] width 375 height 17
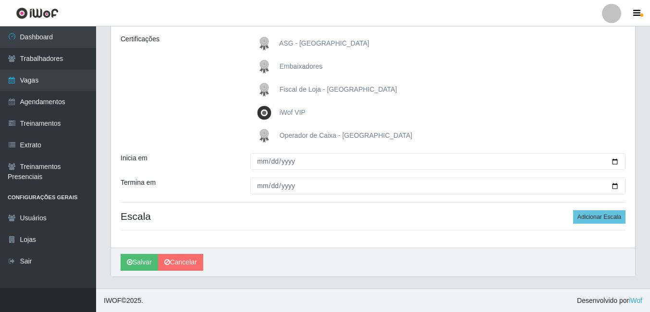
scroll to position [134, 0]
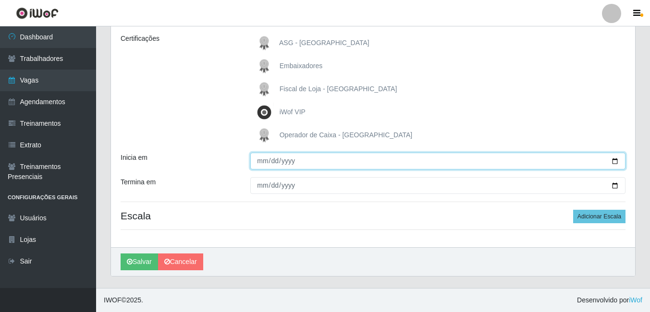
click at [259, 163] on input "Inicia em" at bounding box center [437, 161] width 375 height 17
click at [616, 164] on input "Inicia em" at bounding box center [437, 161] width 375 height 17
type input "2025-10-10"
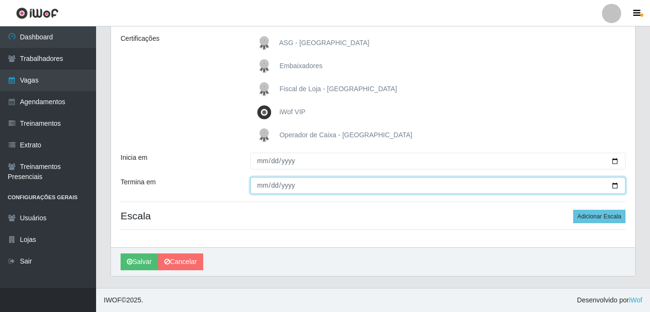
click at [616, 188] on input "Termina em" at bounding box center [437, 185] width 375 height 17
type input "2025-10-31"
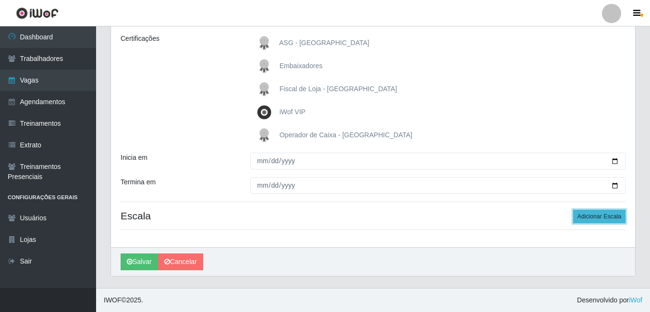
click at [596, 218] on button "Adicionar Escala" at bounding box center [599, 216] width 52 height 13
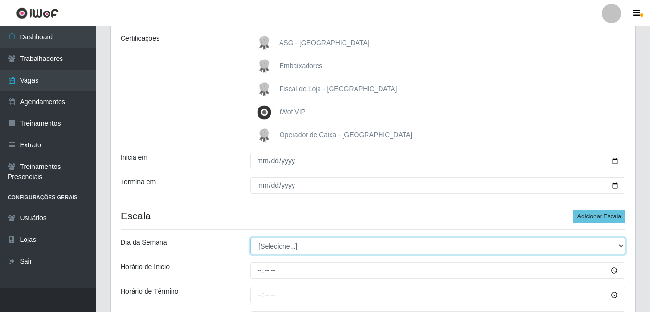
click at [615, 244] on select "[Selecione...] Segunda Terça Quarta Quinta Sexta Sábado Domingo" at bounding box center [437, 246] width 375 height 17
select select "5"
click at [250, 238] on select "[Selecione...] Segunda Terça Quarta Quinta Sexta Sábado Domingo" at bounding box center [437, 246] width 375 height 17
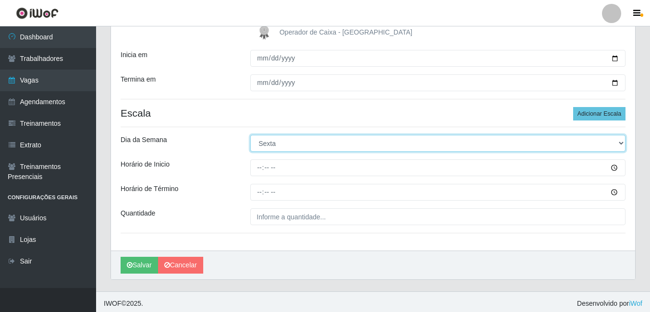
scroll to position [240, 0]
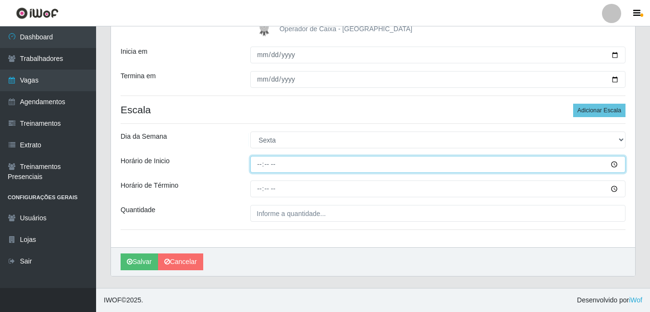
click at [254, 166] on input "Horário de Inicio" at bounding box center [437, 164] width 375 height 17
type input "16:00"
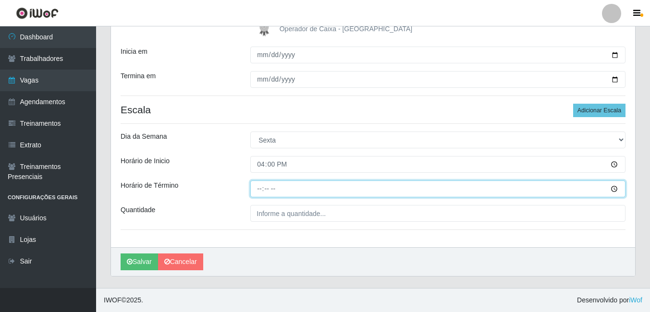
click at [252, 190] on input "Horário de Término" at bounding box center [437, 189] width 375 height 17
type input "21:00"
click at [257, 190] on input "Horário de Término" at bounding box center [437, 189] width 375 height 17
type input "22:00"
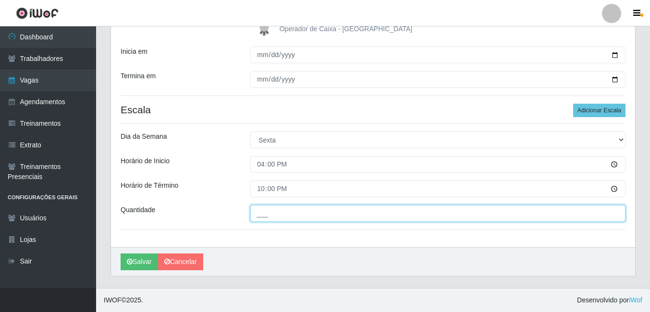
click at [289, 219] on input "___" at bounding box center [437, 213] width 375 height 17
type input "2__"
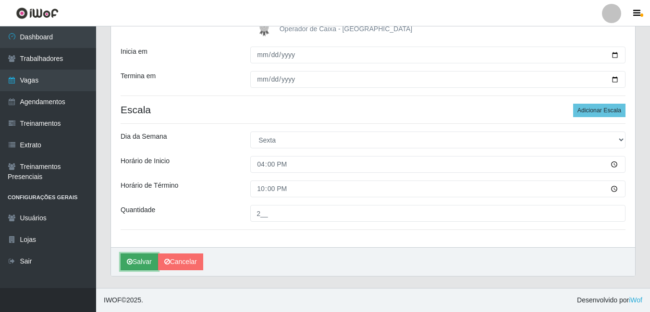
click at [136, 259] on button "Salvar" at bounding box center [139, 262] width 37 height 17
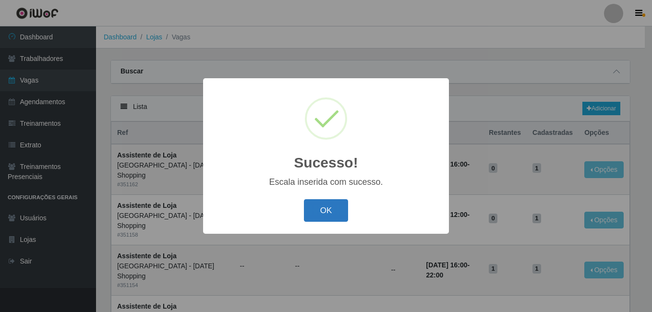
click at [326, 216] on button "OK" at bounding box center [326, 210] width 45 height 23
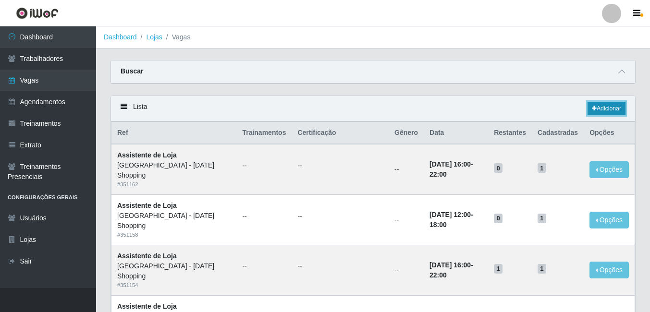
click at [611, 108] on link "Adicionar" at bounding box center [606, 108] width 38 height 13
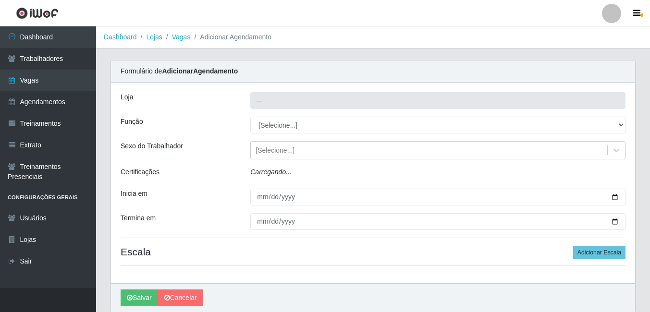
type input "[GEOGRAPHIC_DATA] - [DATE] Shopping"
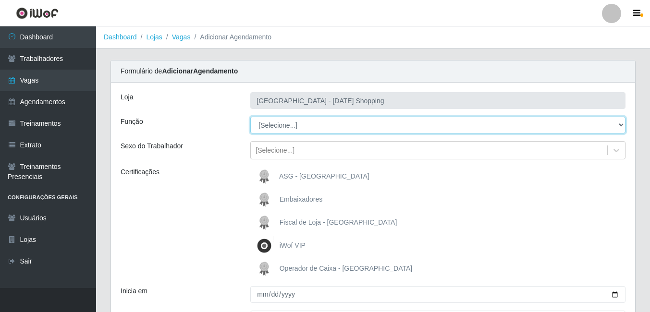
click at [343, 126] on select "[Selecione...] ASG ASG + ASG ++ Assistente de Loja Assistente de Loja + Assiste…" at bounding box center [437, 125] width 375 height 17
select select "148"
click at [250, 117] on select "[Selecione...] ASG ASG + ASG ++ Assistente de Loja Assistente de Loja + Assiste…" at bounding box center [437, 125] width 375 height 17
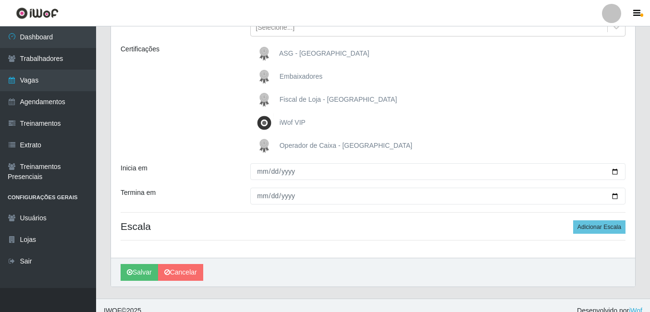
scroll to position [134, 0]
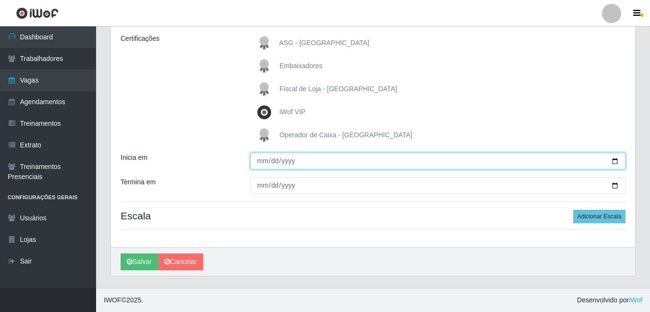
click at [612, 162] on input "Inicia em" at bounding box center [437, 161] width 375 height 17
click at [619, 160] on input "2025-09-27" at bounding box center [437, 161] width 375 height 17
click at [618, 161] on input "2025-09-27" at bounding box center [437, 161] width 375 height 17
type input "2025-10-04"
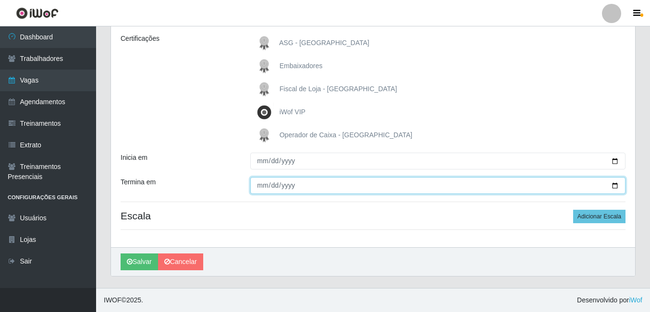
click at [615, 185] on input "Termina em" at bounding box center [437, 185] width 375 height 17
type input "2025-10-25"
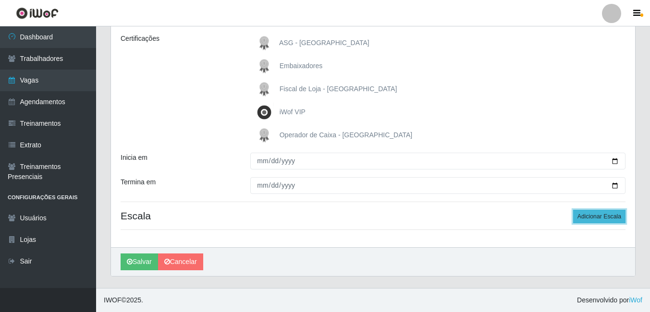
click at [599, 217] on button "Adicionar Escala" at bounding box center [599, 216] width 52 height 13
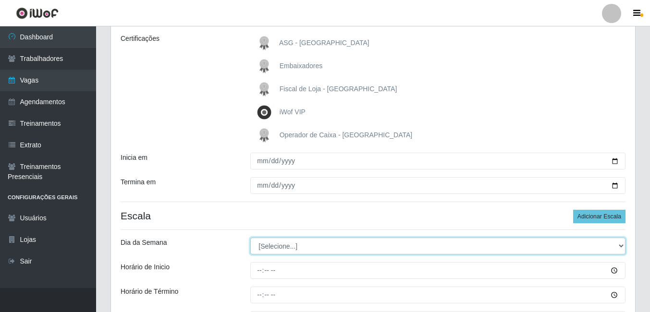
click at [366, 246] on select "[Selecione...] Segunda Terça Quarta Quinta Sexta Sábado Domingo" at bounding box center [437, 246] width 375 height 17
select select "6"
click at [250, 238] on select "[Selecione...] Segunda Terça Quarta Quinta Sexta Sábado Domingo" at bounding box center [437, 246] width 375 height 17
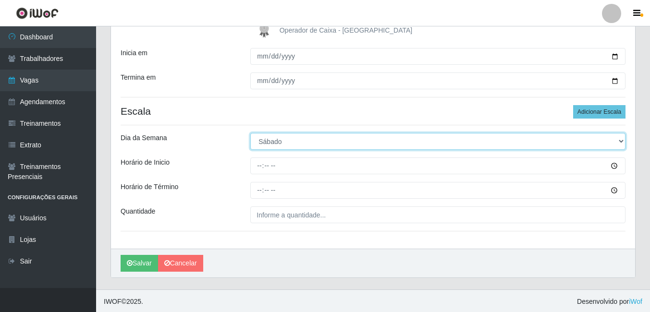
scroll to position [240, 0]
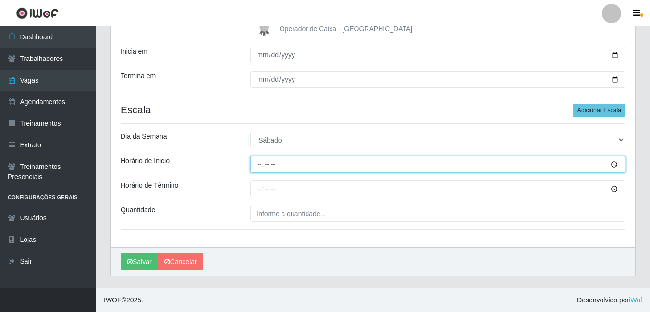
click at [254, 169] on input "Horário de Inicio" at bounding box center [437, 164] width 375 height 17
type input "12:00"
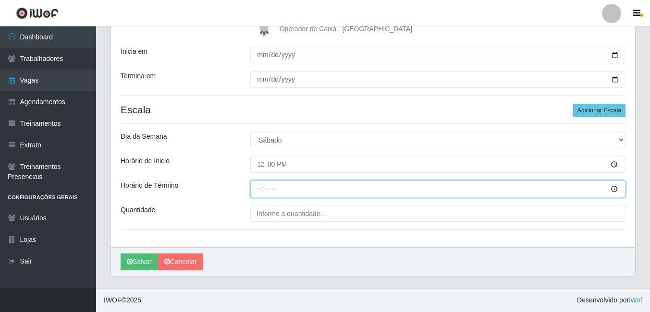
click at [263, 192] on input "Horário de Término" at bounding box center [437, 189] width 375 height 17
type input "18:00"
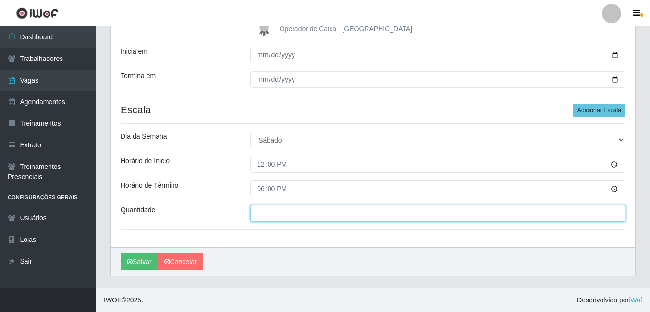
click at [306, 220] on input "___" at bounding box center [437, 213] width 375 height 17
type input "1__"
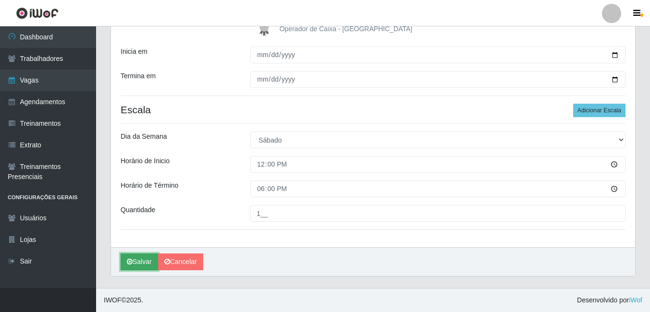
click at [144, 259] on button "Salvar" at bounding box center [139, 262] width 37 height 17
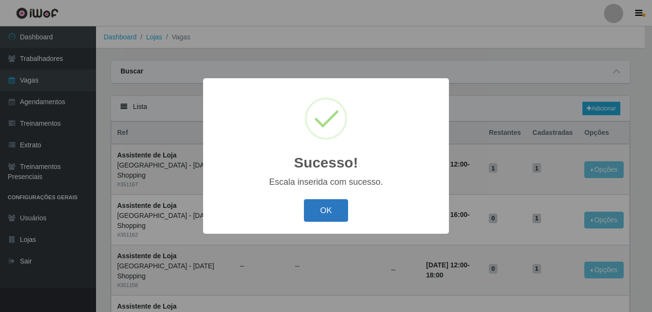
click at [321, 207] on button "OK" at bounding box center [326, 210] width 45 height 23
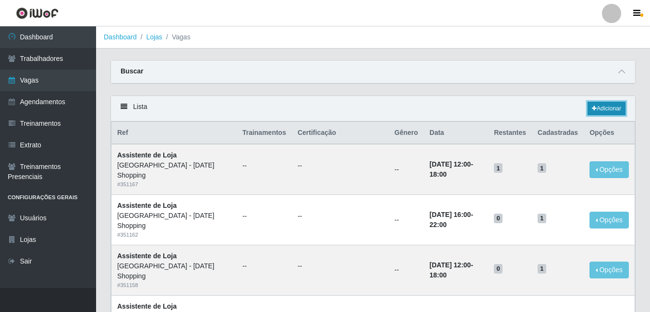
click at [612, 112] on link "Adicionar" at bounding box center [606, 108] width 38 height 13
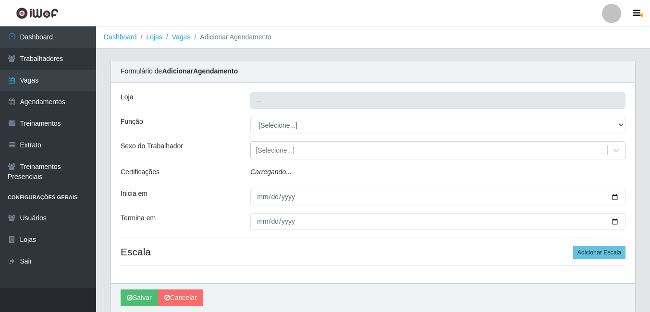
type input "[GEOGRAPHIC_DATA] - [DATE] Shopping"
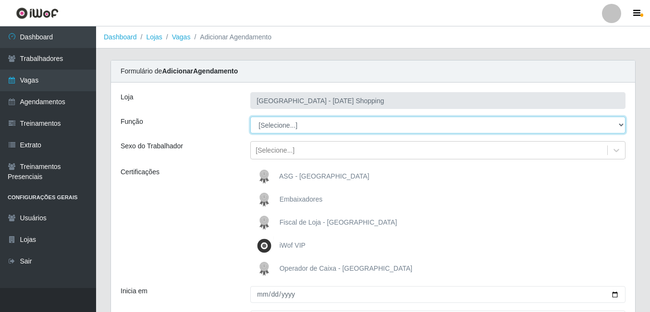
click at [624, 125] on select "[Selecione...] ASG ASG + ASG ++ Assistente de Loja Assistente de Loja + Assiste…" at bounding box center [437, 125] width 375 height 17
select select "148"
click at [250, 117] on select "[Selecione...] ASG ASG + ASG ++ Assistente de Loja Assistente de Loja + Assiste…" at bounding box center [437, 125] width 375 height 17
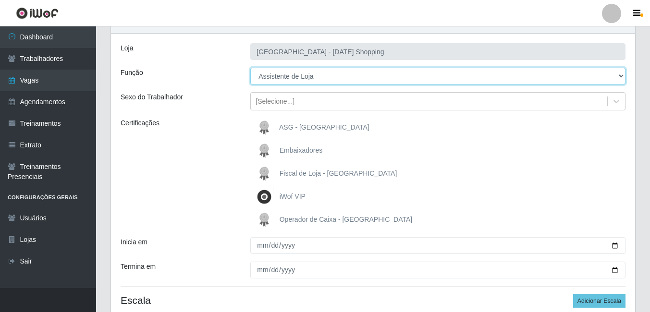
scroll to position [134, 0]
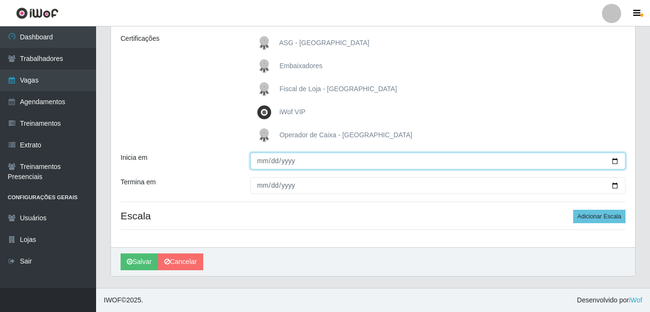
click at [261, 162] on input "Inicia em" at bounding box center [437, 161] width 375 height 17
click at [618, 161] on input "Inicia em" at bounding box center [437, 161] width 375 height 17
type input "2025-10-04"
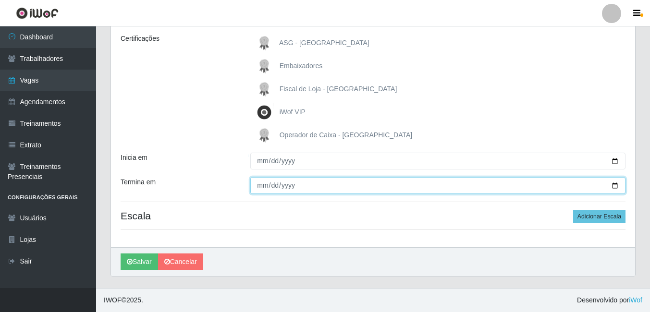
click at [615, 188] on input "Termina em" at bounding box center [437, 185] width 375 height 17
type input "2025-10-25"
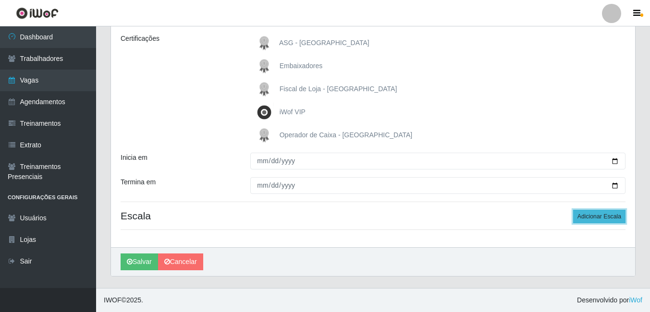
click at [601, 219] on button "Adicionar Escala" at bounding box center [599, 216] width 52 height 13
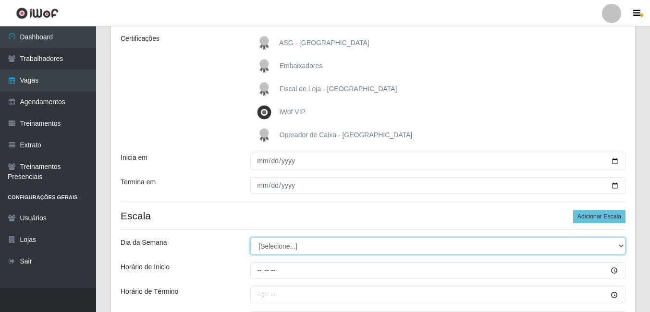
click at [348, 243] on select "[Selecione...] Segunda Terça Quarta Quinta Sexta Sábado Domingo" at bounding box center [437, 246] width 375 height 17
select select "6"
click at [250, 238] on select "[Selecione...] Segunda Terça Quarta Quinta Sexta Sábado Domingo" at bounding box center [437, 246] width 375 height 17
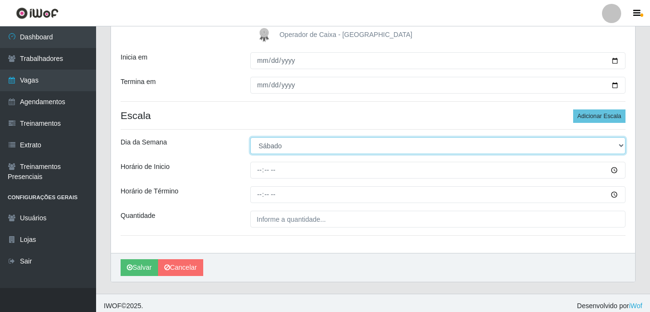
scroll to position [240, 0]
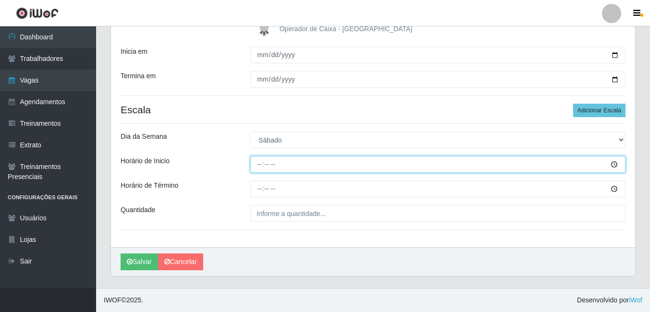
click at [259, 163] on input "Horário de Inicio" at bounding box center [437, 164] width 375 height 17
type input "16:00"
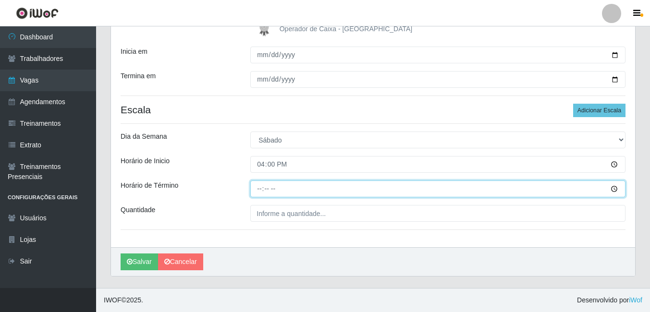
click at [254, 191] on input "Horário de Término" at bounding box center [437, 189] width 375 height 17
type input "22:00"
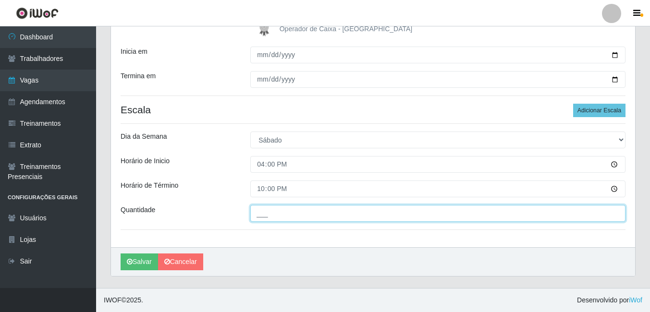
click at [300, 210] on input "___" at bounding box center [437, 213] width 375 height 17
type input "2__"
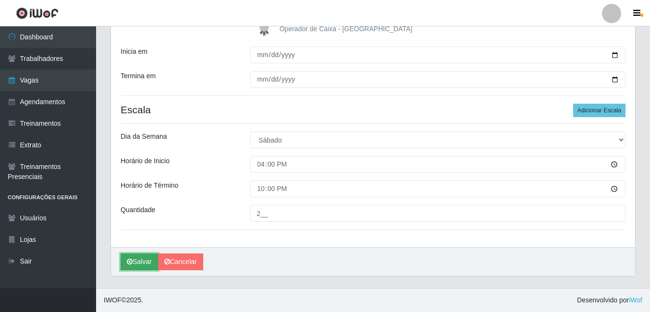
click at [152, 260] on button "Salvar" at bounding box center [139, 262] width 37 height 17
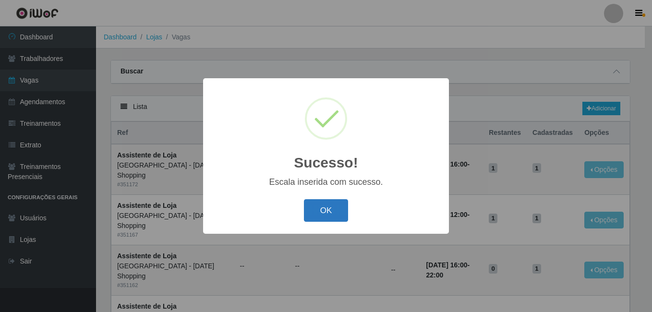
click at [330, 213] on button "OK" at bounding box center [326, 210] width 45 height 23
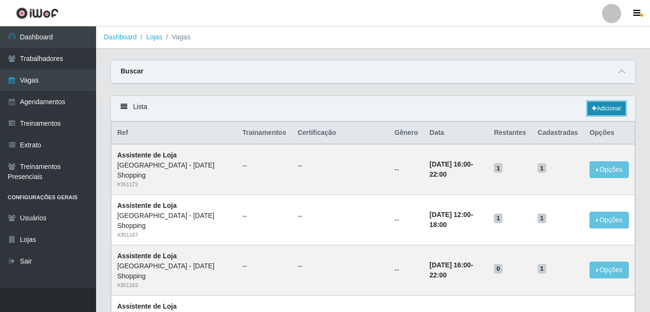
click at [604, 110] on link "Adicionar" at bounding box center [606, 108] width 38 height 13
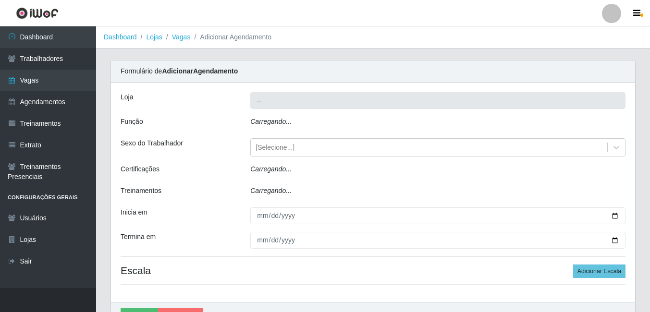
type input "[GEOGRAPHIC_DATA] - [DATE] Shopping"
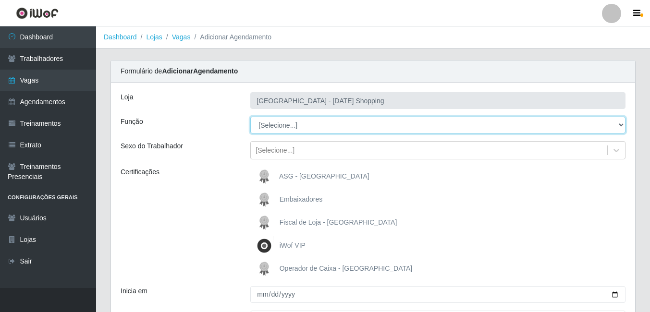
click at [548, 128] on select "[Selecione...] ASG ASG + ASG ++ Assistente de Loja Assistente de Loja + Assiste…" at bounding box center [437, 125] width 375 height 17
click at [250, 117] on select "[Selecione...] ASG ASG + ASG ++ Assistente de Loja Assistente de Loja + Assiste…" at bounding box center [437, 125] width 375 height 17
click at [438, 128] on select "[Selecione...] ASG ASG + ASG ++ Assistente de Loja Assistente de Loja + Assiste…" at bounding box center [437, 125] width 375 height 17
click at [250, 117] on select "[Selecione...] ASG ASG + ASG ++ Assistente de Loja Assistente de Loja + Assiste…" at bounding box center [437, 125] width 375 height 17
click at [464, 124] on select "[Selecione...] ASG ASG + ASG ++ Assistente de Loja Assistente de Loja + Assiste…" at bounding box center [437, 125] width 375 height 17
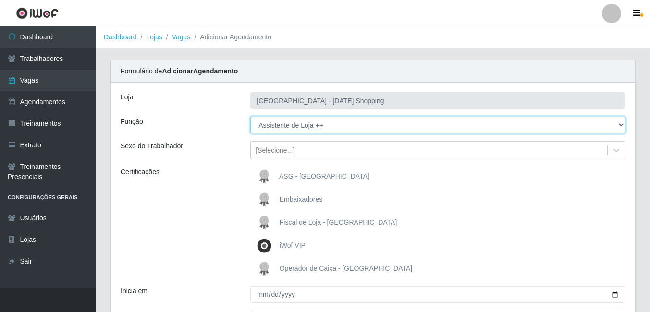
select select "149"
click at [250, 117] on select "[Selecione...] ASG ASG + ASG ++ Assistente de Loja Assistente de Loja + Assiste…" at bounding box center [437, 125] width 375 height 17
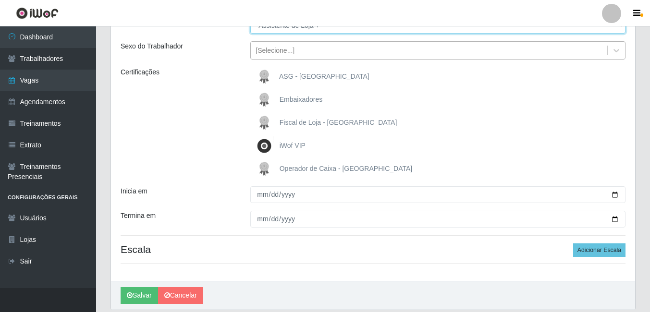
scroll to position [134, 0]
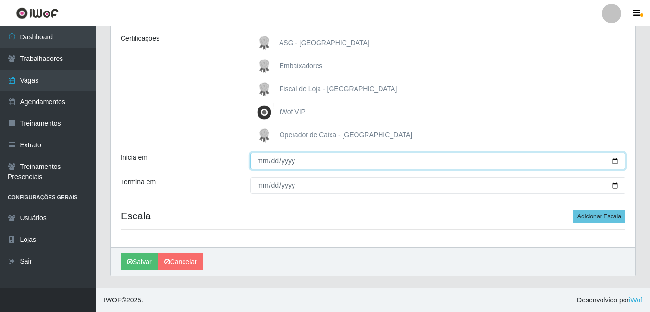
click at [616, 162] on input "Inicia em" at bounding box center [437, 161] width 375 height 17
type input "2025-10-05"
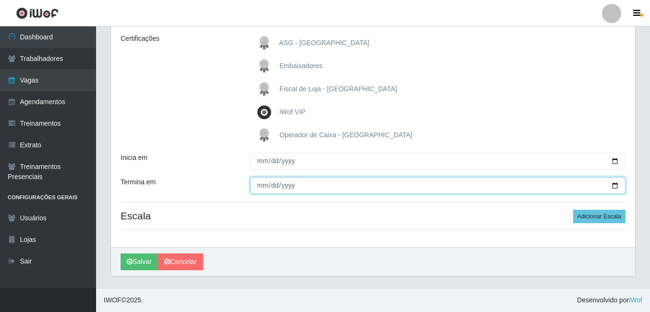
click at [613, 187] on input "Termina em" at bounding box center [437, 185] width 375 height 17
type input "2025-10-05"
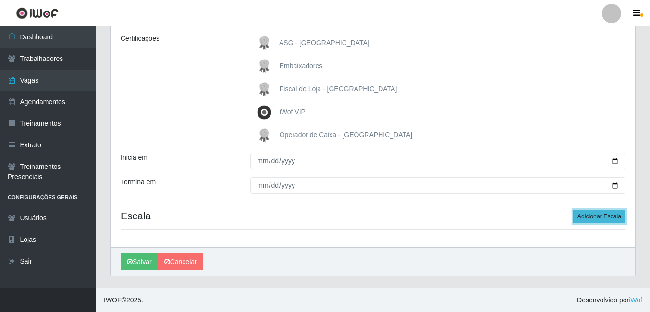
click at [588, 216] on button "Adicionar Escala" at bounding box center [599, 216] width 52 height 13
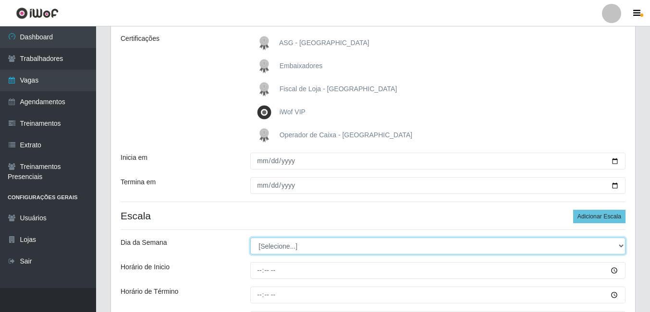
click at [621, 246] on select "[Selecione...] Segunda Terça Quarta Quinta Sexta Sábado Domingo" at bounding box center [437, 246] width 375 height 17
select select "0"
click at [250, 238] on select "[Selecione...] Segunda Terça Quarta Quinta Sexta Sábado Domingo" at bounding box center [437, 246] width 375 height 17
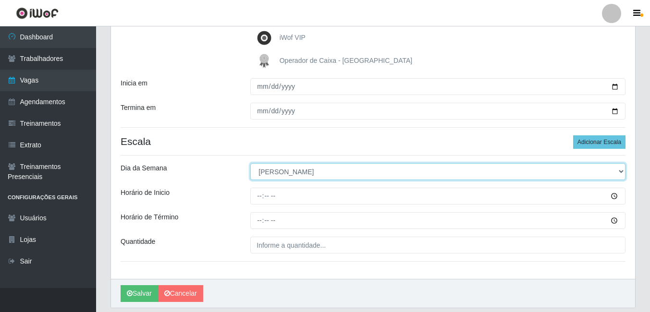
scroll to position [240, 0]
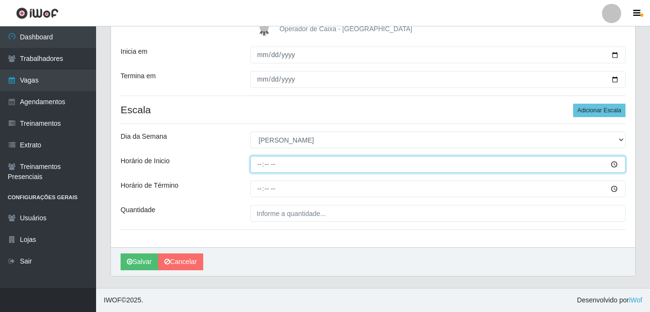
click at [264, 163] on input "Horário de Inicio" at bounding box center [437, 164] width 375 height 17
type input "15:00"
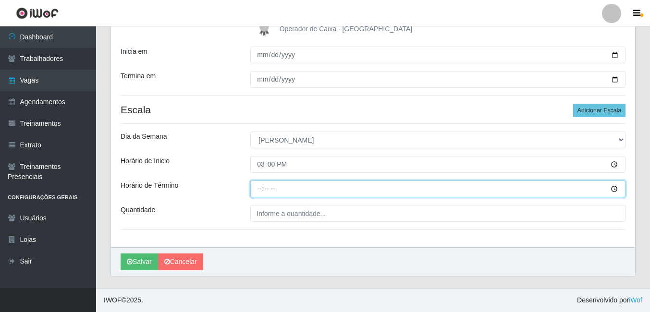
click at [260, 187] on input "Horário de Término" at bounding box center [437, 189] width 375 height 17
type input "21:00"
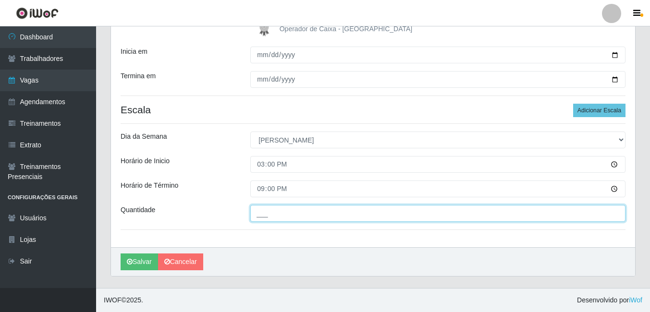
click at [257, 215] on input "___" at bounding box center [437, 213] width 375 height 17
type input "2__"
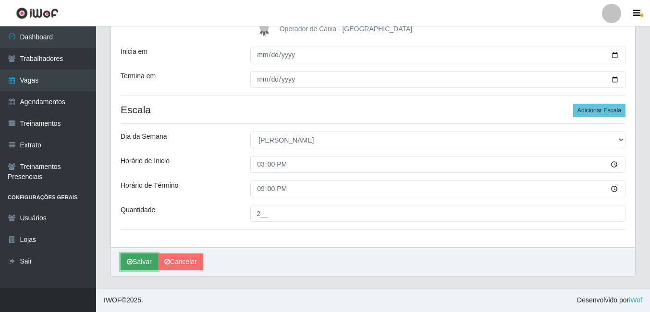
click at [141, 259] on button "Salvar" at bounding box center [139, 262] width 37 height 17
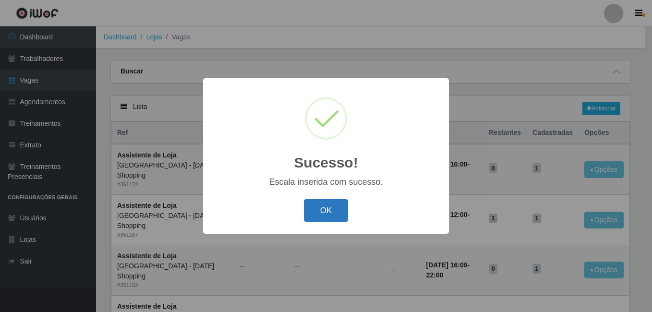
click at [311, 212] on button "OK" at bounding box center [326, 210] width 45 height 23
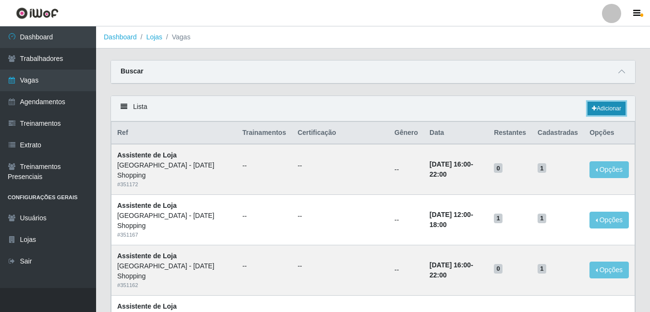
click at [593, 109] on icon at bounding box center [594, 109] width 5 height 6
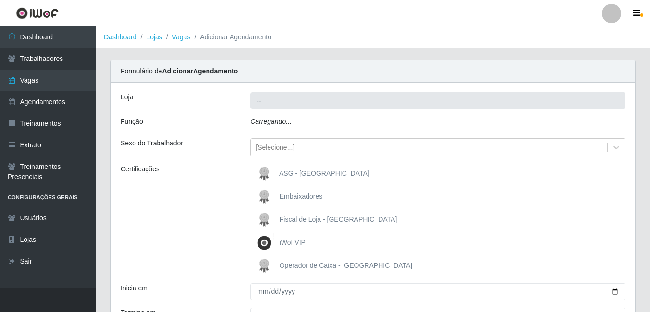
type input "[GEOGRAPHIC_DATA] - [DATE] Shopping"
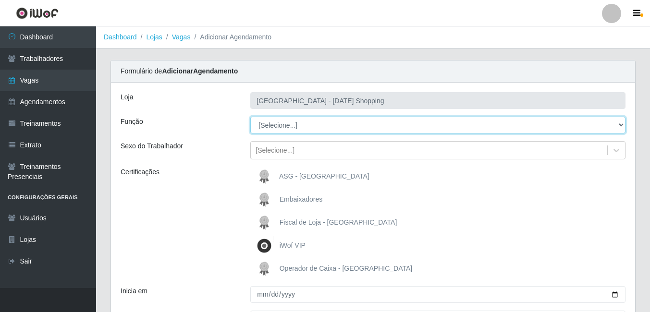
click at [370, 120] on select "[Selecione...] ASG ASG + ASG ++ Assistente de Loja Assistente de Loja + Assiste…" at bounding box center [437, 125] width 375 height 17
select select "150"
click at [250, 117] on select "[Selecione...] ASG ASG + ASG ++ Assistente de Loja Assistente de Loja + Assiste…" at bounding box center [437, 125] width 375 height 17
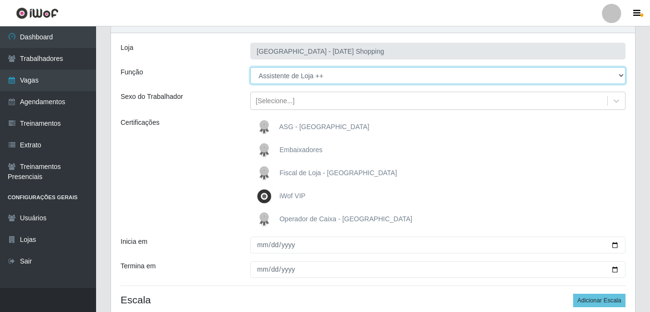
scroll to position [134, 0]
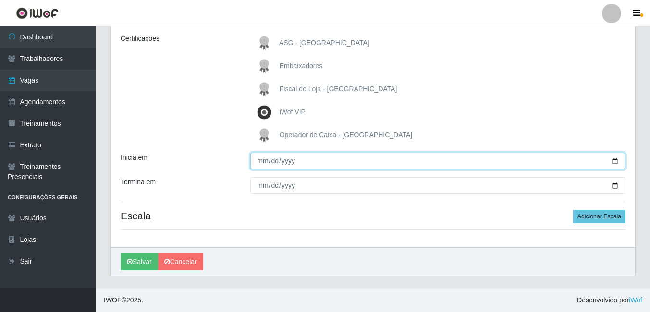
click at [615, 162] on input "Inicia em" at bounding box center [437, 161] width 375 height 17
type input "2025-10-12"
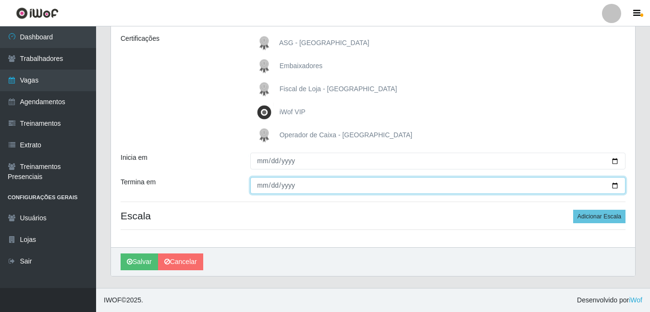
click at [269, 189] on input "Termina em" at bounding box center [437, 185] width 375 height 17
click at [615, 186] on input "Termina em" at bounding box center [437, 185] width 375 height 17
type input "2025-10-12"
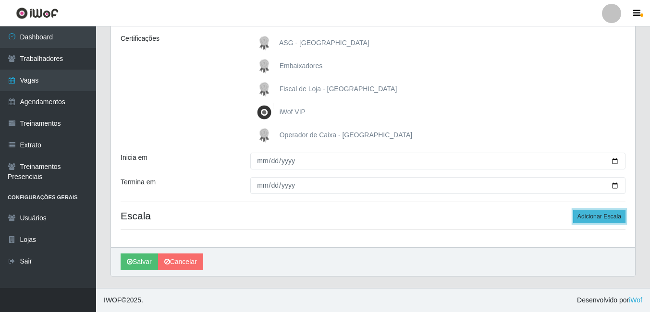
click at [592, 218] on button "Adicionar Escala" at bounding box center [599, 216] width 52 height 13
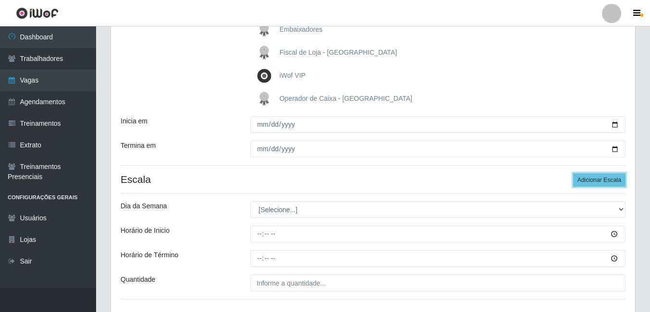
scroll to position [240, 0]
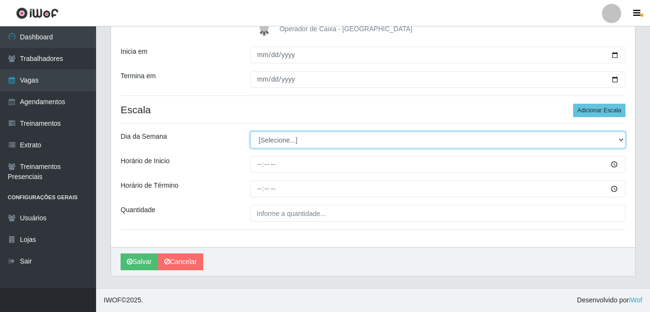
click at [617, 140] on select "[Selecione...] Segunda Terça Quarta Quinta Sexta Sábado Domingo" at bounding box center [437, 140] width 375 height 17
select select "0"
click at [250, 132] on select "[Selecione...] Segunda Terça Quarta Quinta Sexta Sábado Domingo" at bounding box center [437, 140] width 375 height 17
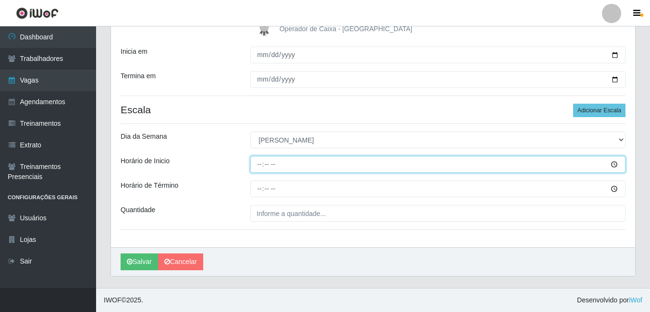
click at [259, 166] on input "Horário de Inicio" at bounding box center [437, 164] width 375 height 17
click at [270, 162] on input "Horário de Inicio" at bounding box center [437, 164] width 375 height 17
click at [261, 166] on input "Horário de Inicio" at bounding box center [437, 164] width 375 height 17
type input "13:00"
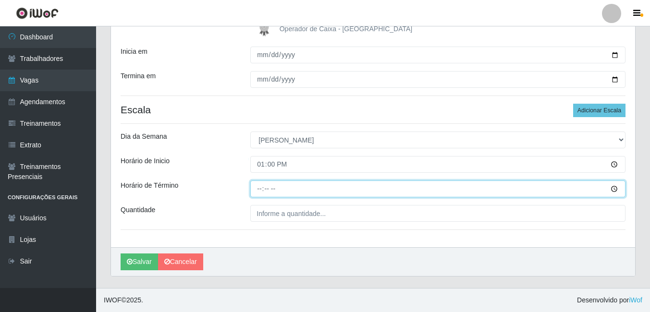
click at [259, 189] on input "Horário de Término" at bounding box center [437, 189] width 375 height 17
type input "19:00"
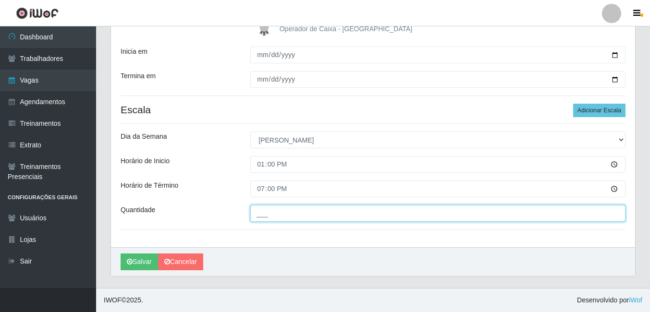
click at [311, 217] on input "___" at bounding box center [437, 213] width 375 height 17
type input "1__"
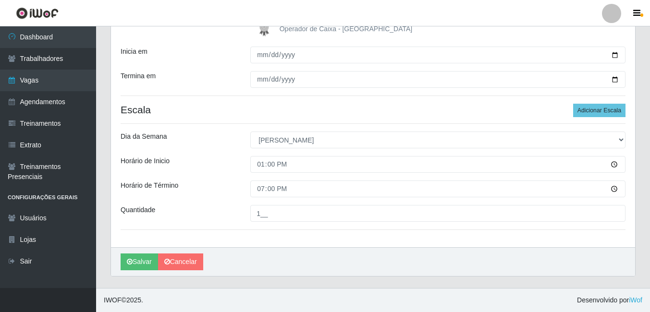
click at [446, 234] on div "Loja Rio Center - Natal Shopping Função [Selecione...] ASG ASG + ASG ++ Assiste…" at bounding box center [373, 45] width 524 height 404
click at [141, 260] on button "Salvar" at bounding box center [139, 262] width 37 height 17
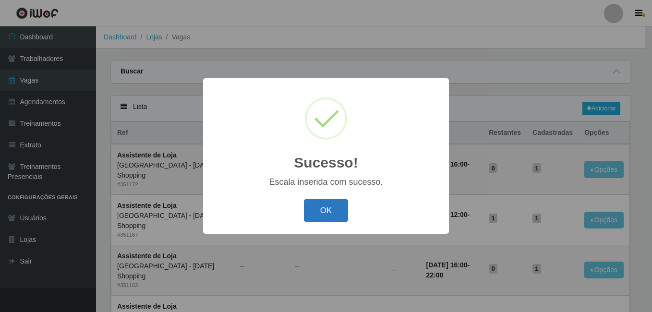
click at [331, 212] on button "OK" at bounding box center [326, 210] width 45 height 23
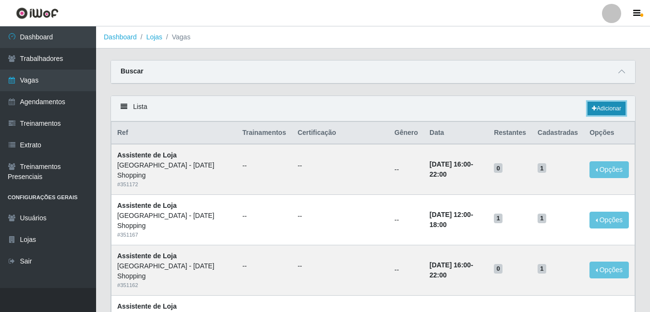
click at [607, 108] on link "Adicionar" at bounding box center [606, 108] width 38 height 13
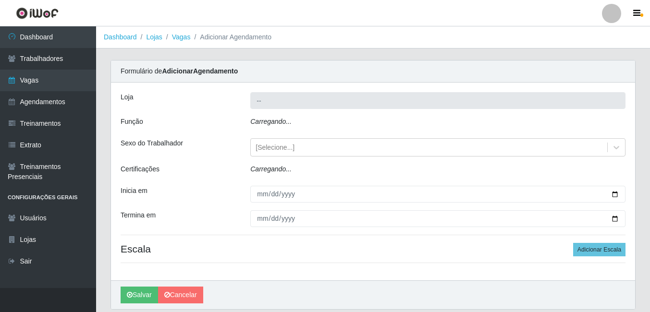
type input "[GEOGRAPHIC_DATA] - [DATE] Shopping"
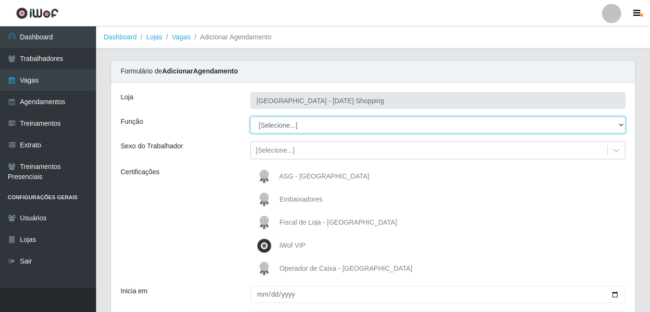
click at [604, 125] on select "[Selecione...] ASG ASG + ASG ++ Assistente de Loja Assistente de Loja + Assiste…" at bounding box center [437, 125] width 375 height 17
select select "150"
click at [250, 117] on select "[Selecione...] ASG ASG + ASG ++ Assistente de Loja Assistente de Loja + Assiste…" at bounding box center [437, 125] width 375 height 17
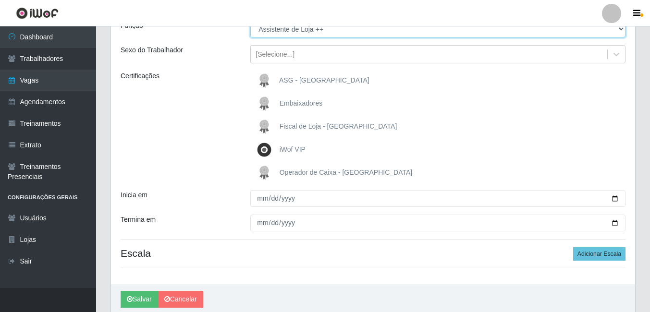
scroll to position [134, 0]
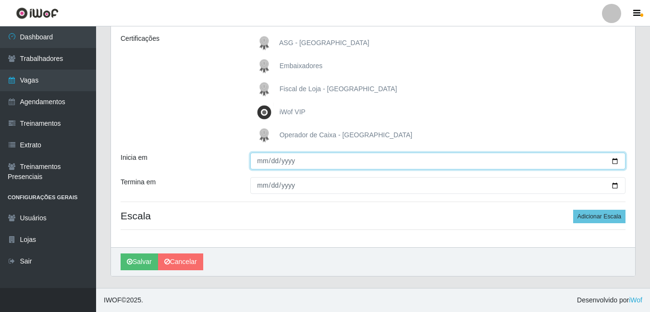
click at [614, 161] on input "Inicia em" at bounding box center [437, 161] width 375 height 17
type input "2025-10-12"
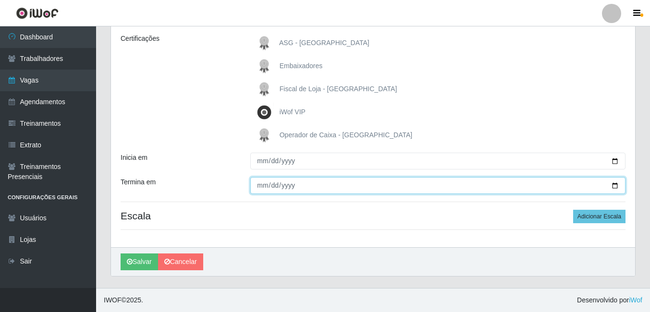
click at [617, 188] on input "Termina em" at bounding box center [437, 185] width 375 height 17
click at [614, 185] on input "Termina em" at bounding box center [437, 185] width 375 height 17
type input "2025-10-12"
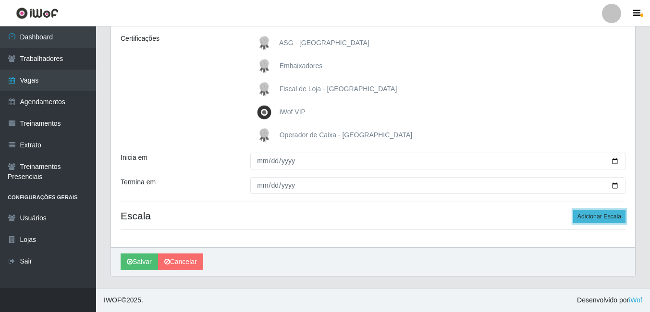
click at [601, 216] on button "Adicionar Escala" at bounding box center [599, 216] width 52 height 13
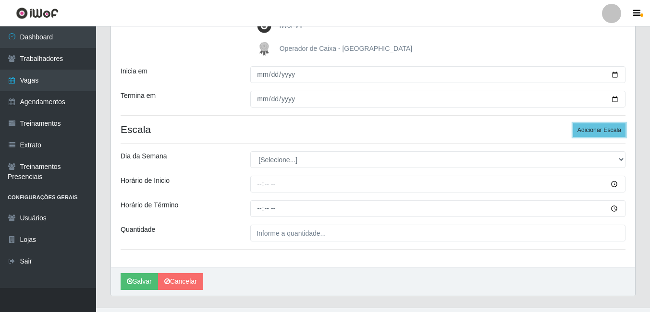
scroll to position [240, 0]
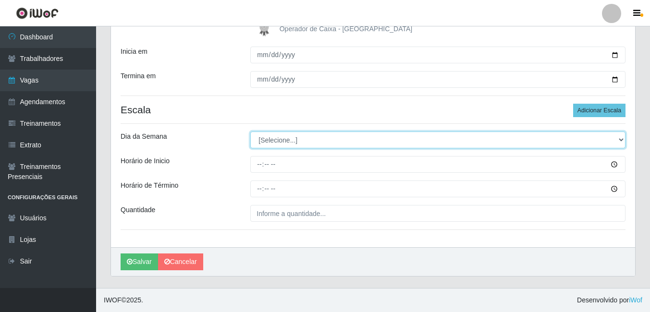
click at [614, 141] on select "[Selecione...] Segunda Terça Quarta Quinta Sexta Sábado Domingo" at bounding box center [437, 140] width 375 height 17
select select "0"
click at [250, 132] on select "[Selecione...] Segunda Terça Quarta Quinta Sexta Sábado Domingo" at bounding box center [437, 140] width 375 height 17
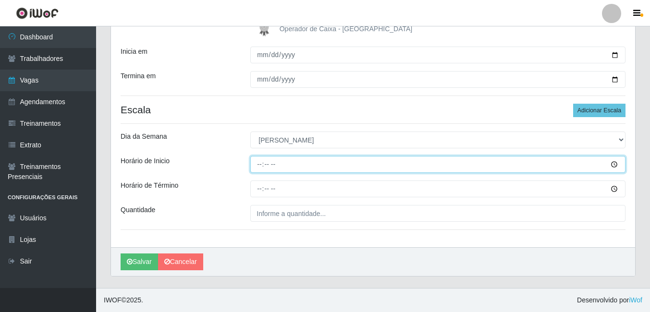
click at [256, 166] on input "Horário de Inicio" at bounding box center [437, 164] width 375 height 17
type input "15:00"
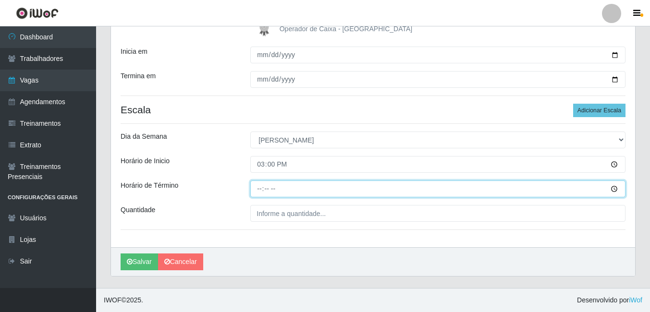
click at [258, 189] on input "Horário de Término" at bounding box center [437, 189] width 375 height 17
type input "21:00"
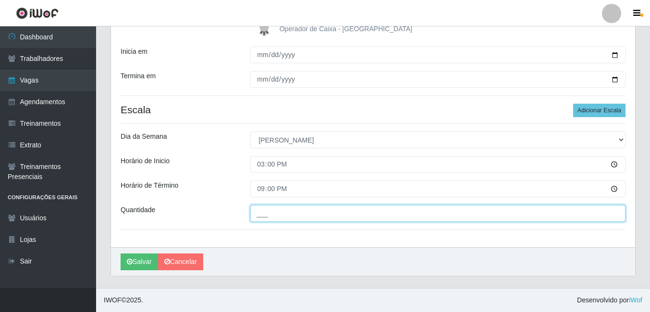
click at [336, 216] on input "___" at bounding box center [437, 213] width 375 height 17
type input "2__"
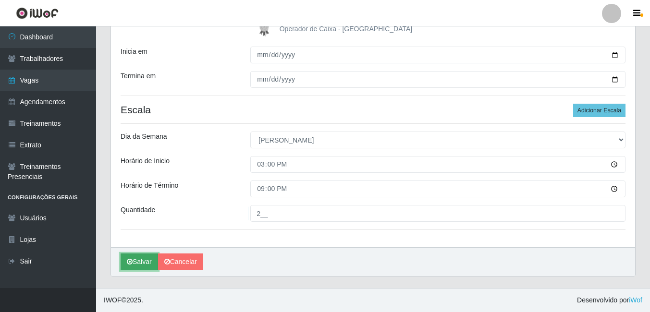
click at [146, 262] on button "Salvar" at bounding box center [139, 262] width 37 height 17
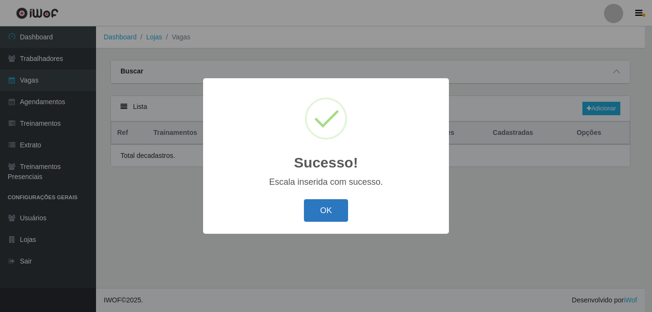
click at [322, 208] on button "OK" at bounding box center [326, 210] width 45 height 23
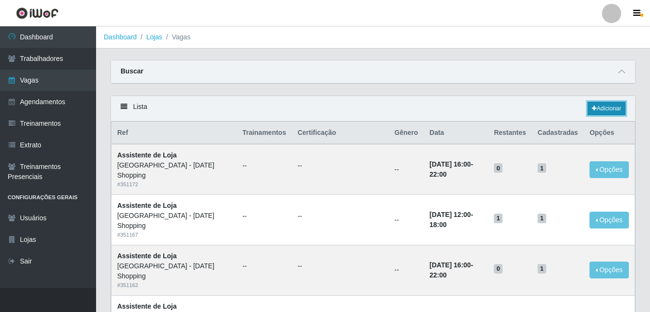
click at [617, 110] on link "Adicionar" at bounding box center [606, 108] width 38 height 13
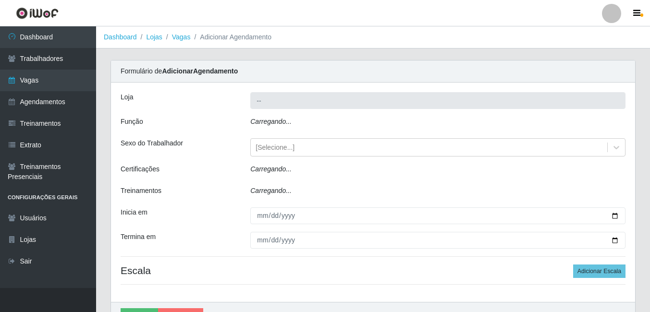
type input "[GEOGRAPHIC_DATA] - [DATE] Shopping"
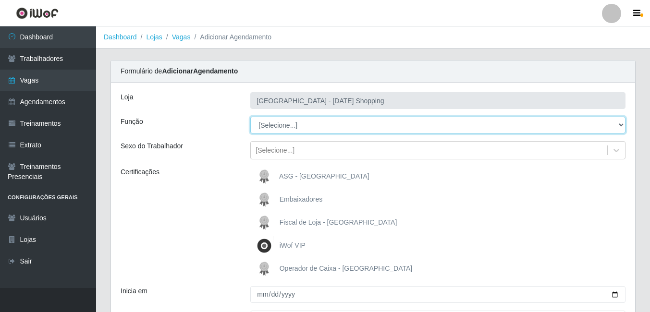
click at [621, 124] on select "[Selecione...] ASG ASG + ASG ++ Assistente de Loja Assistente de Loja + Assiste…" at bounding box center [437, 125] width 375 height 17
select select "148"
click at [250, 117] on select "[Selecione...] ASG ASG + ASG ++ Assistente de Loja Assistente de Loja + Assiste…" at bounding box center [437, 125] width 375 height 17
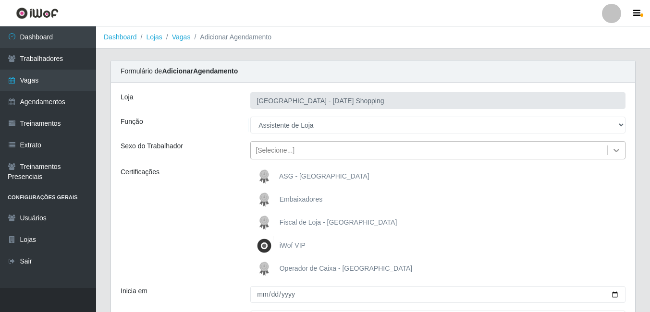
click at [616, 151] on icon at bounding box center [616, 151] width 10 height 10
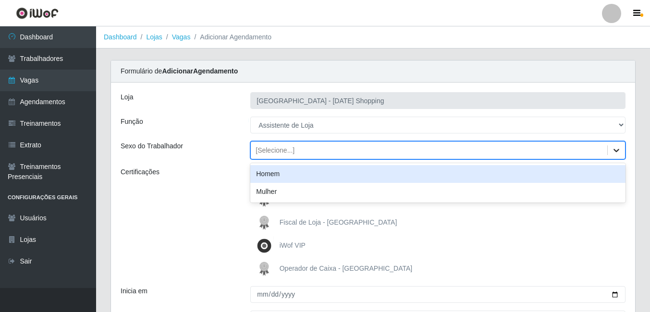
click at [616, 151] on icon at bounding box center [616, 151] width 10 height 10
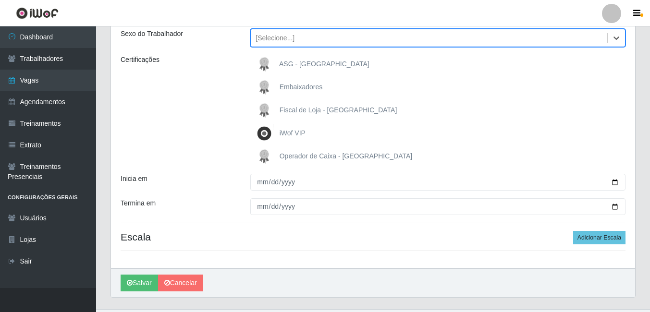
scroll to position [134, 0]
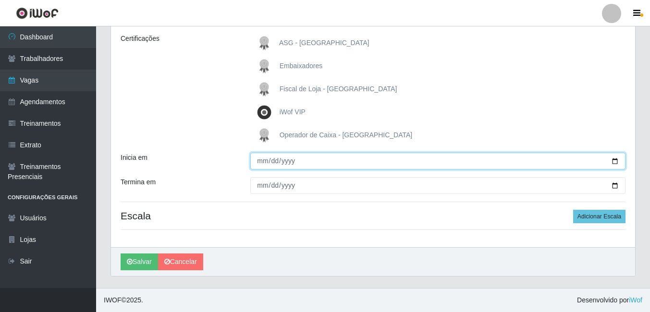
click at [616, 161] on input "Inicia em" at bounding box center [437, 161] width 375 height 17
type input "2025-10-19"
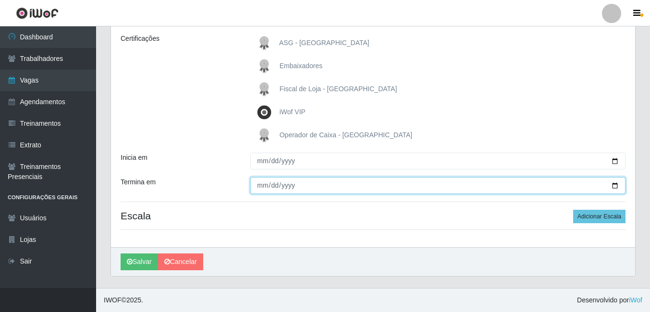
click at [615, 186] on input "Termina em" at bounding box center [437, 185] width 375 height 17
type input "2025-10-26"
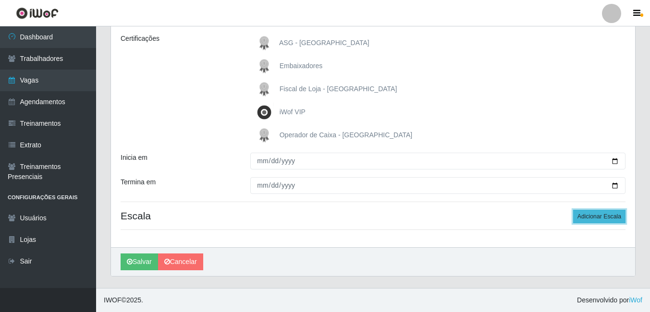
click at [605, 215] on button "Adicionar Escala" at bounding box center [599, 216] width 52 height 13
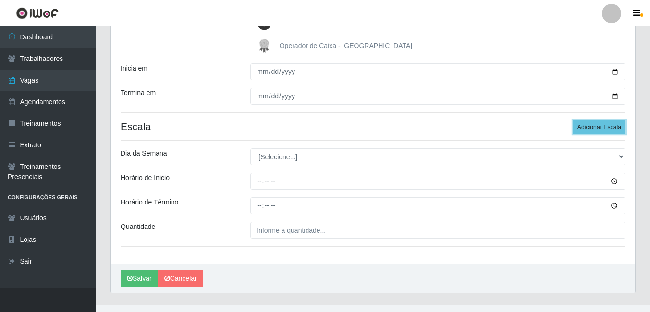
scroll to position [240, 0]
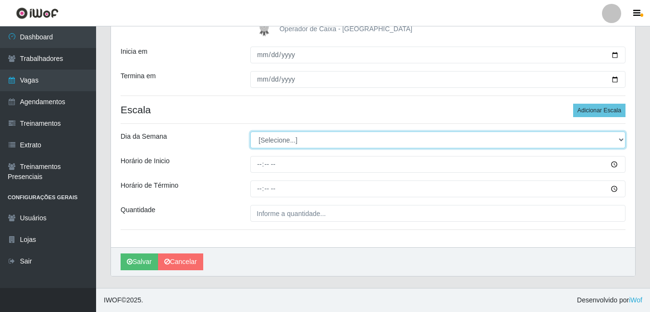
click at [617, 142] on select "[Selecione...] Segunda Terça Quarta Quinta Sexta Sábado Domingo" at bounding box center [437, 140] width 375 height 17
select select "0"
click at [250, 132] on select "[Selecione...] Segunda Terça Quarta Quinta Sexta Sábado Domingo" at bounding box center [437, 140] width 375 height 17
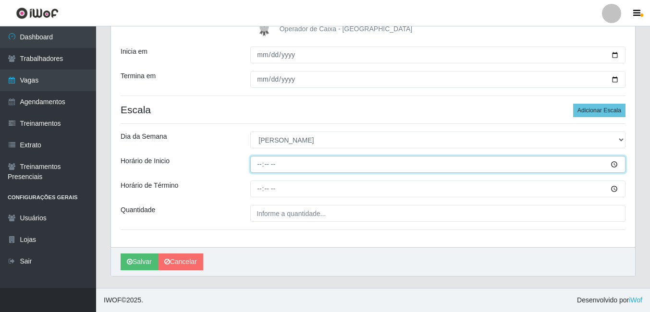
click at [264, 163] on input "Horário de Inicio" at bounding box center [437, 164] width 375 height 17
type input "15:00"
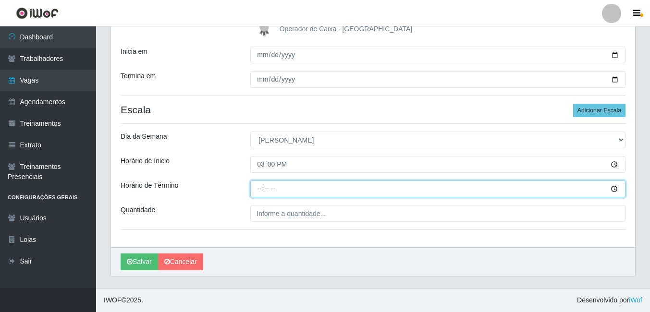
click at [259, 188] on input "Horário de Término" at bounding box center [437, 189] width 375 height 17
type input "21:00"
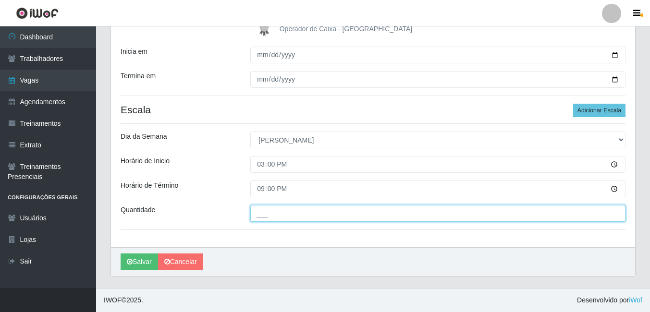
click at [313, 216] on input "___" at bounding box center [437, 213] width 375 height 17
type input "2__"
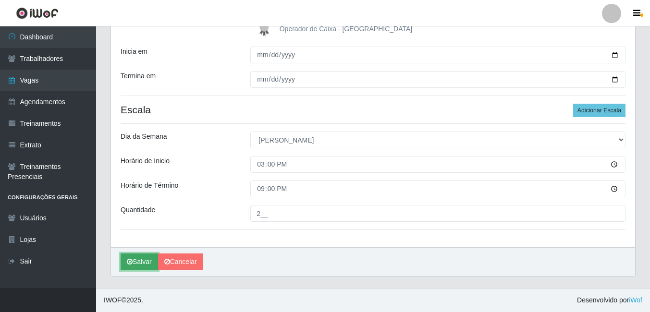
click at [135, 261] on button "Salvar" at bounding box center [139, 262] width 37 height 17
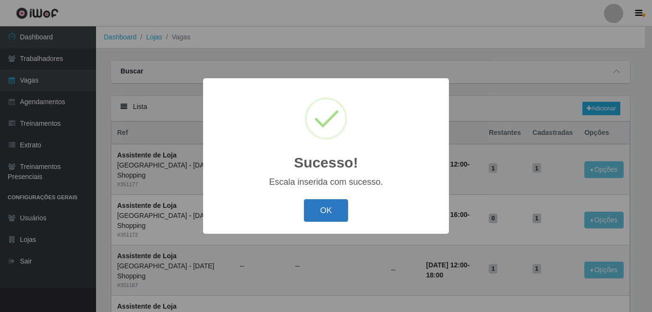
click at [313, 210] on button "OK" at bounding box center [326, 210] width 45 height 23
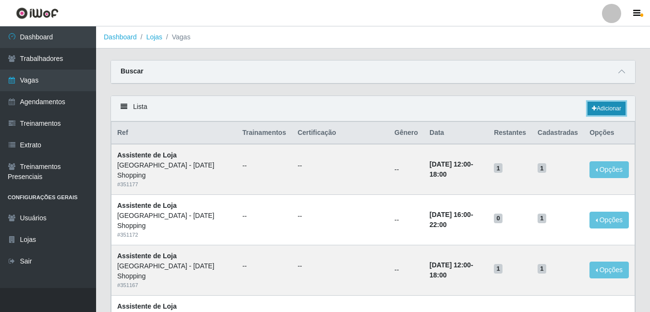
click at [597, 109] on link "Adicionar" at bounding box center [606, 108] width 38 height 13
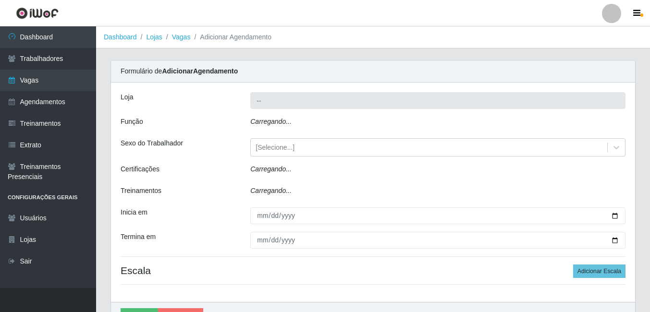
type input "[GEOGRAPHIC_DATA] - [DATE] Shopping"
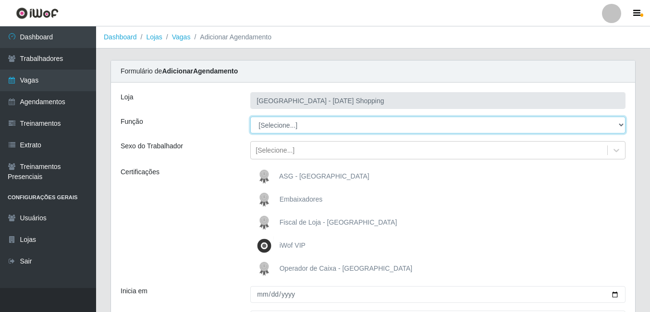
click at [624, 123] on select "[Selecione...] ASG ASG + ASG ++ Assistente de Loja Assistente de Loja + Assiste…" at bounding box center [437, 125] width 375 height 17
select select "79"
click at [250, 117] on select "[Selecione...] ASG ASG + ASG ++ Assistente de Loja Assistente de Loja + Assiste…" at bounding box center [437, 125] width 375 height 17
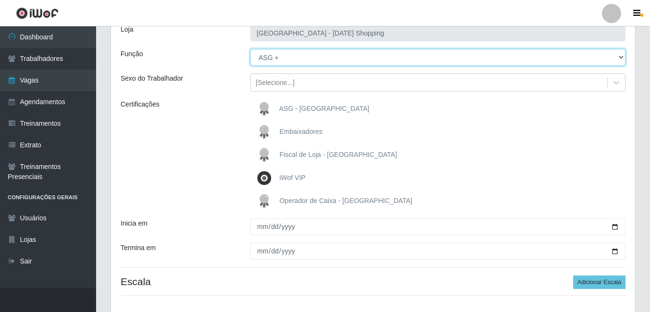
scroll to position [96, 0]
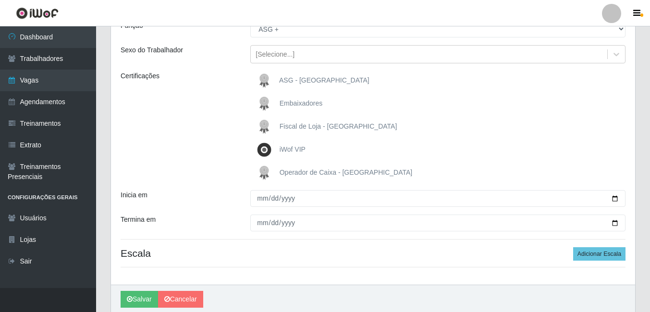
click at [321, 81] on span "ASG - Rio Center" at bounding box center [324, 80] width 90 height 8
click at [0, 0] on input "ASG - Rio Center" at bounding box center [0, 0] width 0 height 0
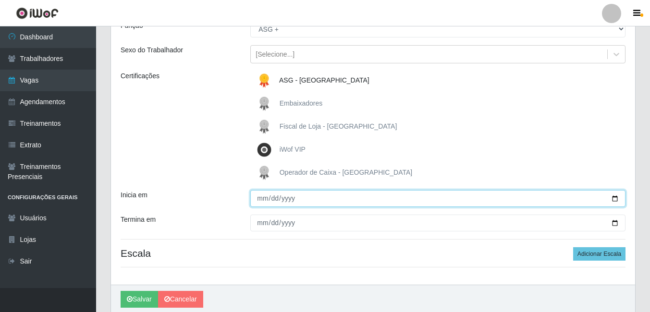
click at [614, 198] on input "Inicia em" at bounding box center [437, 198] width 375 height 17
type input "2025-10-05"
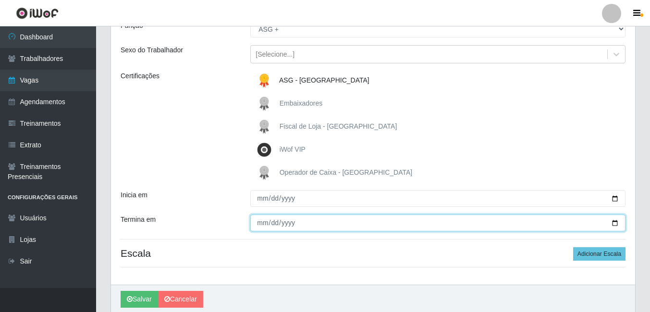
click at [616, 225] on input "Termina em" at bounding box center [437, 223] width 375 height 17
click at [616, 223] on input "Termina em" at bounding box center [437, 223] width 375 height 17
type input "2025-10-05"
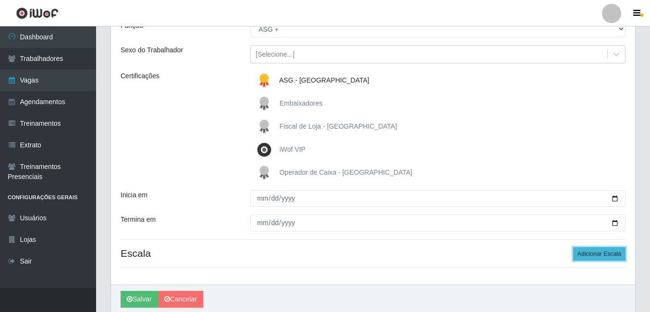
click at [596, 253] on button "Adicionar Escala" at bounding box center [599, 253] width 52 height 13
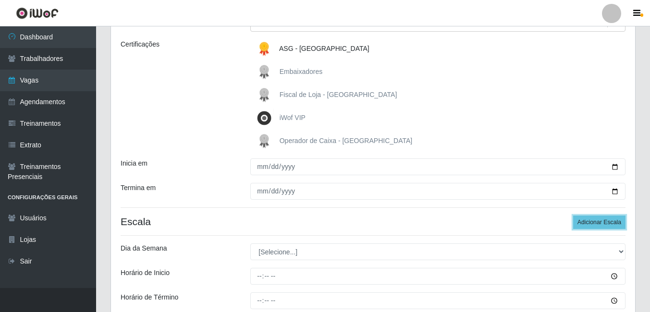
scroll to position [192, 0]
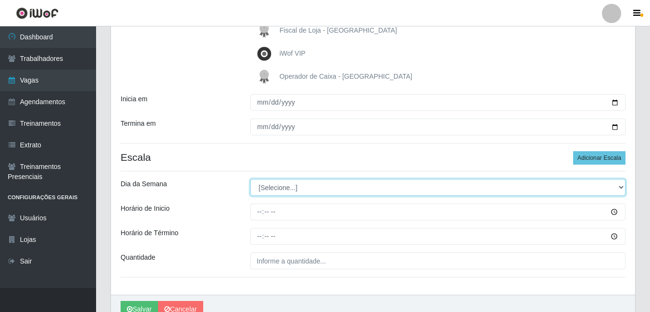
click at [358, 189] on select "[Selecione...] Segunda Terça Quarta Quinta Sexta Sábado Domingo" at bounding box center [437, 187] width 375 height 17
select select "0"
click at [250, 179] on select "[Selecione...] Segunda Terça Quarta Quinta Sexta Sábado Domingo" at bounding box center [437, 187] width 375 height 17
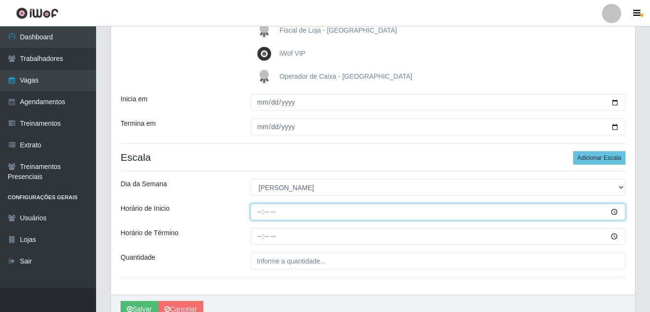
click at [260, 215] on input "Horário de Inicio" at bounding box center [437, 212] width 375 height 17
type input "13:00"
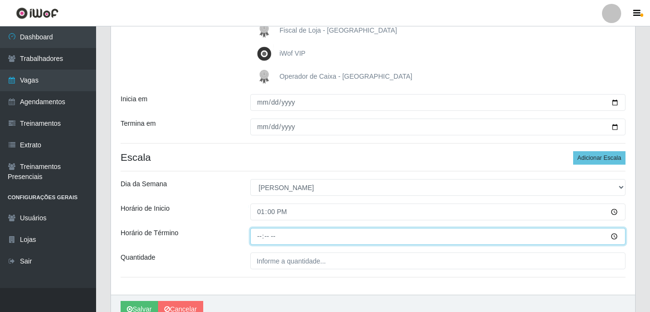
click at [261, 240] on input "Horário de Término" at bounding box center [437, 236] width 375 height 17
type input "20:00"
click at [261, 240] on input "Horário de Término" at bounding box center [437, 236] width 375 height 17
type input "19:00"
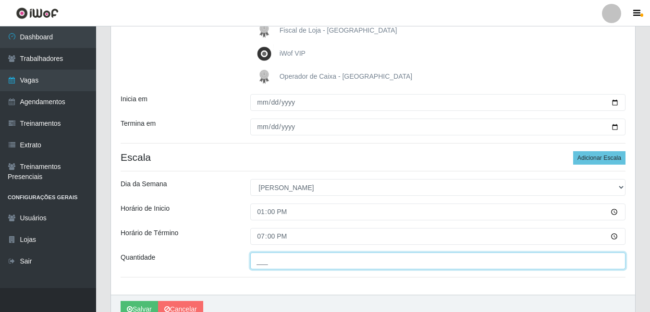
click at [277, 265] on input "___" at bounding box center [437, 261] width 375 height 17
type input "01_"
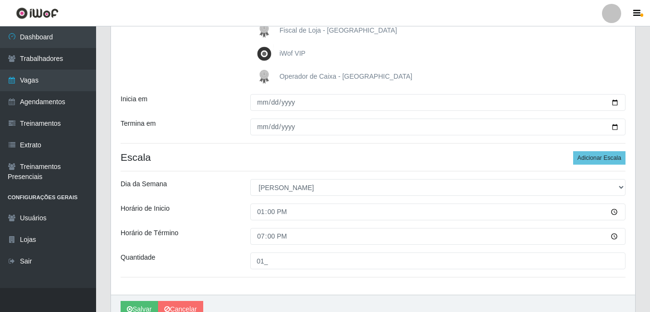
click at [384, 285] on div "Loja Rio Center - Natal Shopping Função [Selecione...] ASG ASG + ASG ++ Assiste…" at bounding box center [373, 92] width 524 height 404
click at [143, 307] on button "Salvar" at bounding box center [139, 309] width 37 height 17
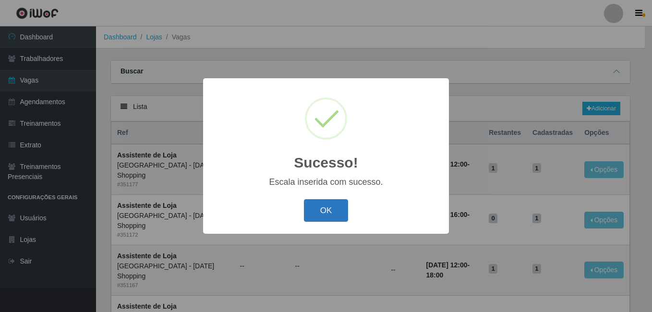
click at [323, 212] on button "OK" at bounding box center [326, 210] width 45 height 23
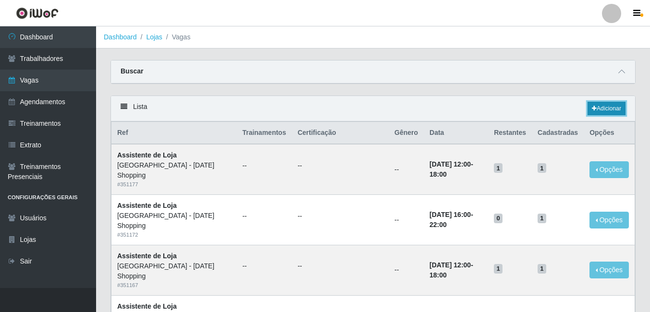
click at [600, 107] on link "Adicionar" at bounding box center [606, 108] width 38 height 13
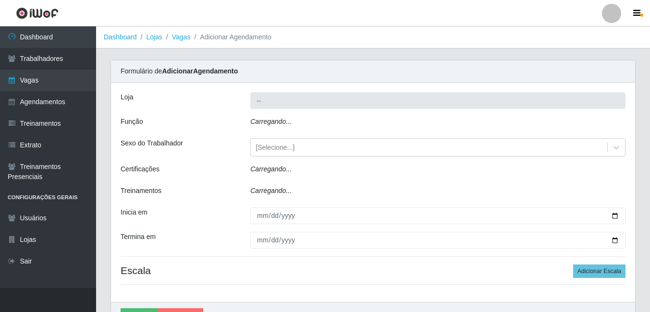
type input "[GEOGRAPHIC_DATA] - [DATE] Shopping"
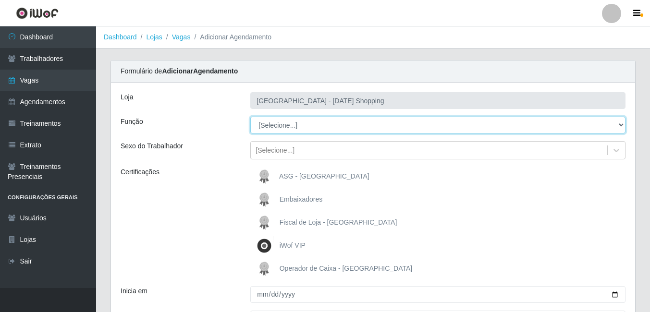
click at [490, 122] on select "[Selecione...] ASG ASG + ASG ++ Assistente de Loja Assistente de Loja + Assiste…" at bounding box center [437, 125] width 375 height 17
select select "80"
click at [250, 117] on select "[Selecione...] ASG ASG + ASG ++ Assistente de Loja Assistente de Loja + Assiste…" at bounding box center [437, 125] width 375 height 17
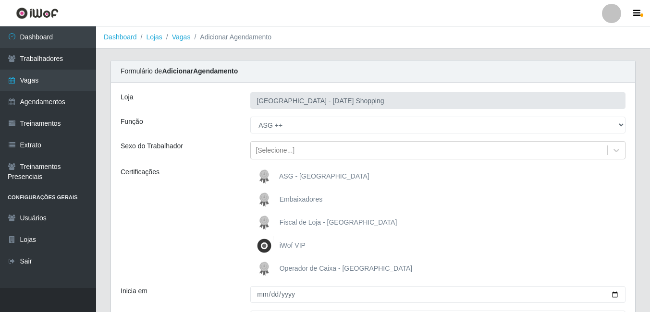
click at [305, 172] on span "ASG - Rio Center" at bounding box center [324, 176] width 90 height 8
click at [0, 0] on input "ASG - Rio Center" at bounding box center [0, 0] width 0 height 0
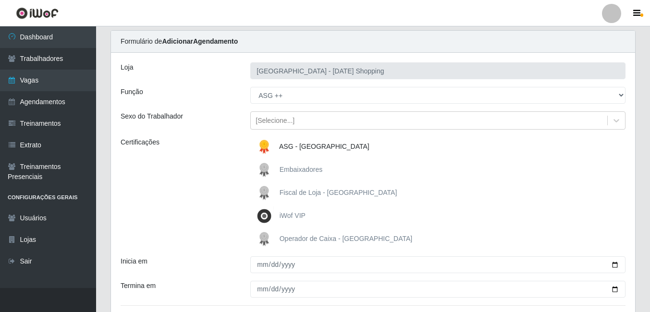
scroll to position [134, 0]
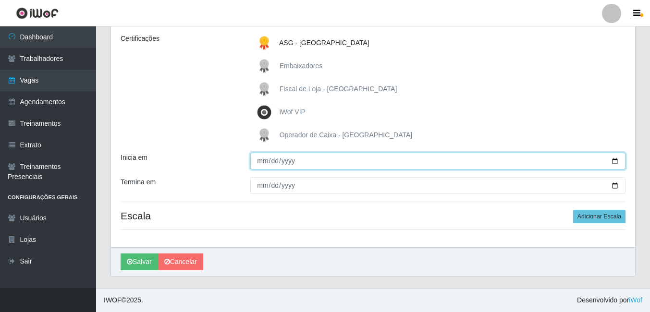
click at [615, 161] on input "Inicia em" at bounding box center [437, 161] width 375 height 17
type input "2025-10-12"
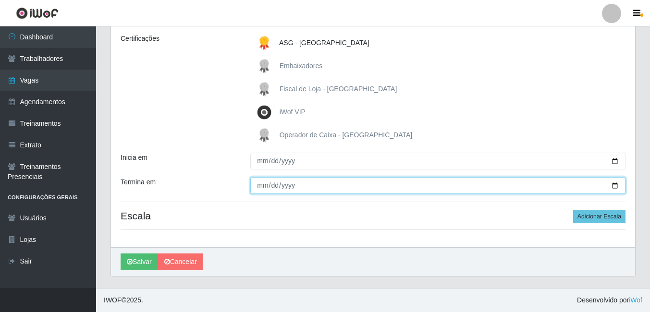
click at [616, 183] on input "Termina em" at bounding box center [437, 185] width 375 height 17
type input "2025-10-12"
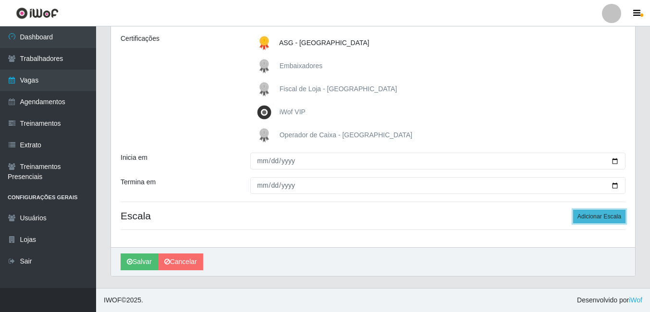
click at [591, 218] on button "Adicionar Escala" at bounding box center [599, 216] width 52 height 13
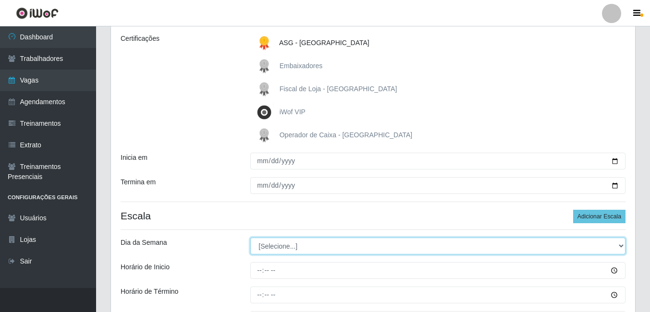
click at [491, 243] on select "[Selecione...] Segunda Terça Quarta Quinta Sexta Sábado Domingo" at bounding box center [437, 246] width 375 height 17
select select "0"
click at [250, 238] on select "[Selecione...] Segunda Terça Quarta Quinta Sexta Sábado Domingo" at bounding box center [437, 246] width 375 height 17
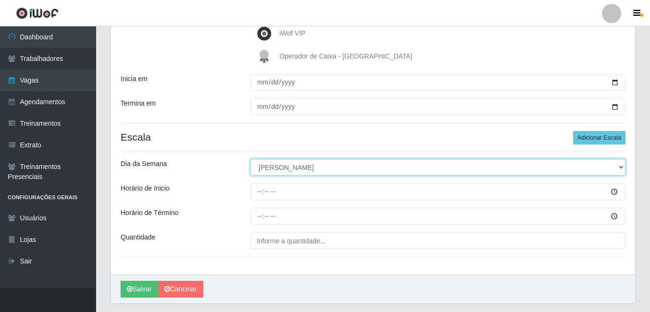
scroll to position [230, 0]
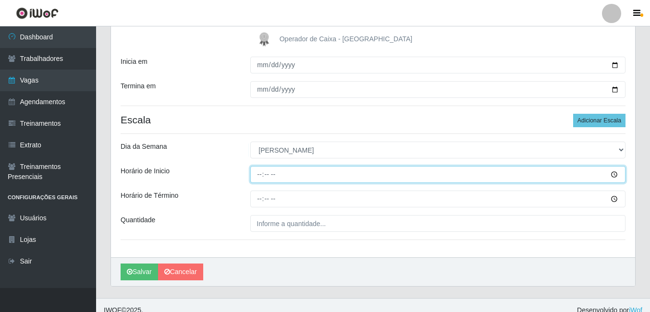
click at [263, 173] on input "Horário de Inicio" at bounding box center [437, 174] width 375 height 17
type input "13:00"
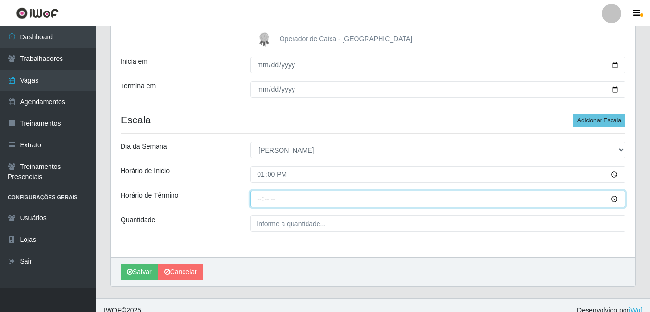
click at [259, 199] on input "Horário de Término" at bounding box center [437, 199] width 375 height 17
type input "19:00"
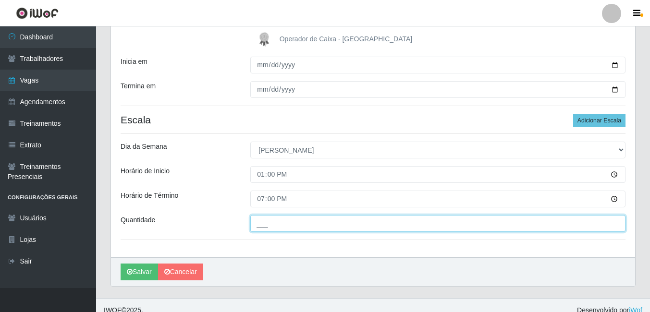
click at [283, 222] on input "___" at bounding box center [437, 223] width 375 height 17
type input "01_"
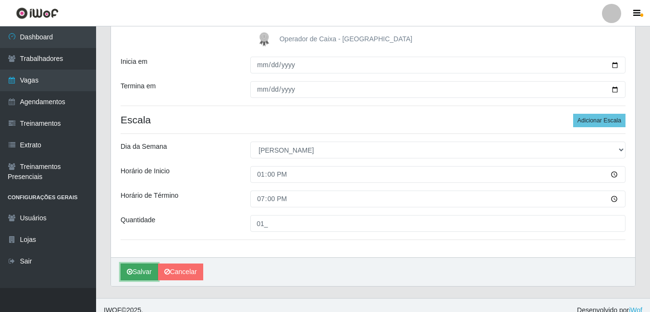
click at [144, 274] on button "Salvar" at bounding box center [139, 272] width 37 height 17
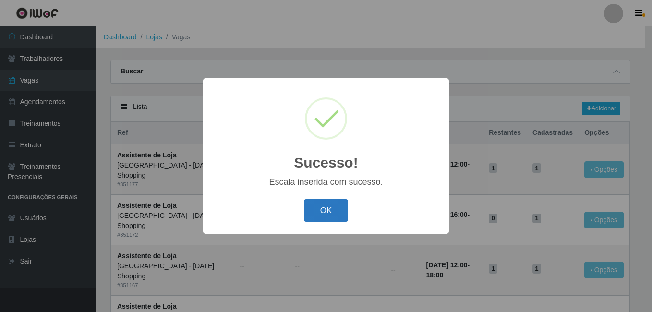
click at [327, 214] on button "OK" at bounding box center [326, 210] width 45 height 23
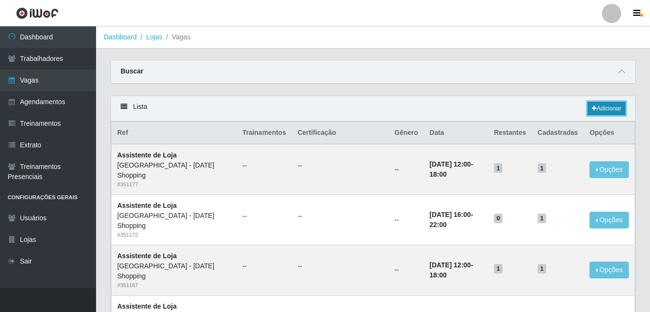
click at [607, 110] on link "Adicionar" at bounding box center [606, 108] width 38 height 13
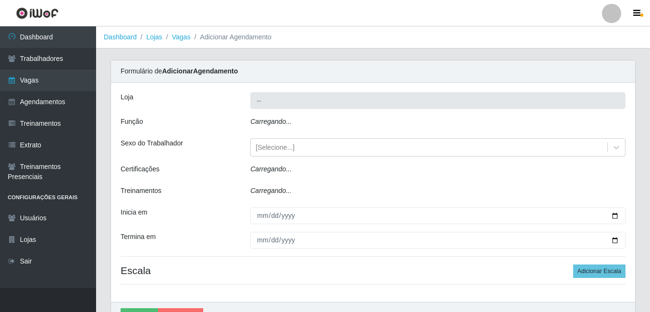
type input "[GEOGRAPHIC_DATA] - [DATE] Shopping"
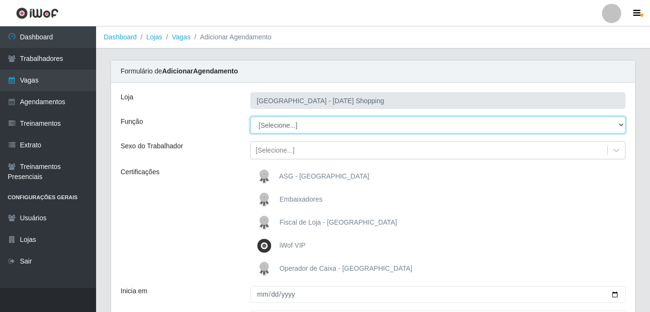
click at [339, 126] on select "[Selecione...] ASG ASG + ASG ++ Assistente de Loja Assistente de Loja + Assiste…" at bounding box center [437, 125] width 375 height 17
select select "79"
click at [250, 117] on select "[Selecione...] ASG ASG + ASG ++ Assistente de Loja Assistente de Loja + Assiste…" at bounding box center [437, 125] width 375 height 17
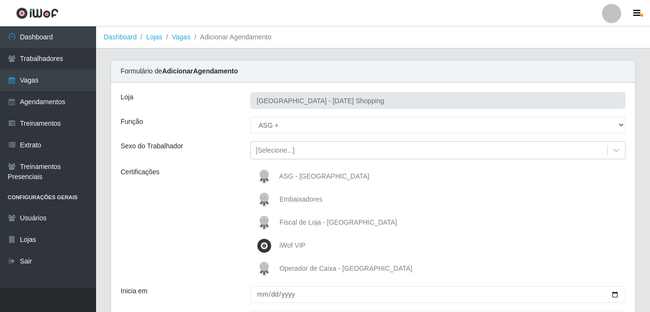
click at [331, 176] on div "ASG - Rio Center" at bounding box center [437, 176] width 375 height 19
click at [293, 175] on span "ASG - Rio Center" at bounding box center [324, 176] width 90 height 8
click at [0, 0] on input "ASG - Rio Center" at bounding box center [0, 0] width 0 height 0
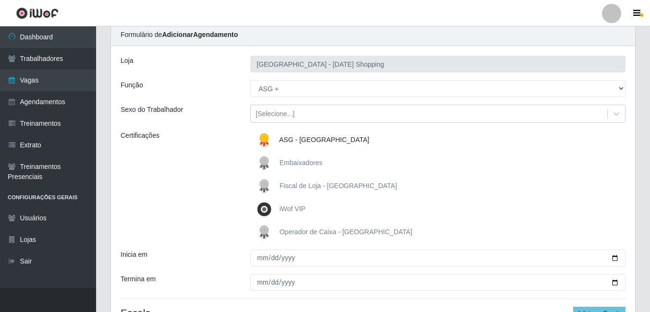
scroll to position [96, 0]
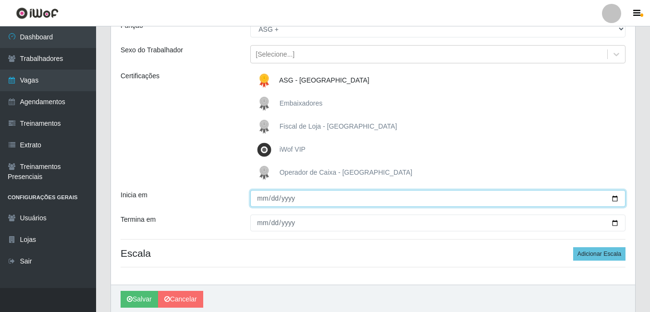
click at [615, 200] on input "Inicia em" at bounding box center [437, 198] width 375 height 17
type input "2025-10-19"
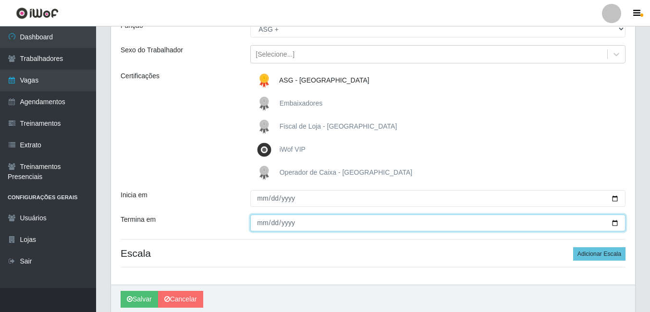
click at [616, 225] on input "Termina em" at bounding box center [437, 223] width 375 height 17
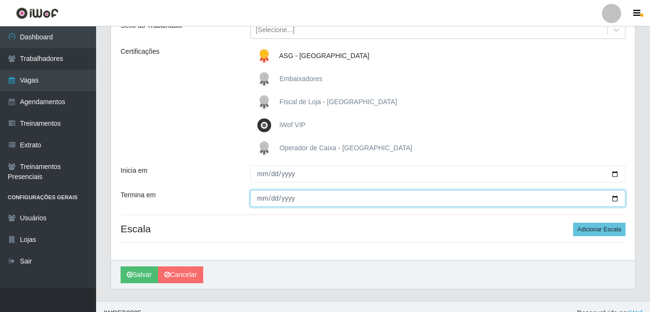
scroll to position [134, 0]
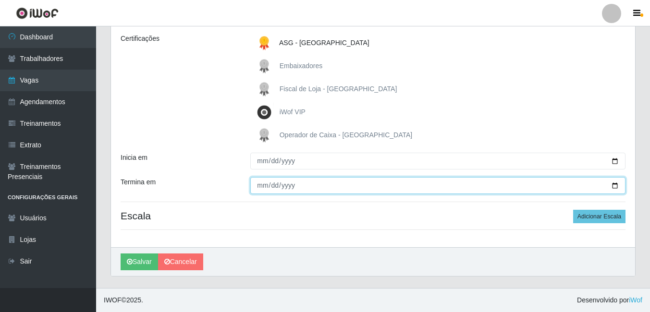
click at [615, 189] on input "Termina em" at bounding box center [437, 185] width 375 height 17
type input "2025-10-26"
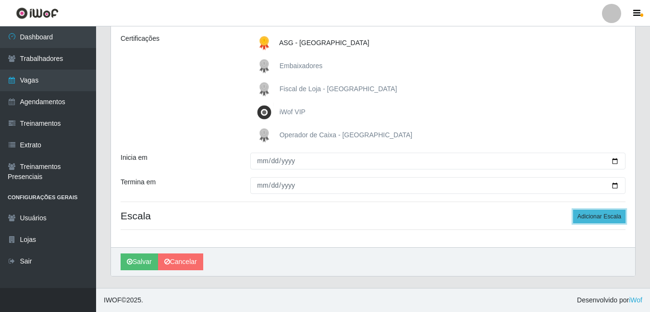
click at [594, 218] on button "Adicionar Escala" at bounding box center [599, 216] width 52 height 13
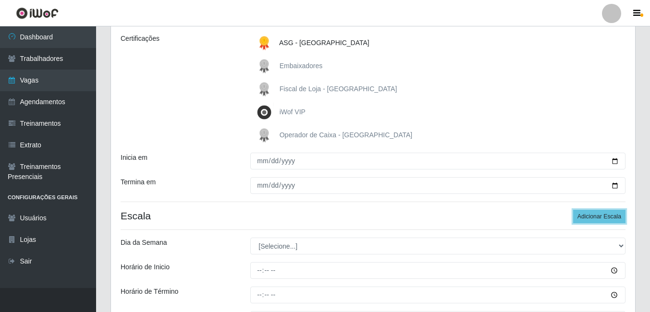
scroll to position [240, 0]
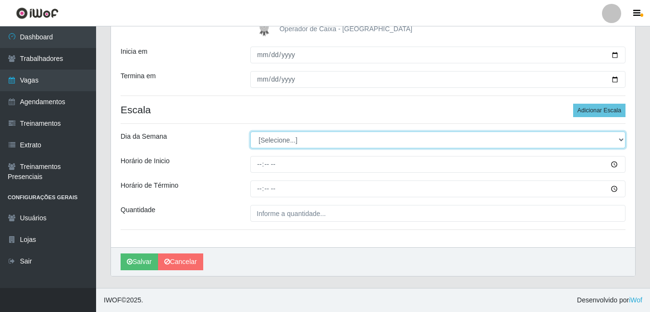
click at [620, 139] on select "[Selecione...] Segunda Terça Quarta Quinta Sexta Sábado Domingo" at bounding box center [437, 140] width 375 height 17
select select "0"
click at [250, 132] on select "[Selecione...] Segunda Terça Quarta Quinta Sexta Sábado Domingo" at bounding box center [437, 140] width 375 height 17
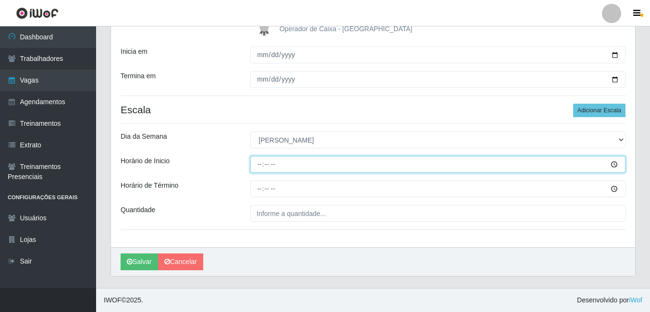
click at [256, 165] on input "Horário de Inicio" at bounding box center [437, 164] width 375 height 17
type input "13:00"
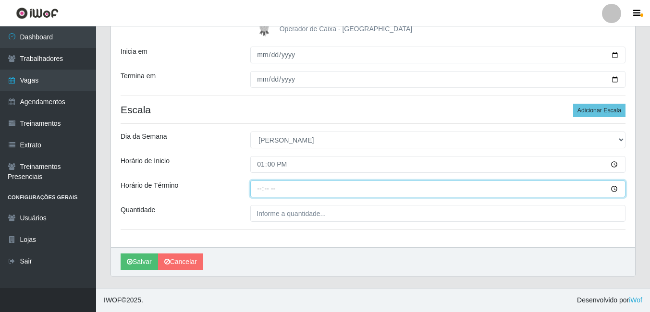
click at [257, 190] on input "Horário de Término" at bounding box center [437, 189] width 375 height 17
type input "19:00"
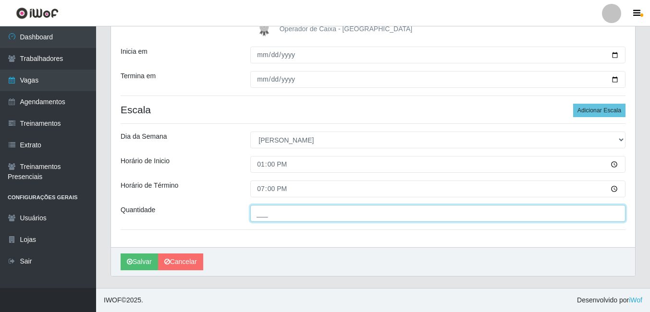
click at [572, 218] on input "___" at bounding box center [437, 213] width 375 height 17
type input "1__"
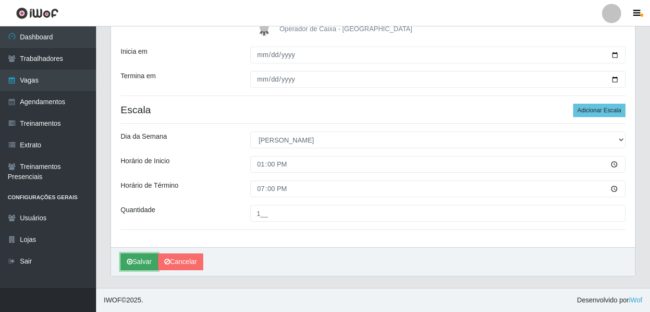
click at [142, 263] on button "Salvar" at bounding box center [139, 262] width 37 height 17
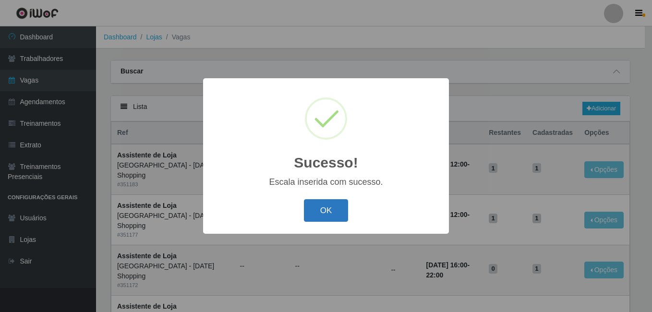
click at [319, 213] on button "OK" at bounding box center [326, 210] width 45 height 23
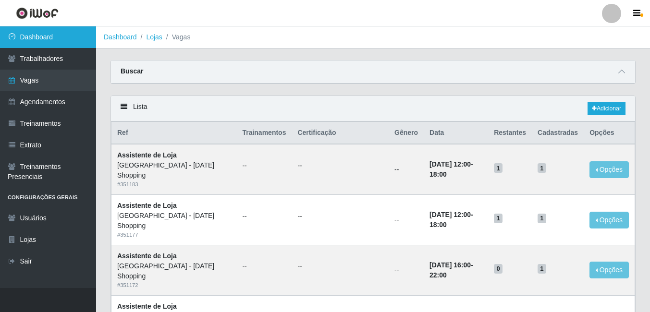
click at [49, 41] on link "Dashboard" at bounding box center [48, 37] width 96 height 22
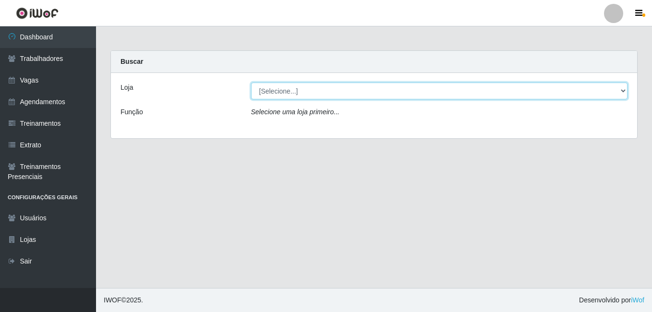
click at [622, 91] on select "[Selecione...] Rio Center - Natal Shopping" at bounding box center [439, 91] width 377 height 17
select select "471"
click at [251, 83] on select "[Selecione...] Rio Center - Natal Shopping" at bounding box center [439, 91] width 377 height 17
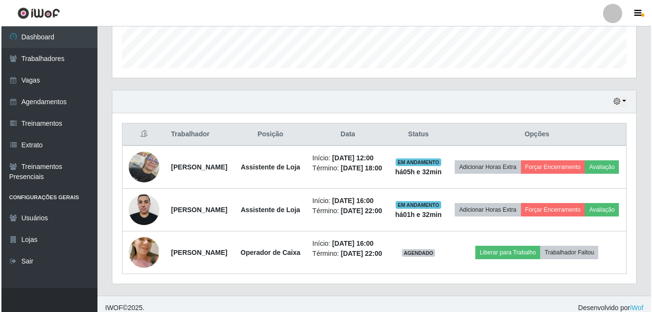
scroll to position [335, 0]
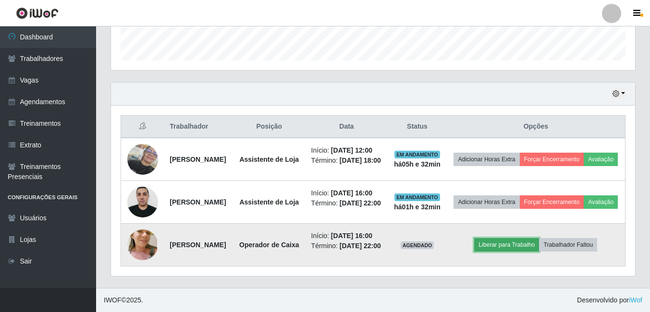
click at [508, 238] on button "Liberar para Trabalho" at bounding box center [506, 244] width 65 height 13
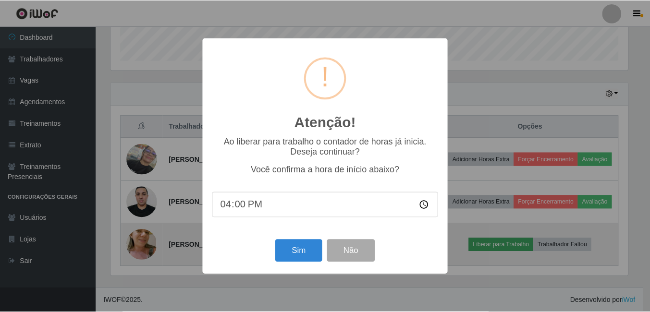
scroll to position [199, 519]
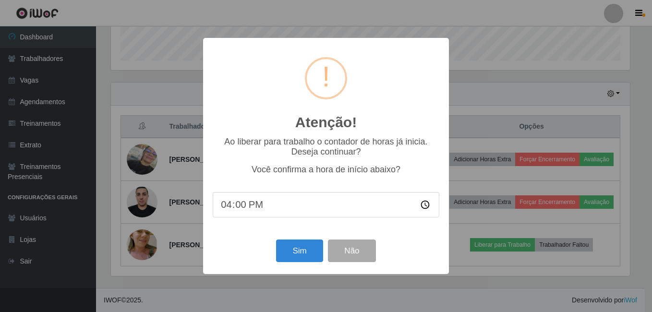
click at [246, 208] on input "16:00" at bounding box center [326, 204] width 227 height 25
click at [237, 208] on input "16:00" at bounding box center [326, 204] width 227 height 25
type input "16:30"
click at [297, 253] on button "Sim" at bounding box center [299, 251] width 47 height 23
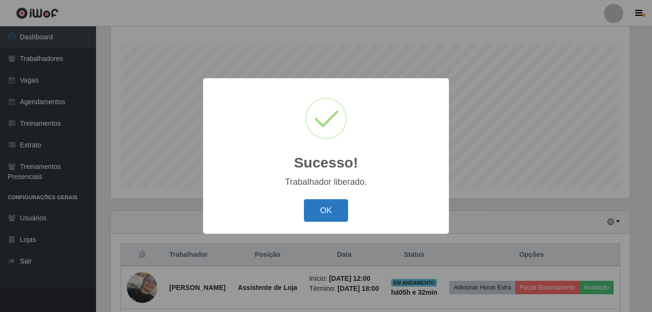
click at [331, 211] on button "OK" at bounding box center [326, 210] width 45 height 23
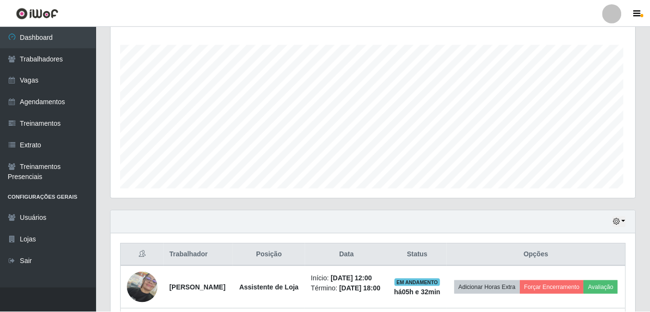
scroll to position [199, 524]
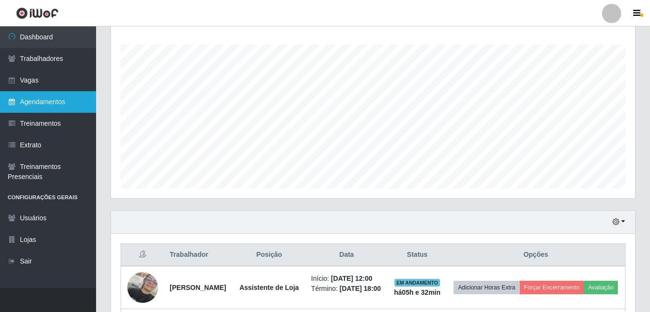
click at [57, 104] on link "Agendamentos" at bounding box center [48, 102] width 96 height 22
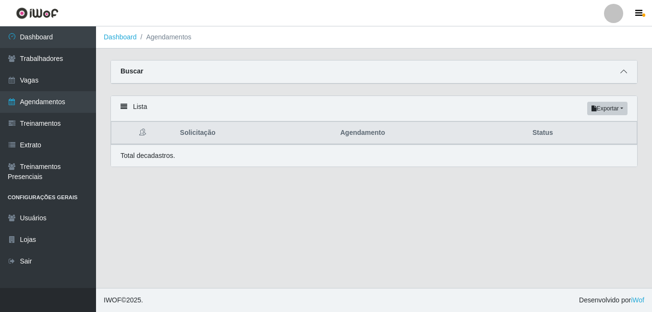
click at [624, 72] on icon at bounding box center [624, 71] width 7 height 7
